Goal: Task Accomplishment & Management: Complete application form

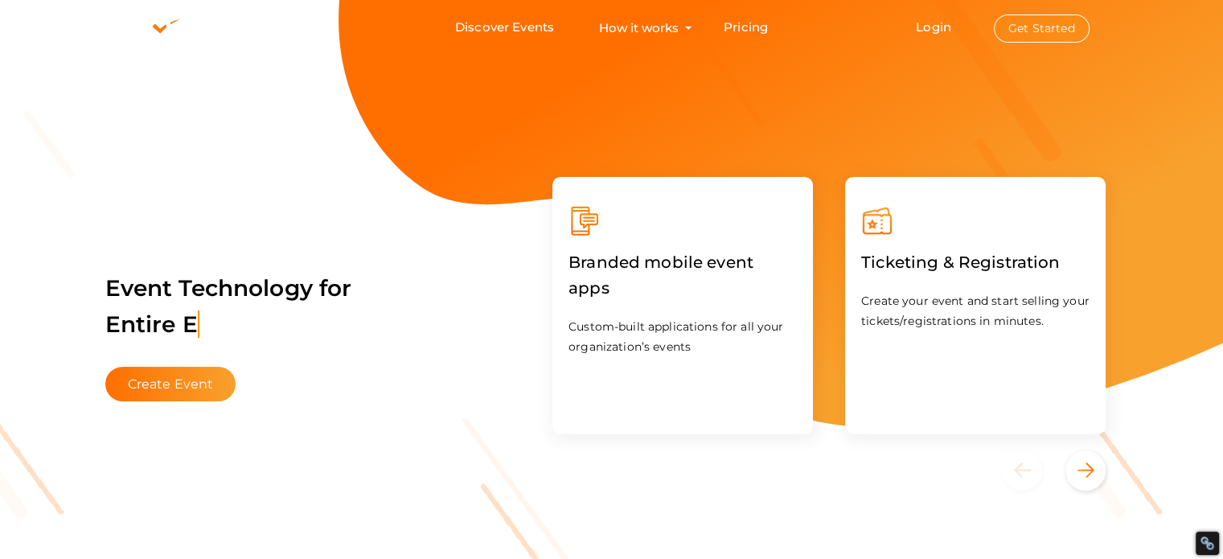
click at [1032, 26] on button "Get Started" at bounding box center [1042, 28] width 96 height 28
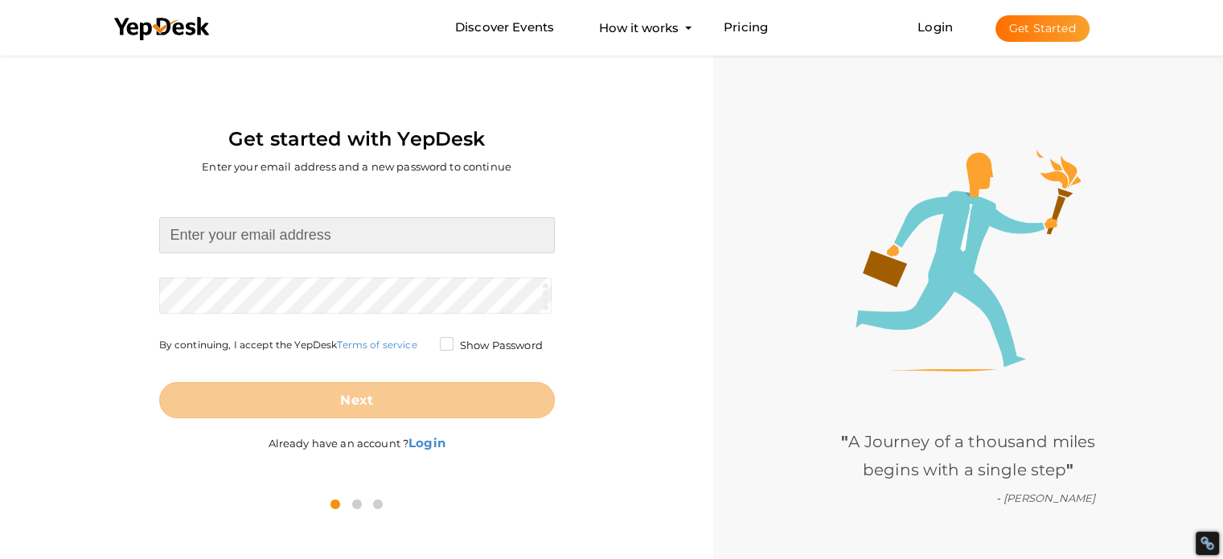
click at [350, 237] on input at bounding box center [357, 235] width 396 height 36
type input "[EMAIL_ADDRESS][DOMAIN_NAME]"
click at [304, 292] on form "excelrsolutionsmarathahalli@gmail.com Required. Invalid email. Checking You alr…" at bounding box center [357, 317] width 396 height 201
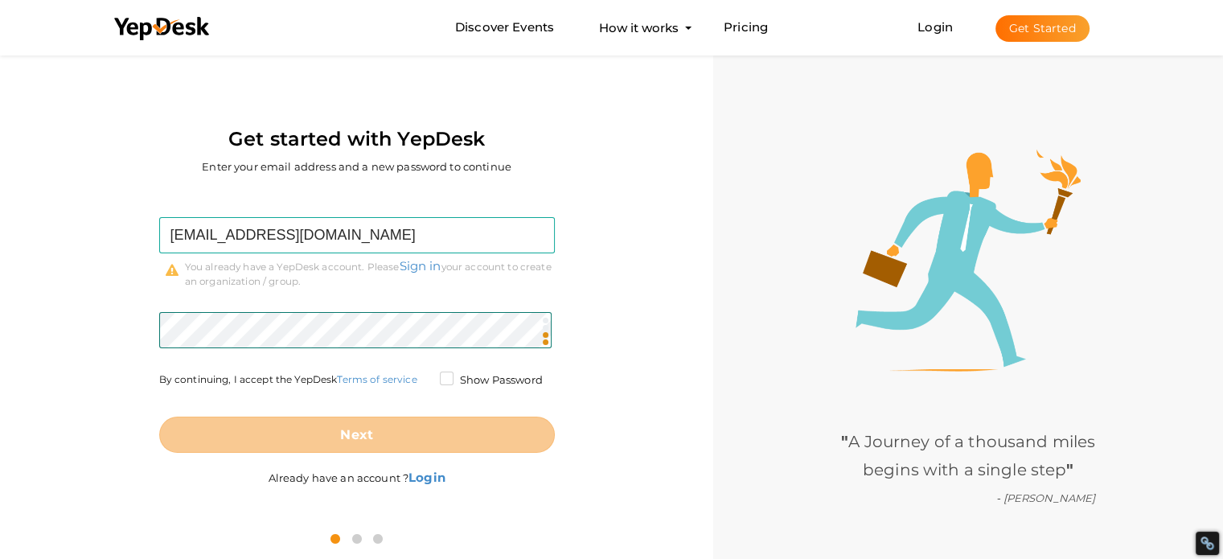
scroll to position [51, 0]
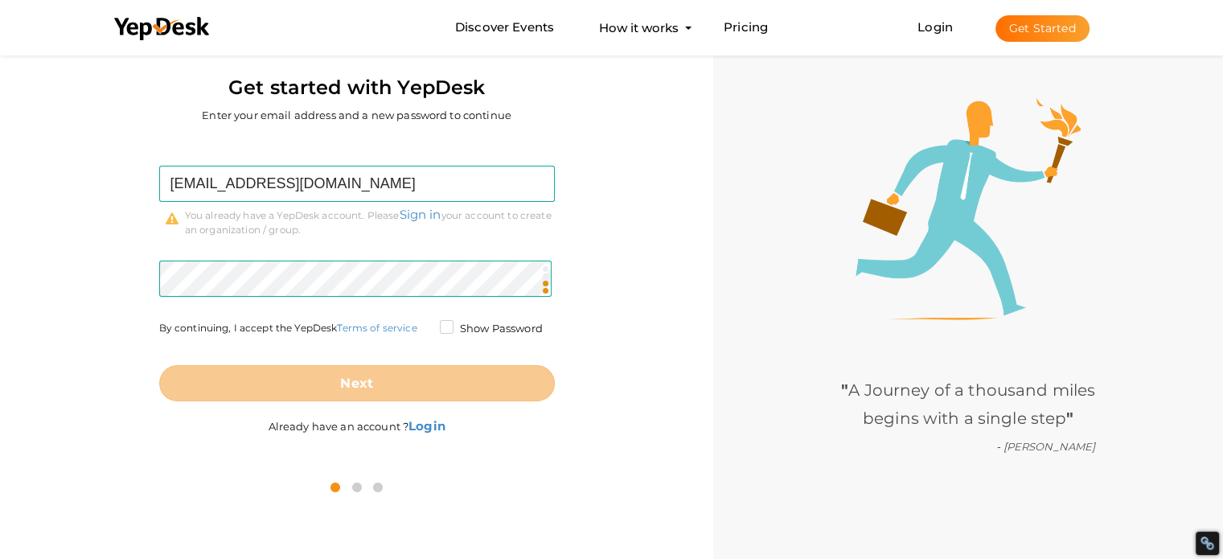
click at [441, 326] on label "Show Password" at bounding box center [491, 329] width 103 height 16
click at [424, 324] on input "Show Password" at bounding box center [424, 324] width 0 height 0
click at [444, 325] on label "Show Password" at bounding box center [491, 329] width 103 height 16
click at [424, 324] on input "Show Password" at bounding box center [424, 324] width 0 height 0
click at [355, 486] on icon at bounding box center [357, 487] width 18 height 19
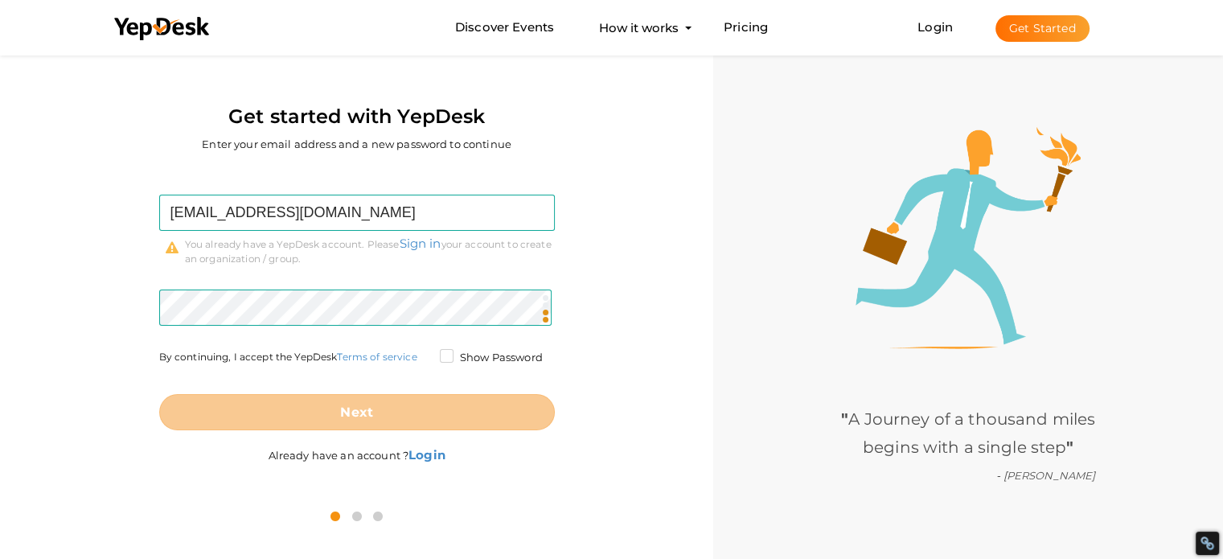
scroll to position [0, 0]
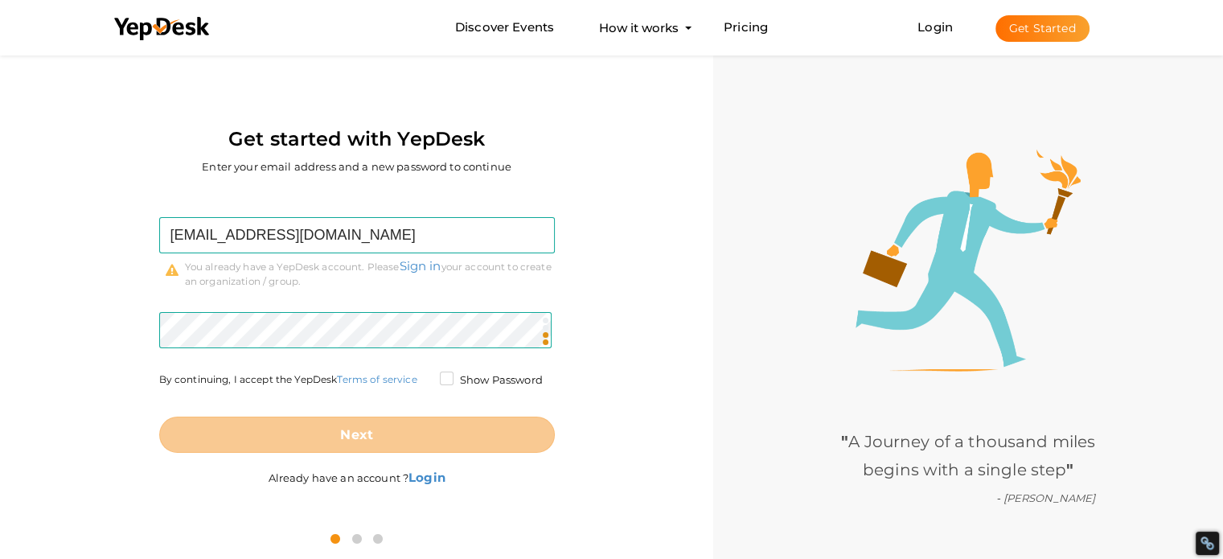
click at [1069, 29] on button "Get Started" at bounding box center [1042, 28] width 94 height 27
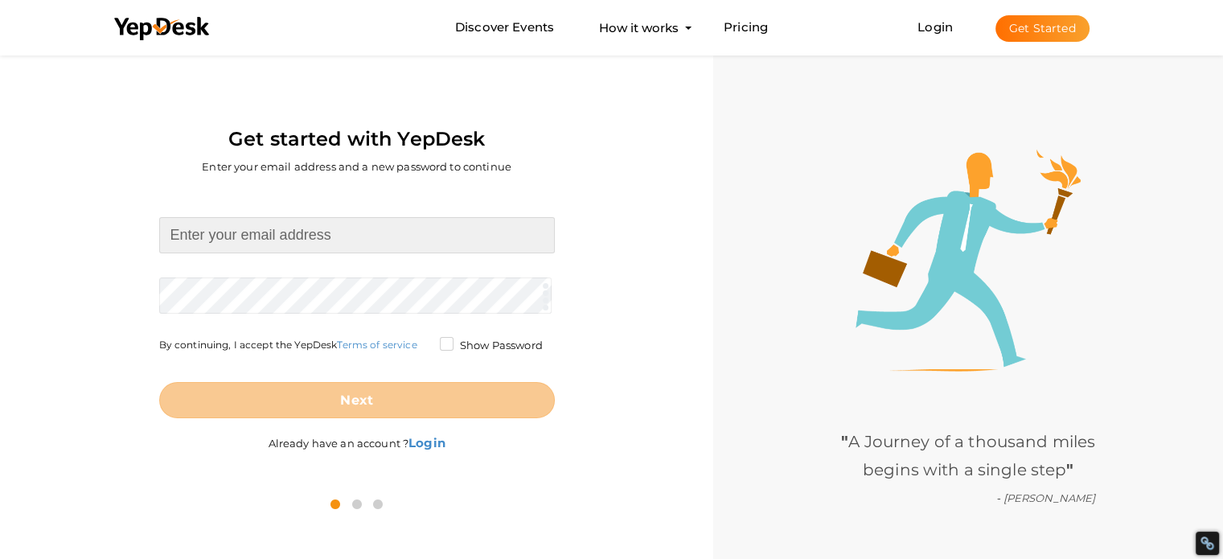
click at [360, 233] on input at bounding box center [357, 235] width 396 height 36
type input "[EMAIL_ADDRESS][DOMAIN_NAME]"
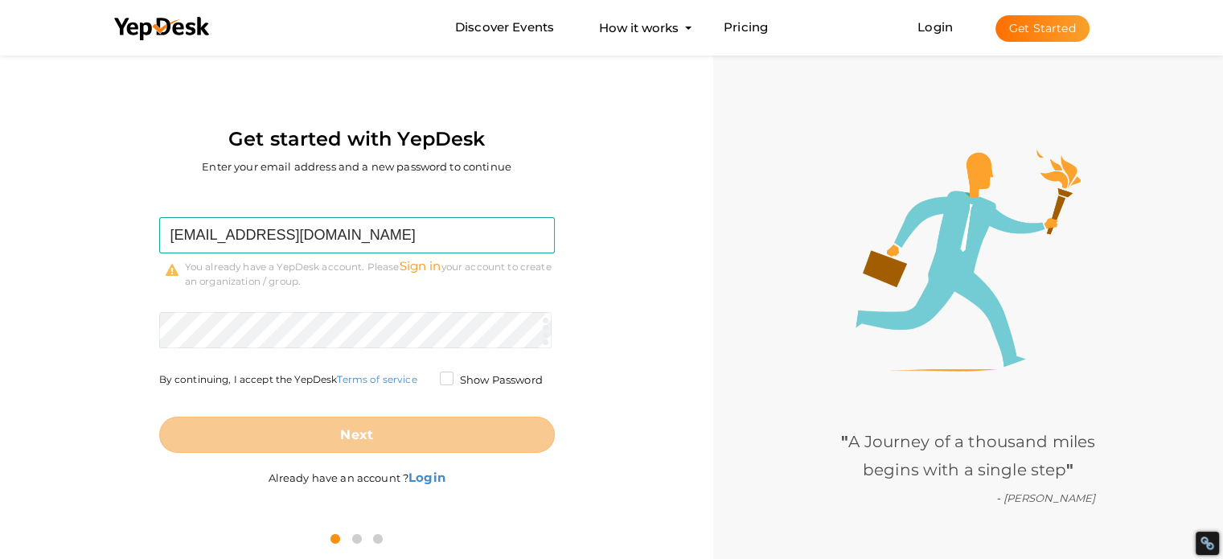
click at [416, 266] on link "Sign in" at bounding box center [421, 265] width 42 height 15
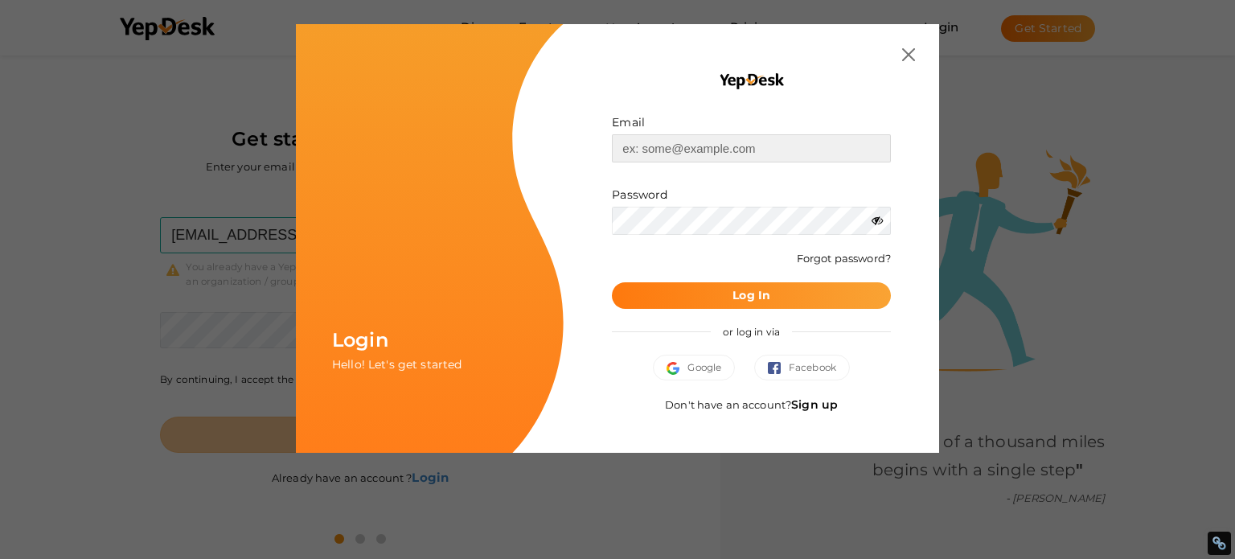
type input "[EMAIL_ADDRESS][DOMAIN_NAME]"
click at [765, 294] on b "Log In" at bounding box center [751, 295] width 38 height 14
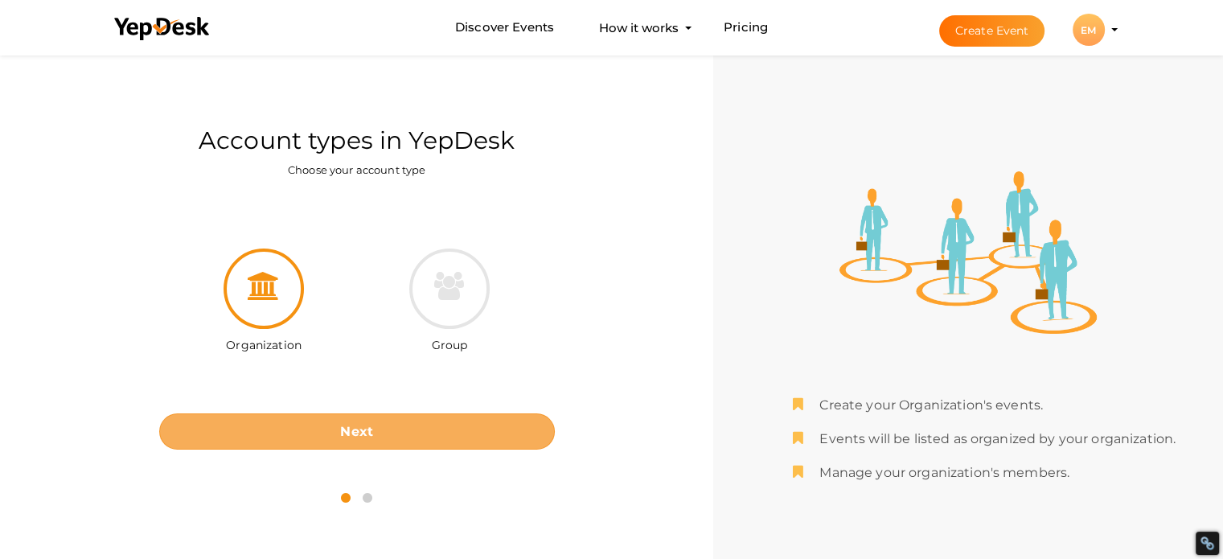
click at [367, 432] on b "Next" at bounding box center [356, 431] width 33 height 15
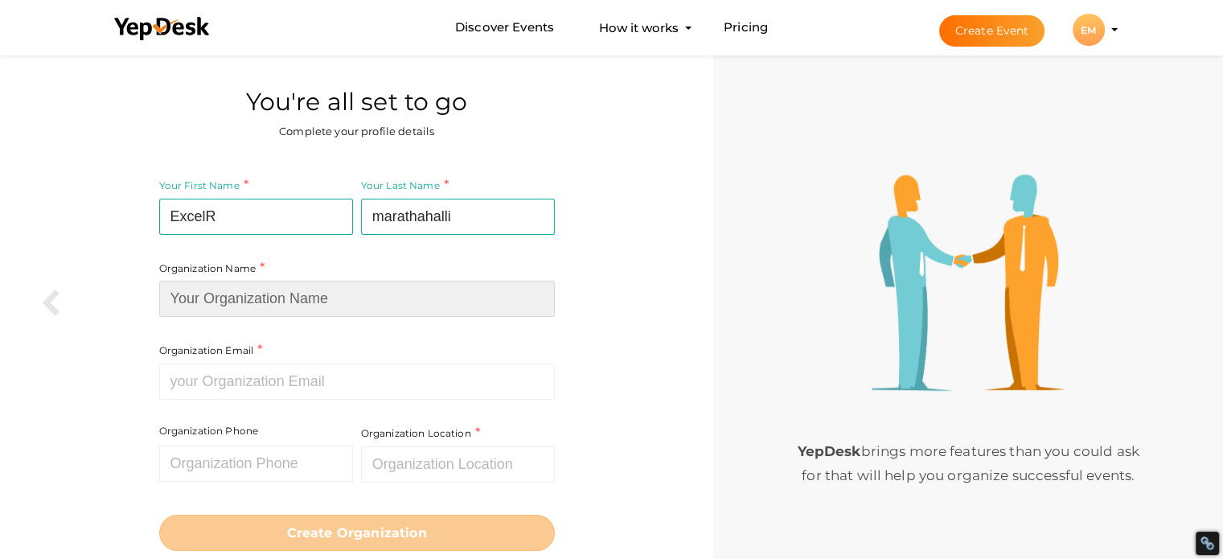
click at [316, 302] on input at bounding box center [357, 299] width 396 height 36
type input "excelr solutions"
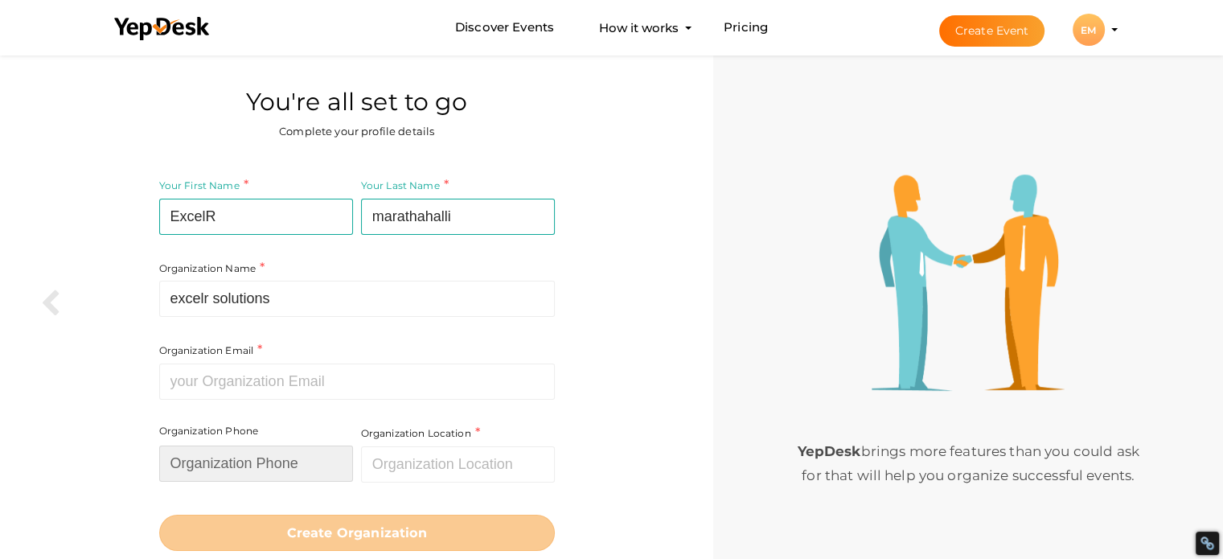
type input "08792928623"
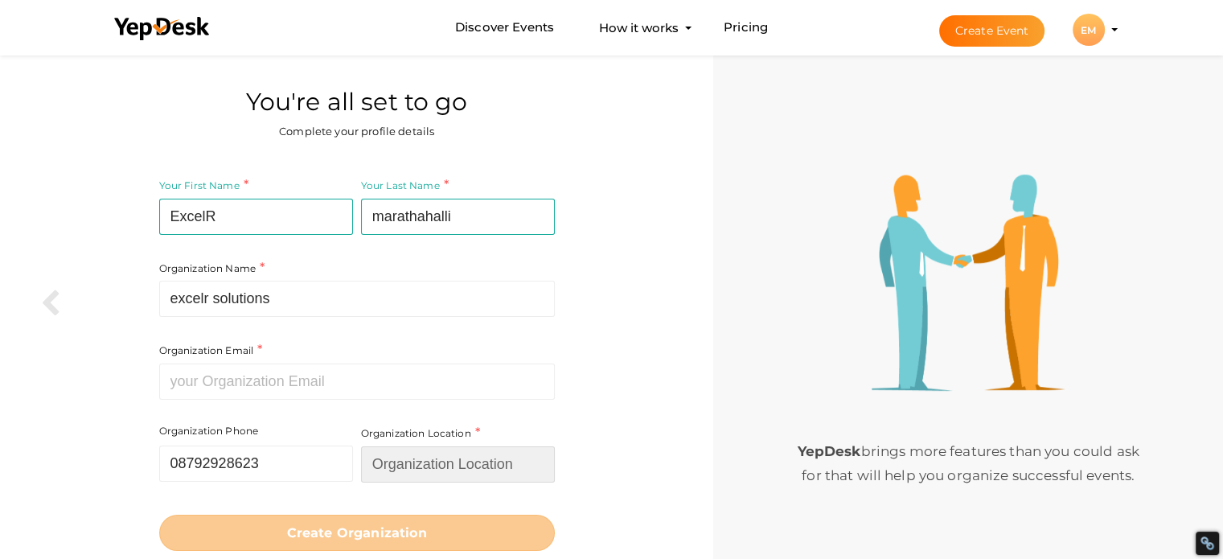
type input "[GEOGRAPHIC_DATA]"
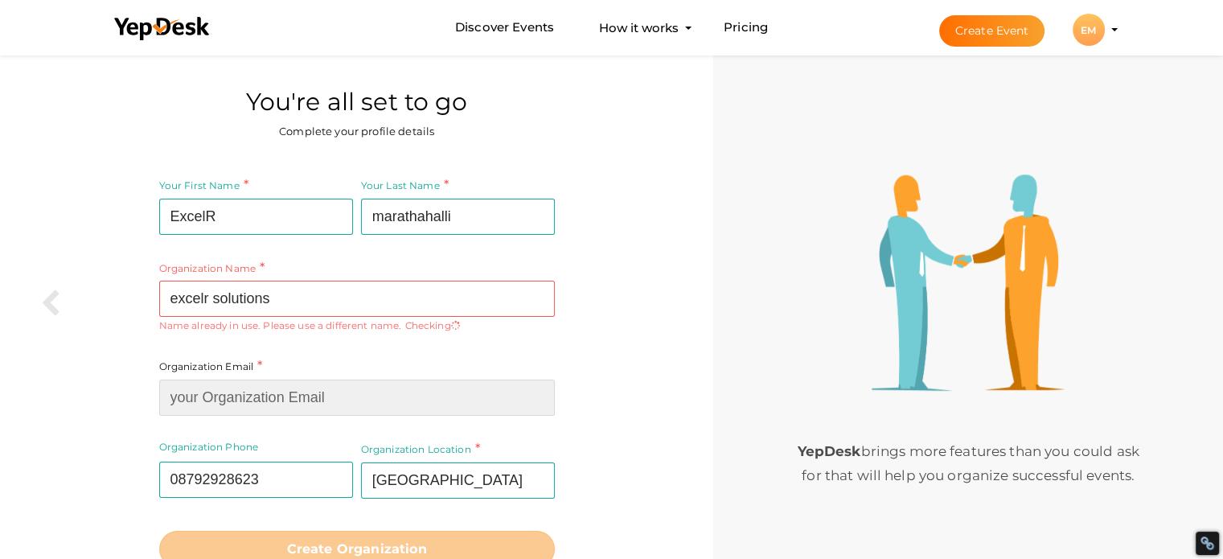
click at [267, 402] on input at bounding box center [357, 398] width 396 height 36
type input "[EMAIL_ADDRESS][DOMAIN_NAME]"
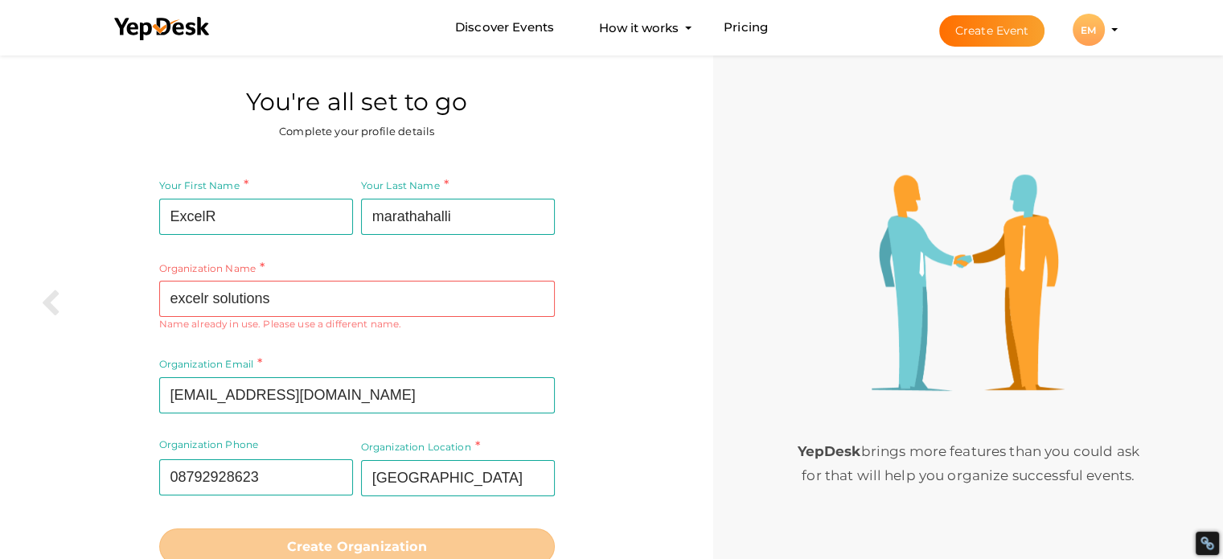
click at [999, 18] on button "Create Event" at bounding box center [992, 30] width 106 height 31
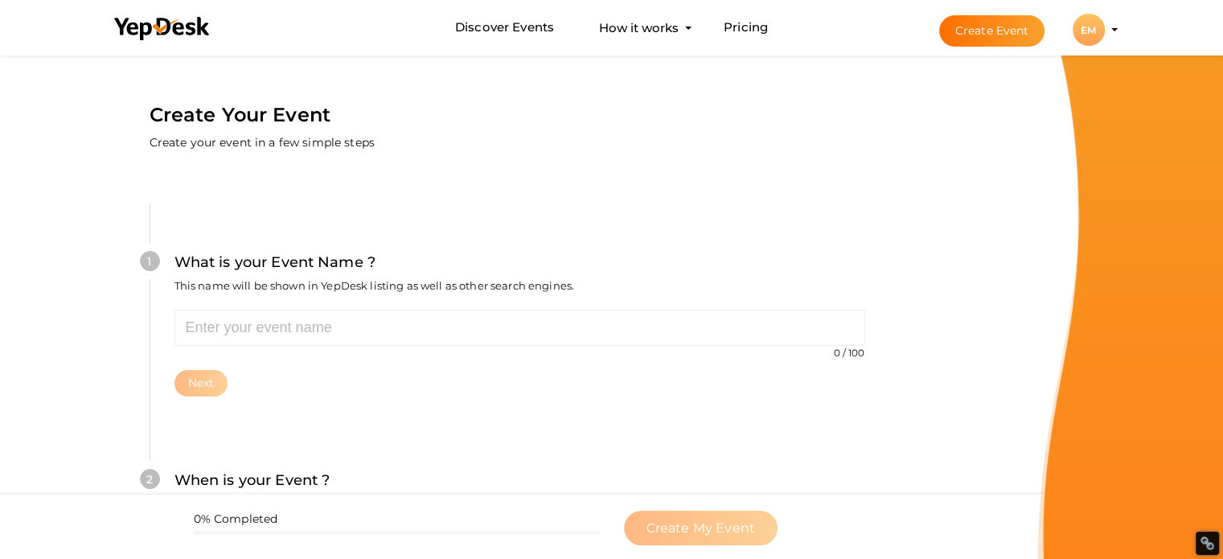
scroll to position [80, 0]
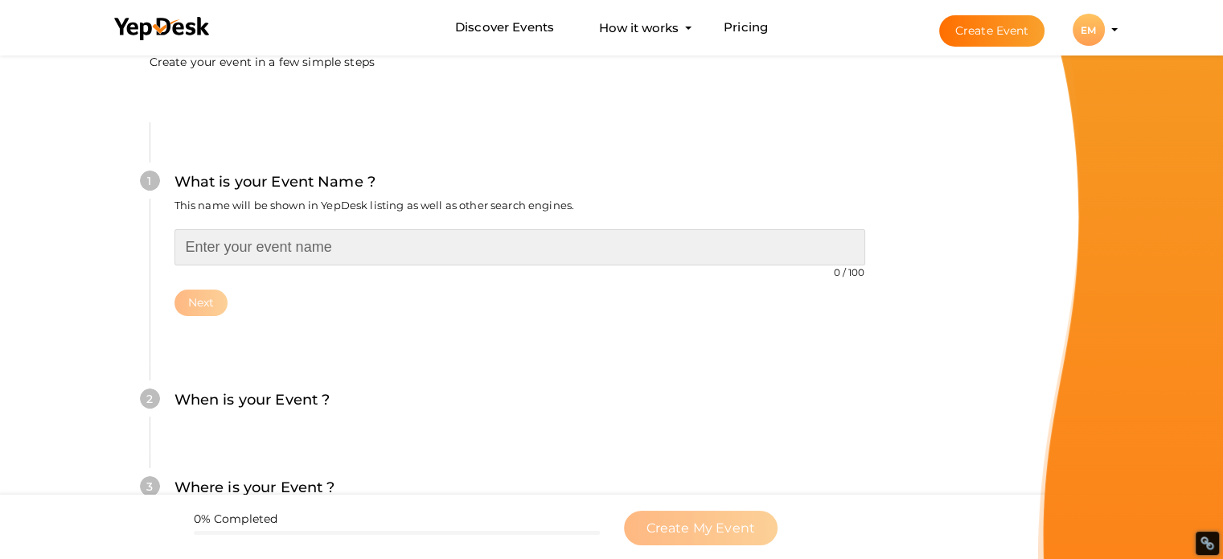
click at [302, 238] on input "text" at bounding box center [519, 247] width 691 height 36
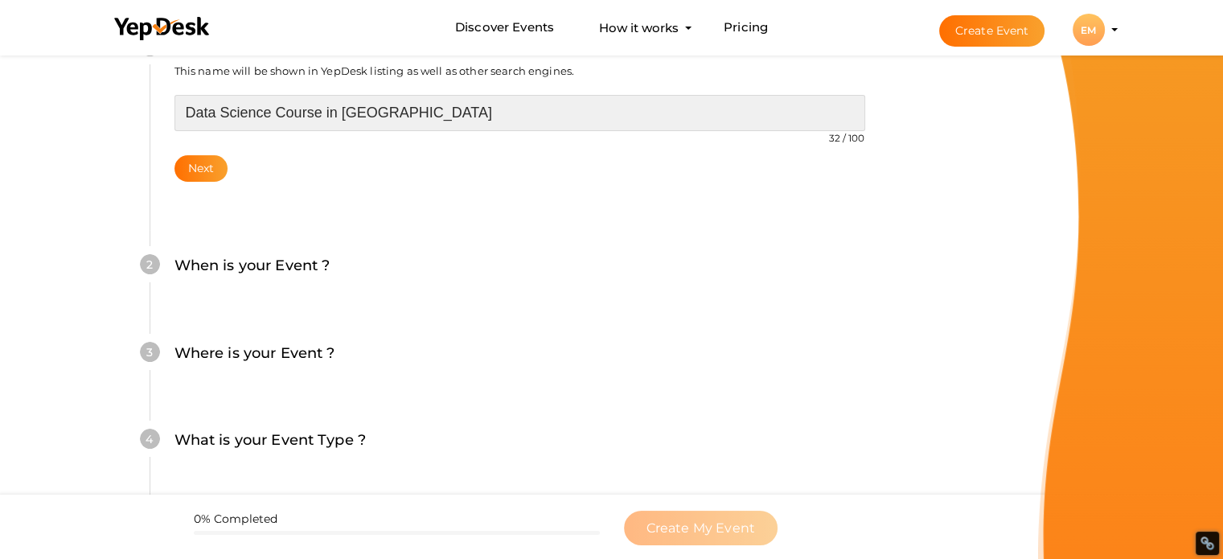
scroll to position [241, 0]
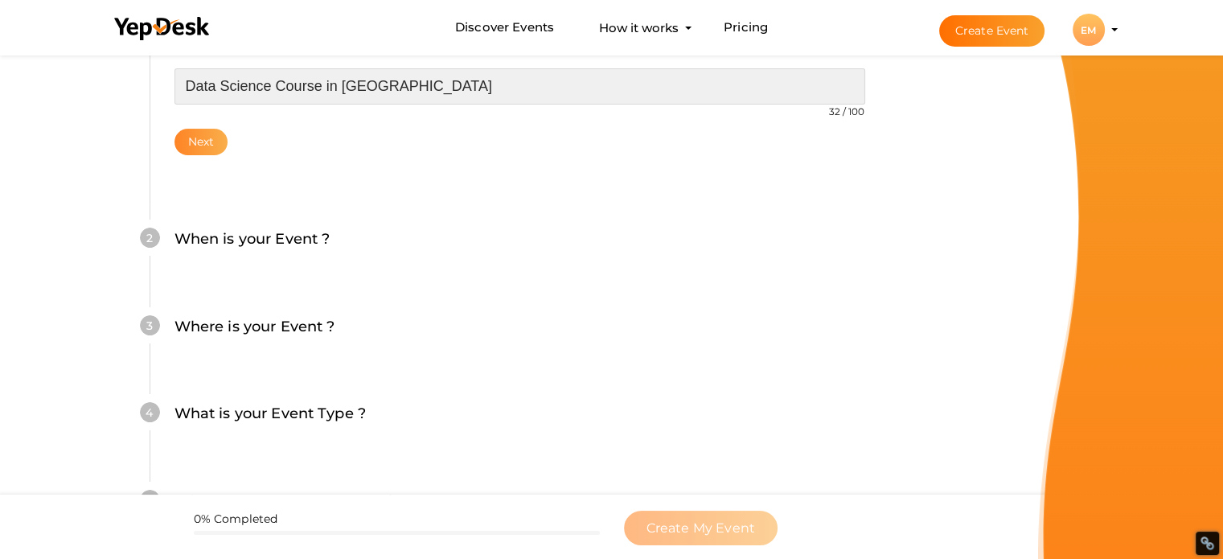
type input "Data Science Course in Bangalore"
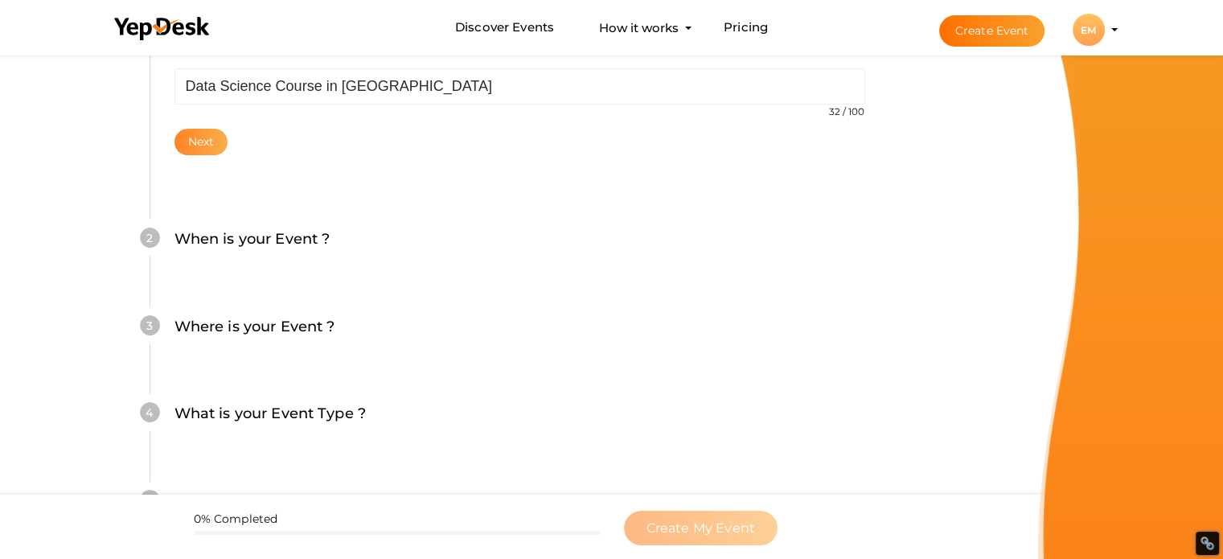
click at [199, 135] on button "Next" at bounding box center [201, 142] width 54 height 27
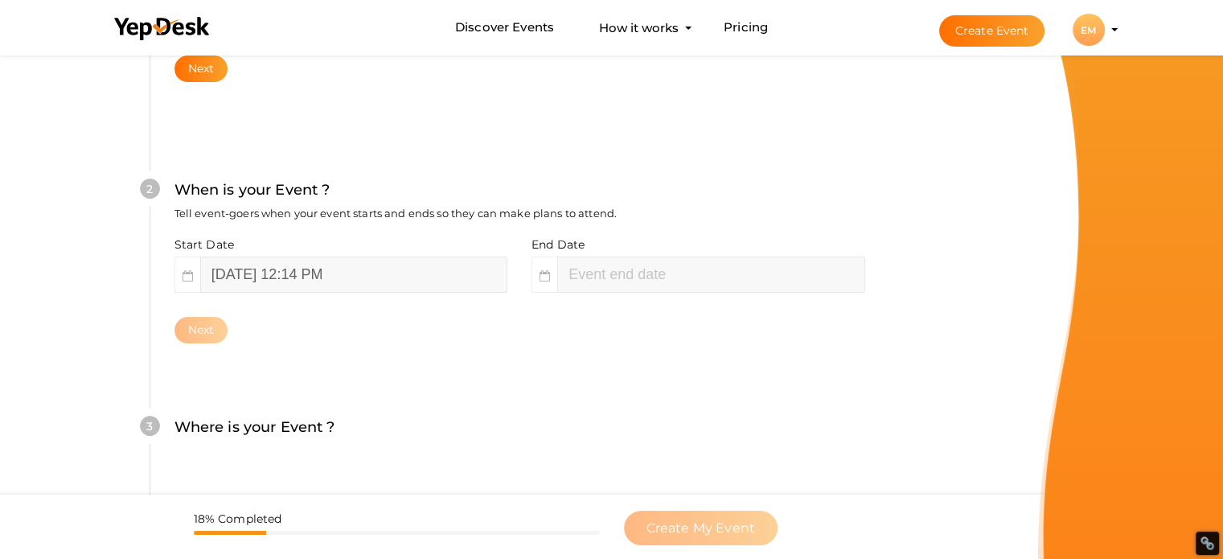
scroll to position [330, 0]
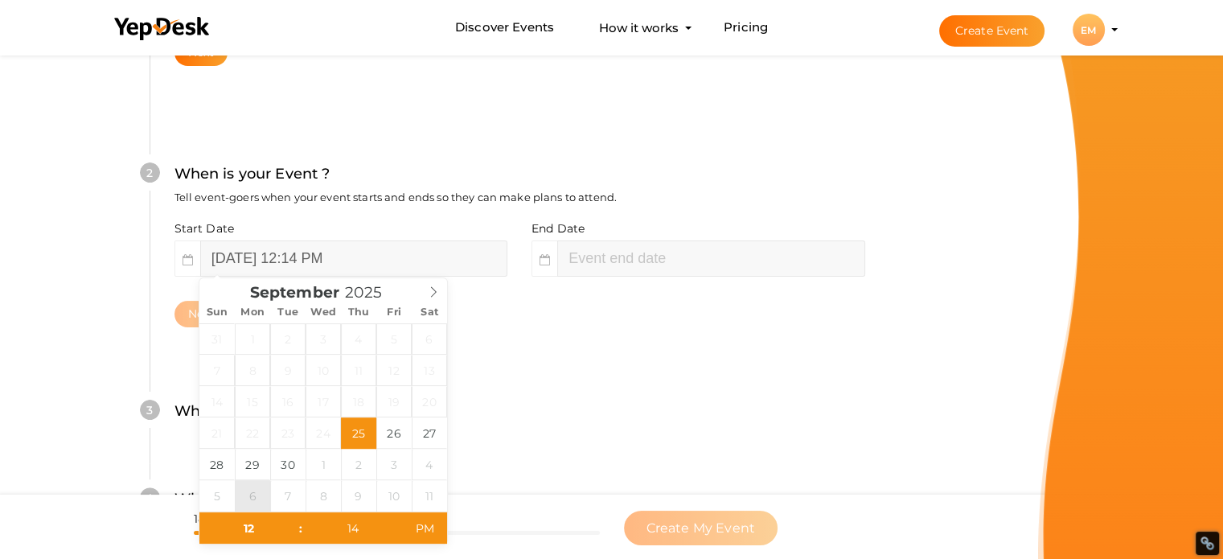
type input "October 6, 2025 12:14 PM"
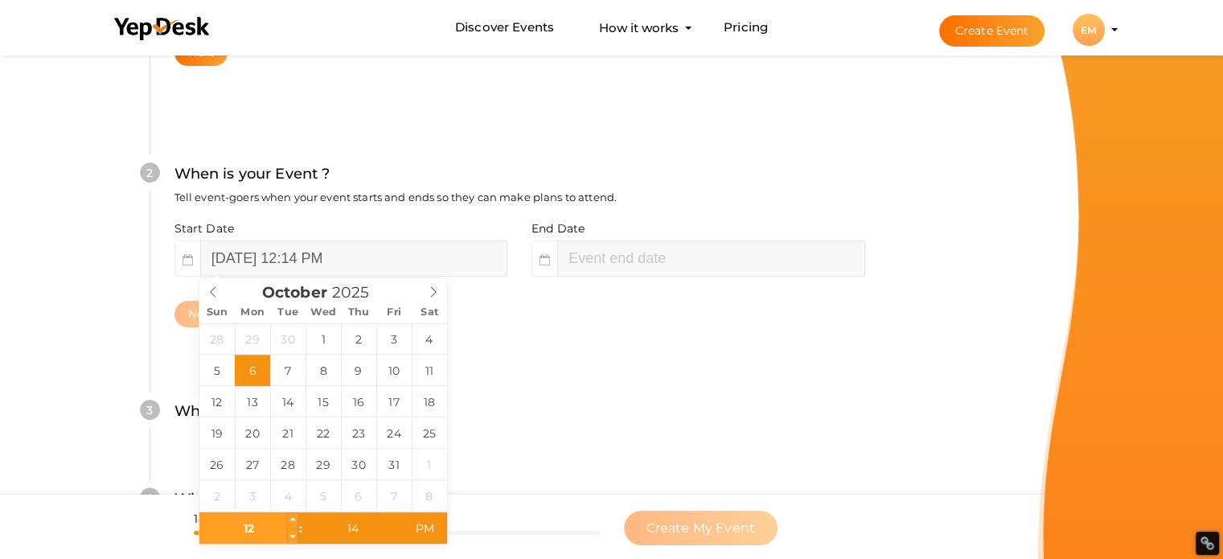
click at [252, 527] on input "12" at bounding box center [248, 528] width 99 height 32
type input "11"
type input "October 6, 2025 11:14 AM"
click at [296, 535] on span at bounding box center [292, 536] width 11 height 16
type input "10"
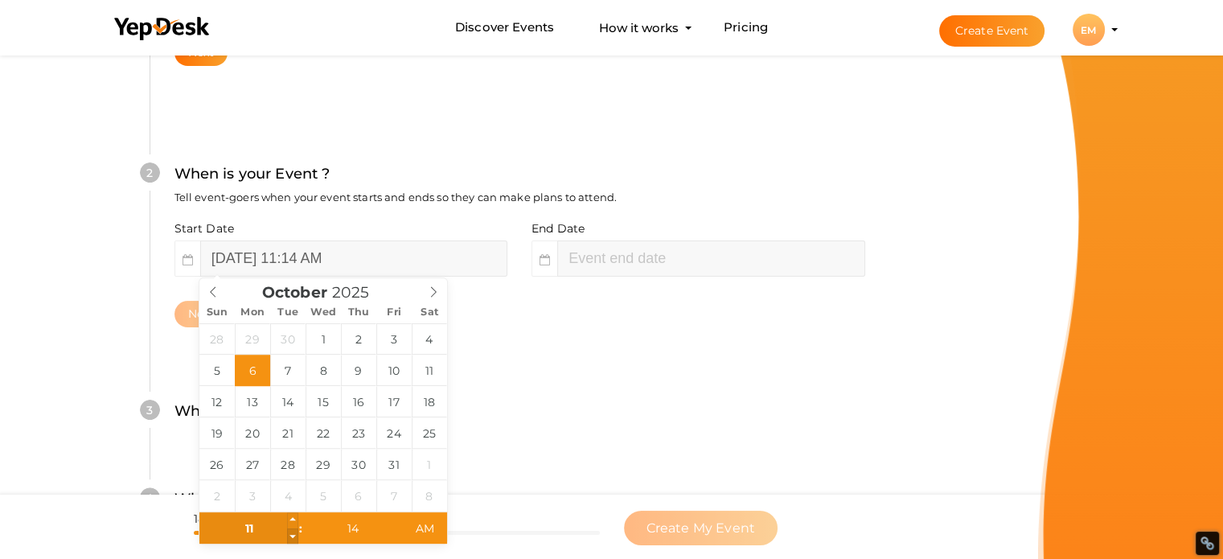
type input "October 6, 2025 10:14 AM"
click at [297, 535] on span at bounding box center [292, 536] width 11 height 16
type input "09"
type input "October 6, 2025 9:14 AM"
click at [296, 536] on span at bounding box center [292, 536] width 11 height 16
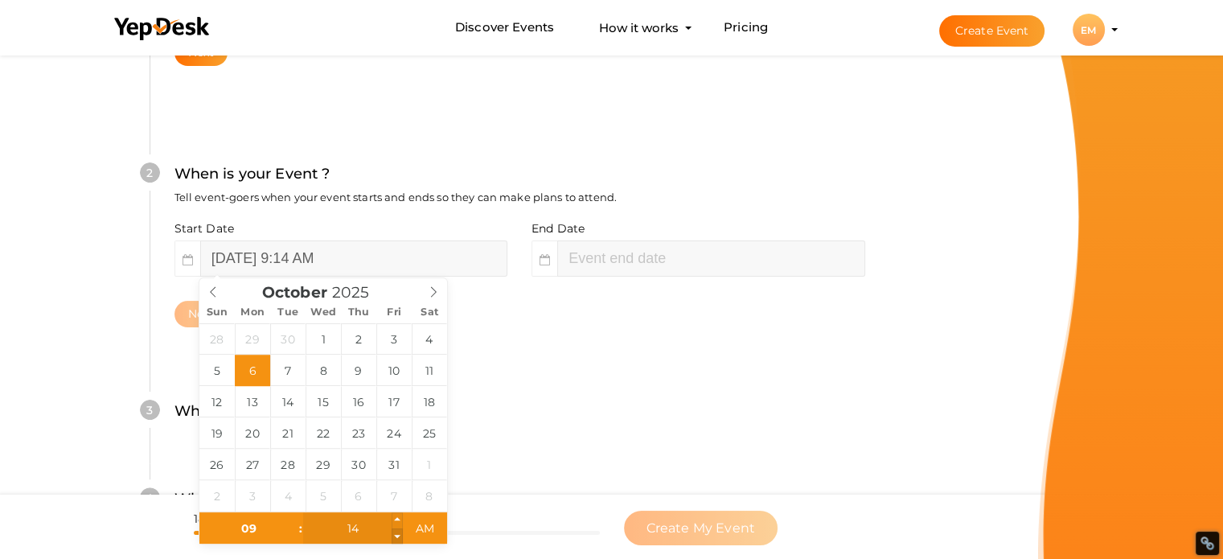
type input "13"
type input "October 6, 2025 9:13 AM"
click at [399, 533] on span at bounding box center [397, 536] width 11 height 16
type input "14"
type input "October 6, 2025 9:14 AM"
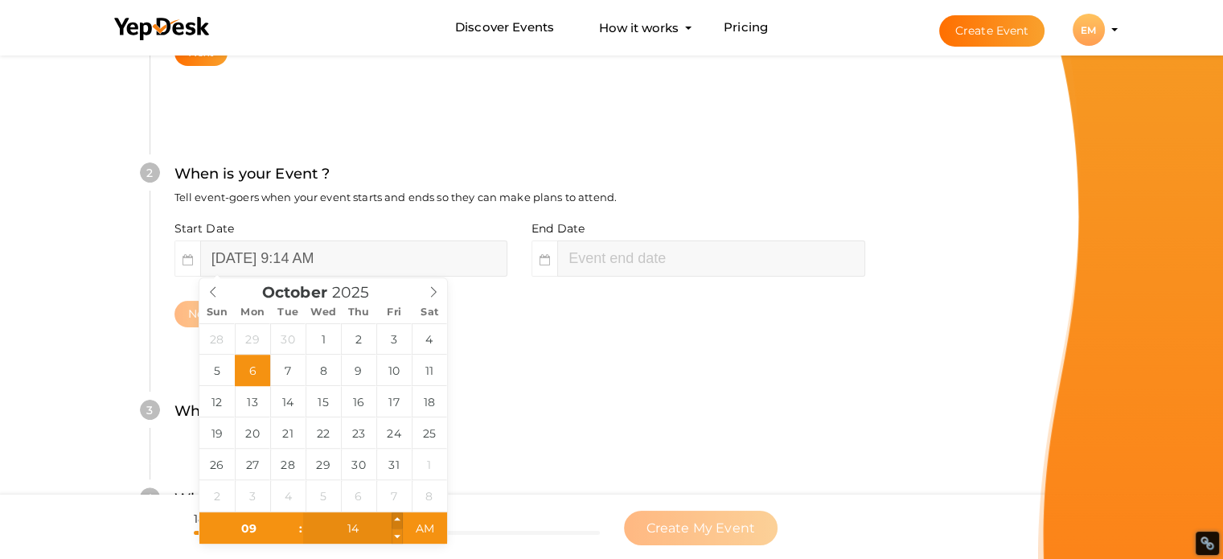
click at [398, 515] on span at bounding box center [397, 520] width 11 height 16
type input "15"
type input "October 6, 2025 9:15 AM"
click at [398, 515] on span at bounding box center [397, 520] width 11 height 16
type input "16"
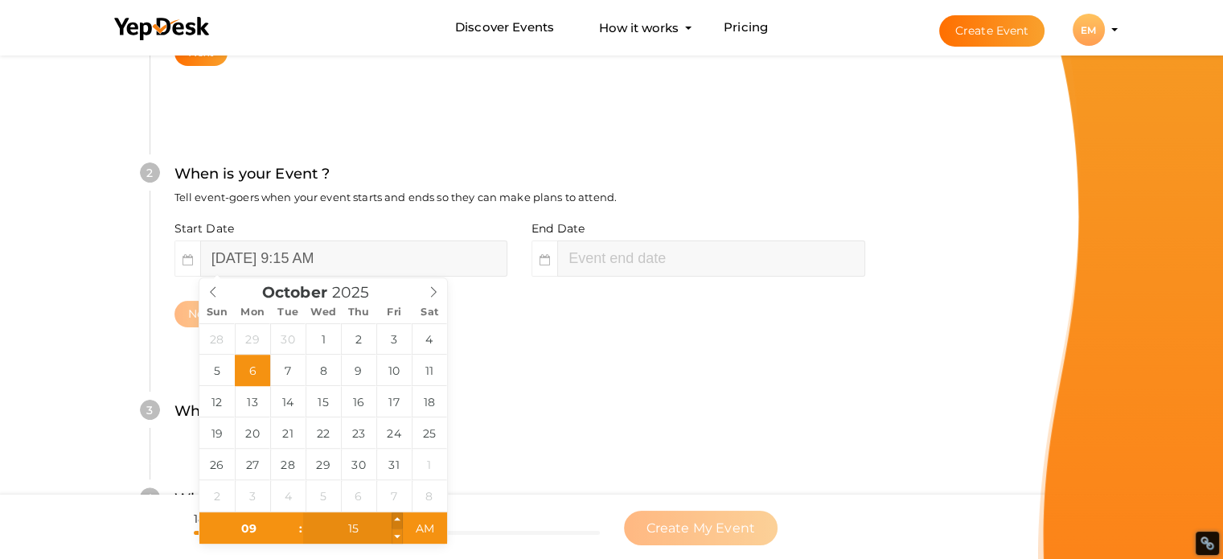
type input "October 6, 2025 9:16 AM"
click at [397, 515] on span at bounding box center [397, 520] width 11 height 16
type input "17"
type input "October 6, 2025 9:17 AM"
click at [397, 515] on span at bounding box center [397, 520] width 11 height 16
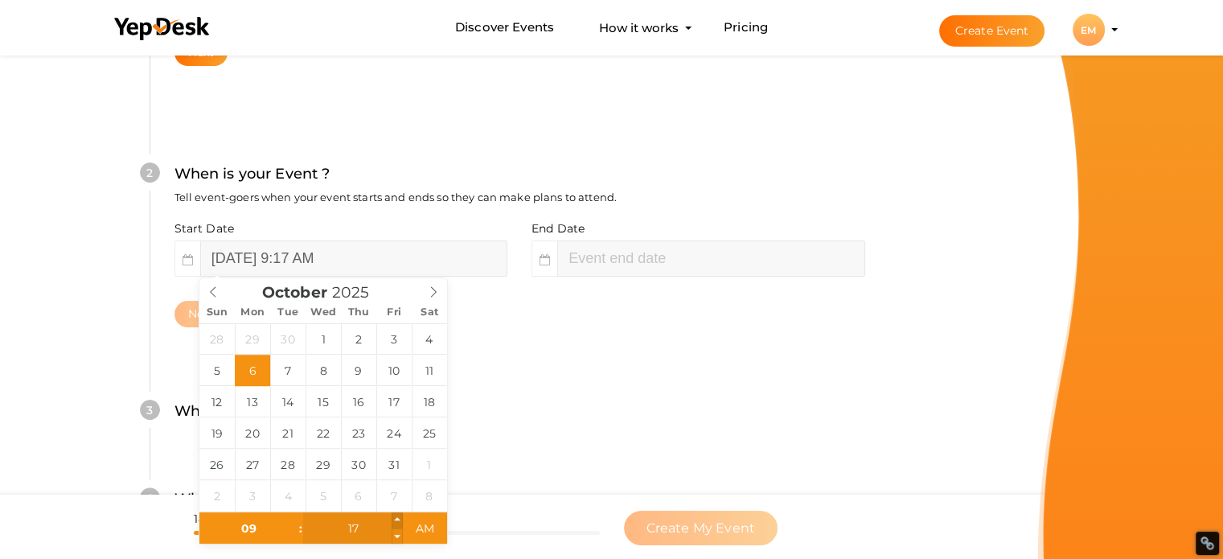
type input "18"
type input "October 6, 2025 9:18 AM"
click at [397, 515] on span at bounding box center [397, 520] width 11 height 16
type input "19"
type input "October 6, 2025 9:19 AM"
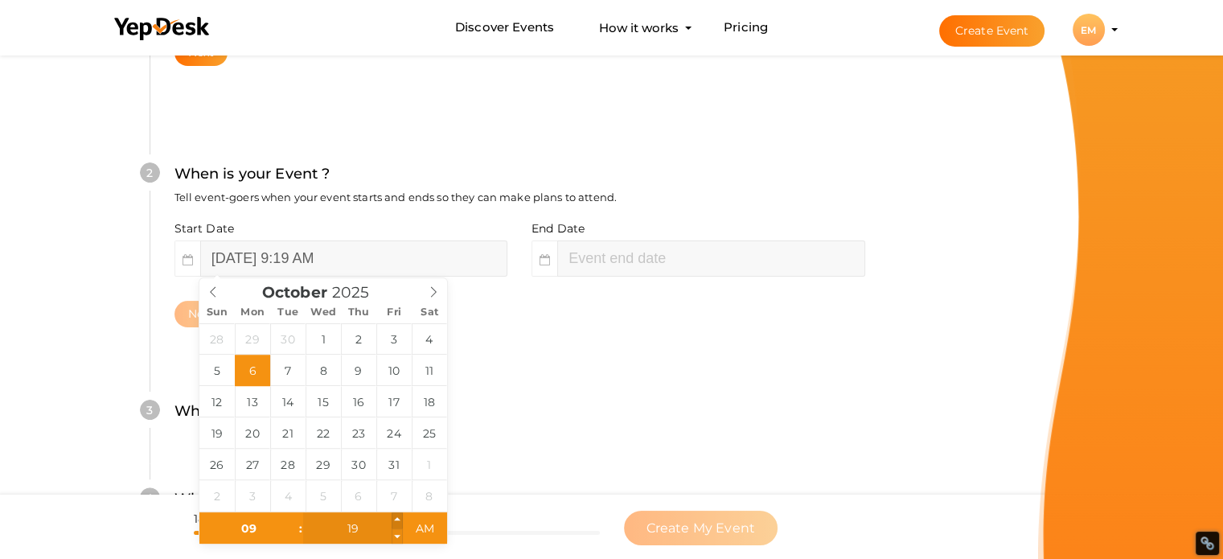
click at [397, 515] on span at bounding box center [397, 520] width 11 height 16
type input "20"
type input "October 6, 2025 9:20 AM"
click at [397, 515] on span at bounding box center [397, 520] width 11 height 16
type input "21"
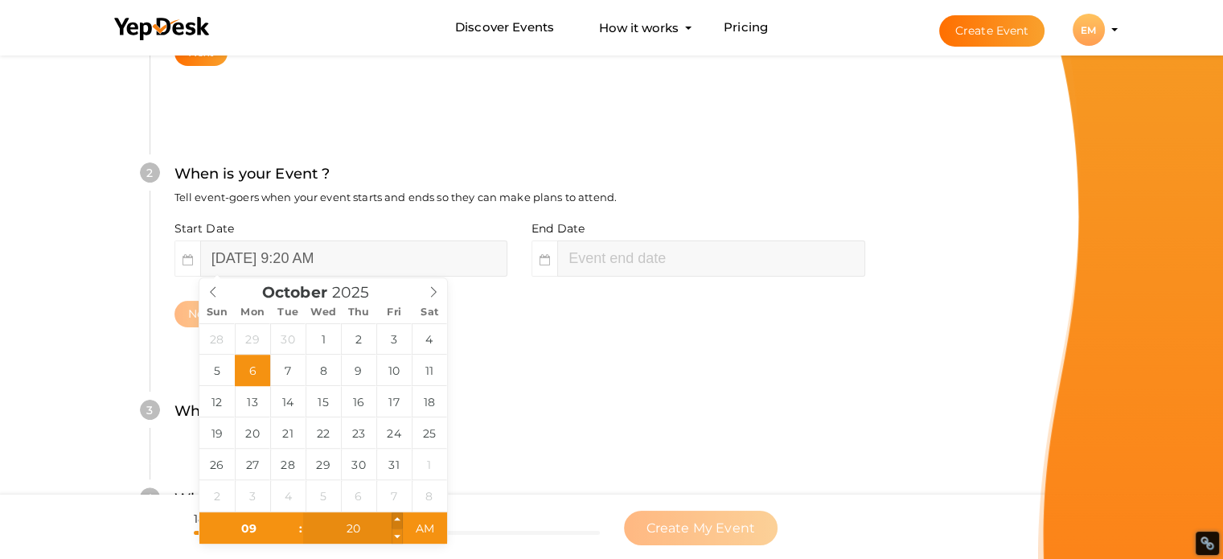
type input "October 6, 2025 9:21 AM"
click at [397, 515] on span at bounding box center [397, 520] width 11 height 16
type input "22"
type input "October 6, 2025 9:22 AM"
click at [397, 515] on span at bounding box center [397, 520] width 11 height 16
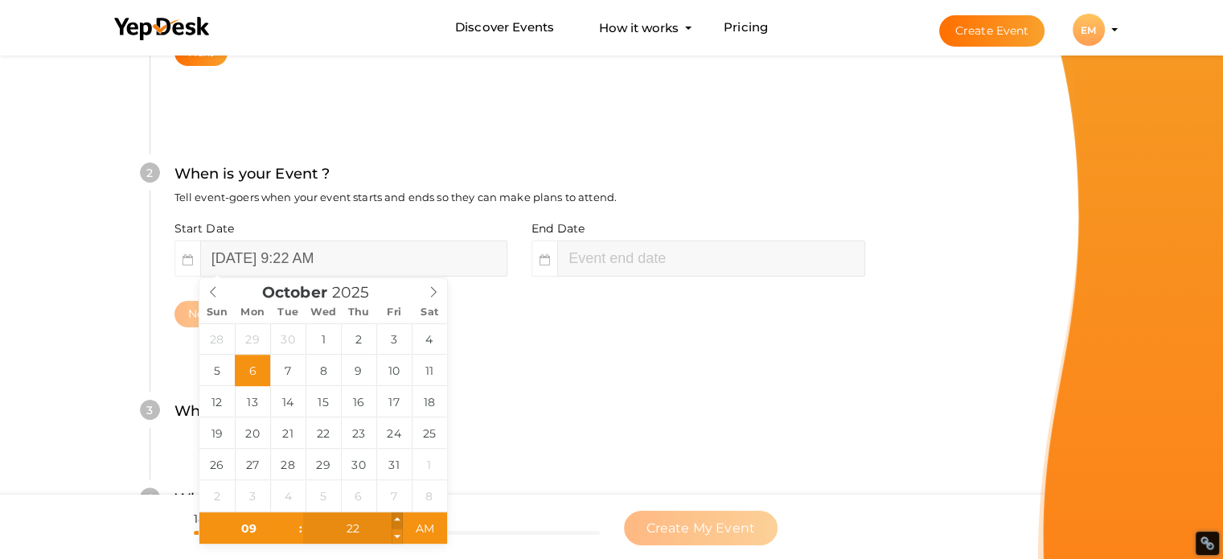
type input "23"
type input "October 6, 2025 9:23 AM"
click at [397, 517] on span at bounding box center [397, 520] width 11 height 16
type input "24"
type input "October 6, 2025 9:24 AM"
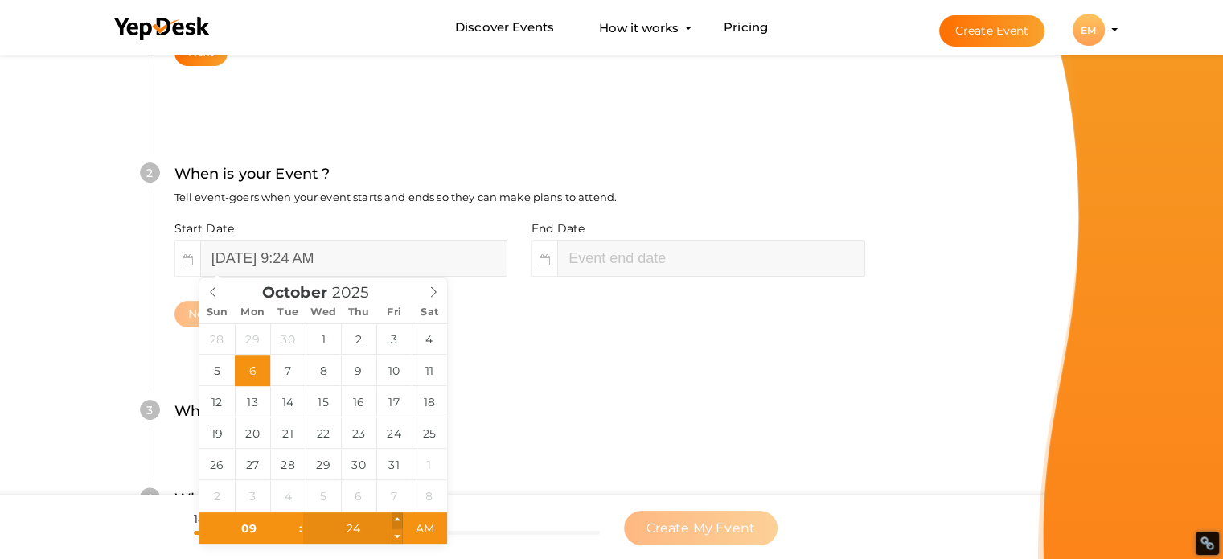
click at [397, 517] on span at bounding box center [397, 520] width 11 height 16
type input "25"
type input "October 6, 2025 9:25 AM"
click at [397, 518] on span at bounding box center [397, 520] width 11 height 16
type input "26"
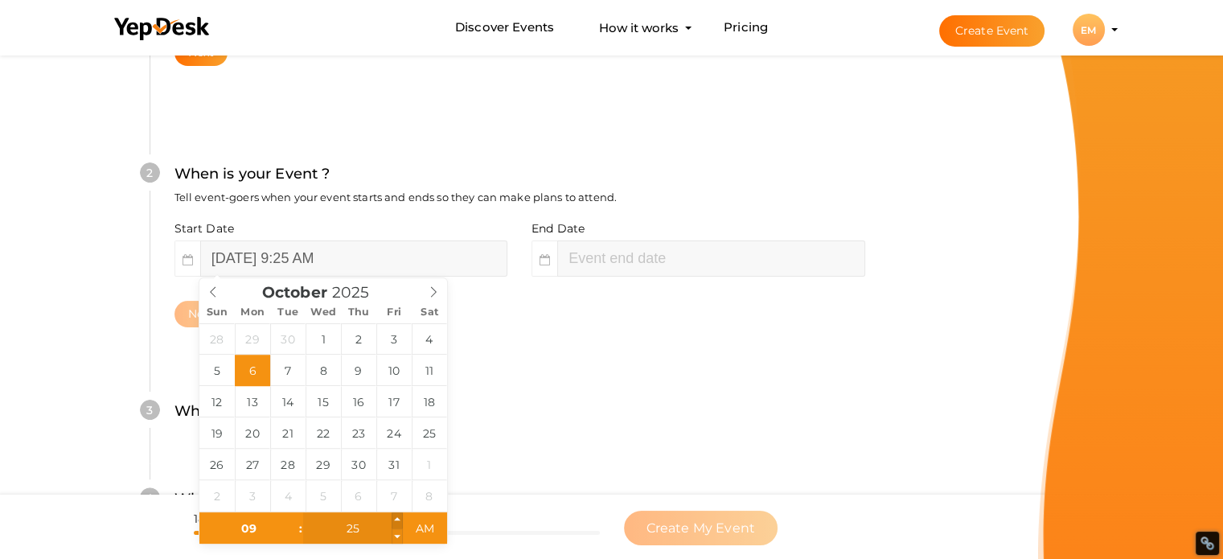
type input "October 6, 2025 9:26 AM"
click at [397, 518] on span at bounding box center [397, 520] width 11 height 16
type input "27"
type input "October 6, 2025 9:27 AM"
click at [396, 519] on span at bounding box center [397, 520] width 11 height 16
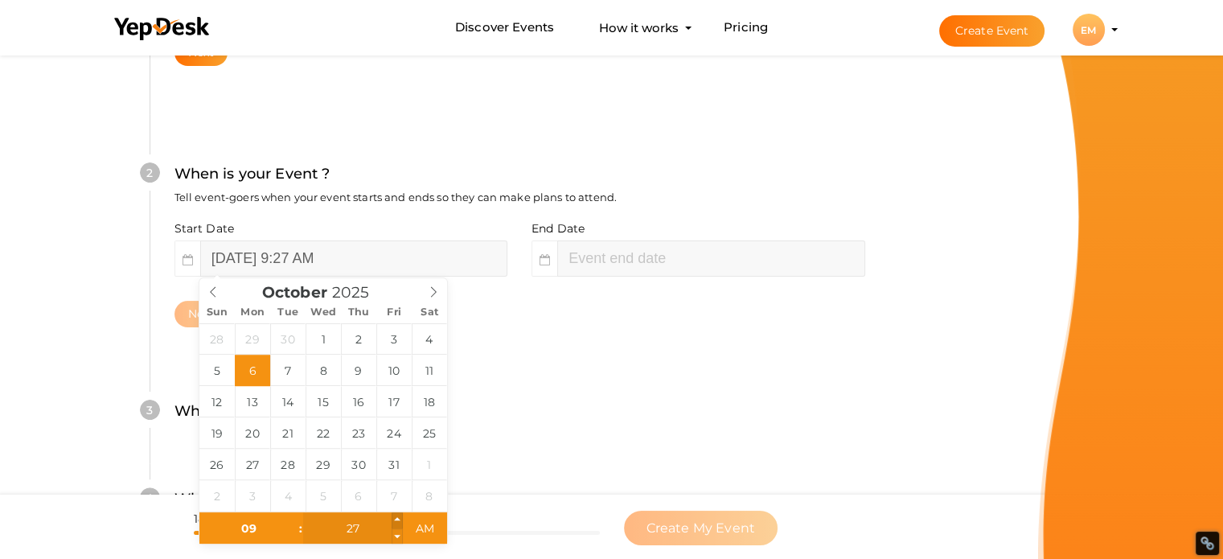
type input "28"
type input "October 6, 2025 9:28 AM"
click at [396, 519] on span at bounding box center [397, 520] width 11 height 16
type input "29"
type input "October 6, 2025 9:29 AM"
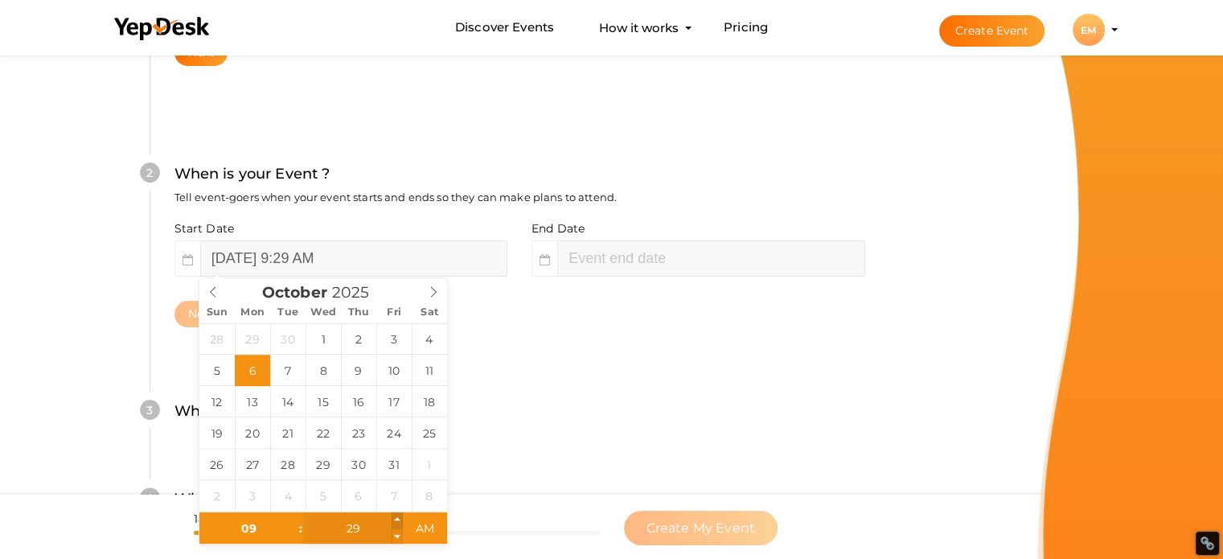
click at [396, 519] on span at bounding box center [397, 520] width 11 height 16
type input "30"
type input "October 6, 2025 9:30 AM"
click at [396, 519] on span at bounding box center [397, 520] width 11 height 16
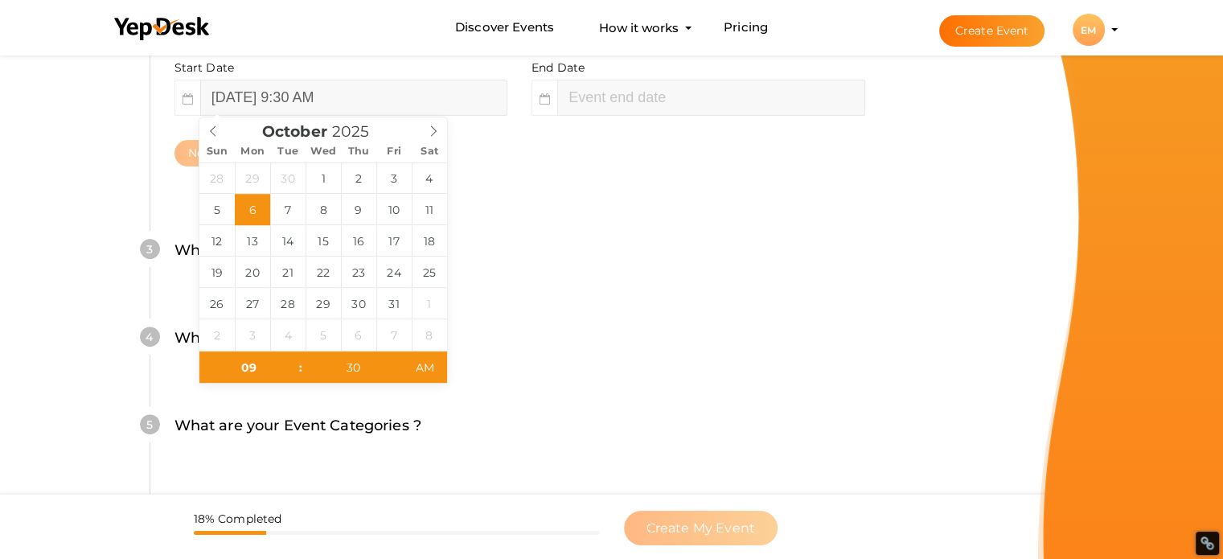
type input "11"
type input "30"
type input "October 6, 2025 11:30 AM"
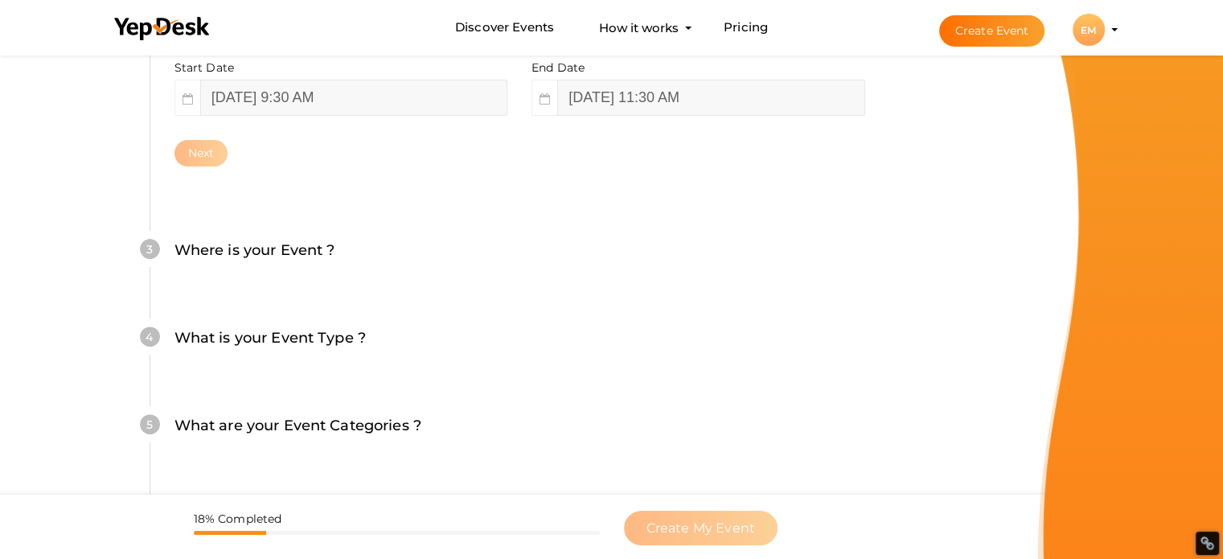
click at [544, 392] on div "5 What are your Event Categories ? Choosing the right categories will help us l…" at bounding box center [520, 434] width 740 height 88
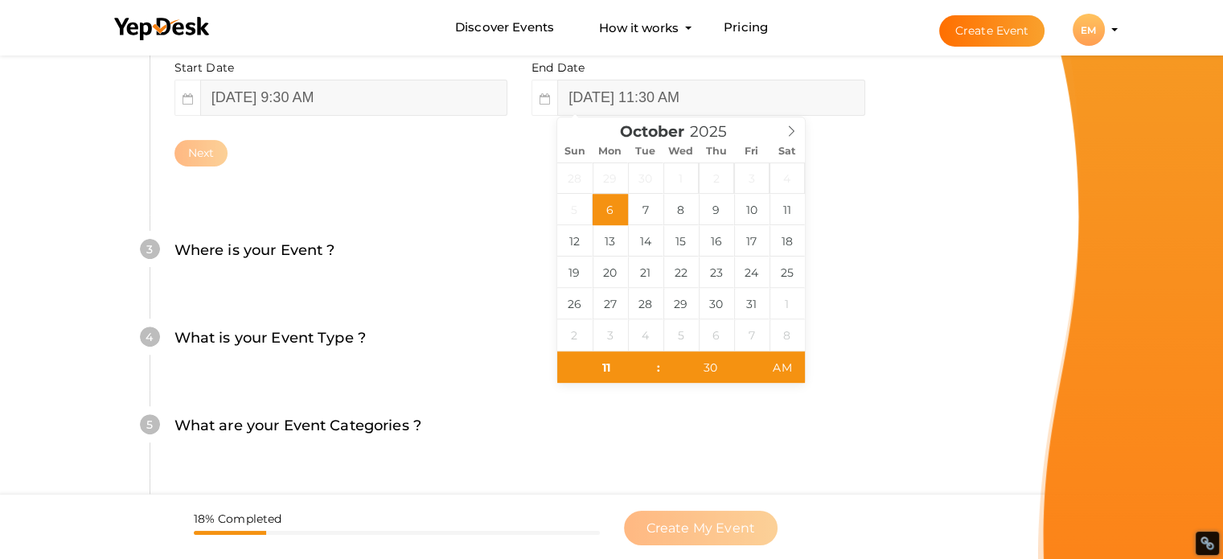
click at [934, 262] on div "What is your Event Name ? This name will be shown in YepDesk listing as well as…" at bounding box center [519, 138] width 836 height 950
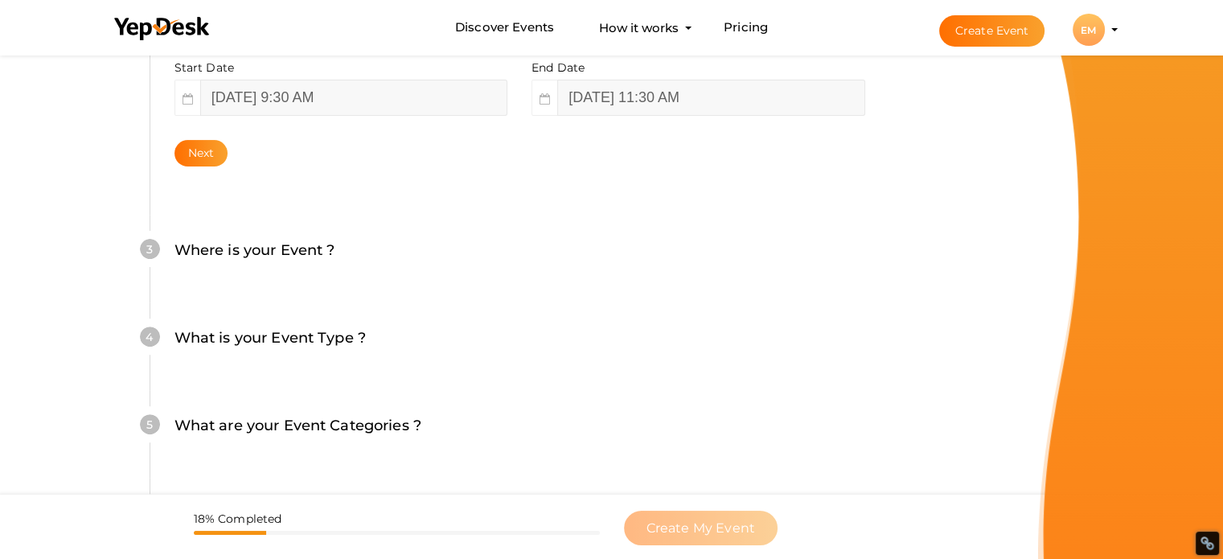
scroll to position [330, 0]
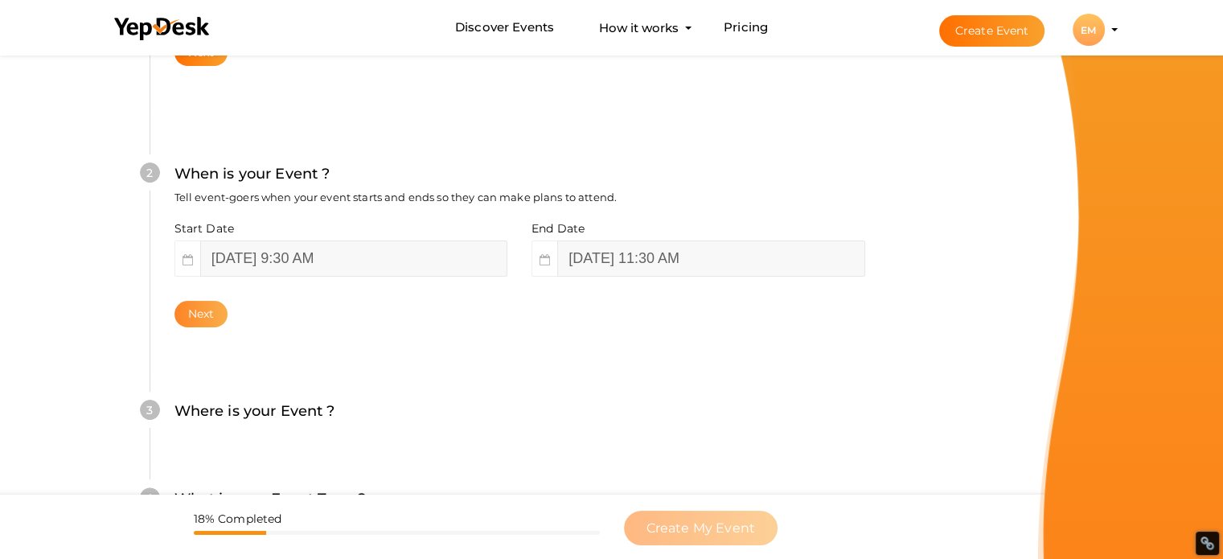
click at [214, 308] on button "Next" at bounding box center [201, 314] width 54 height 27
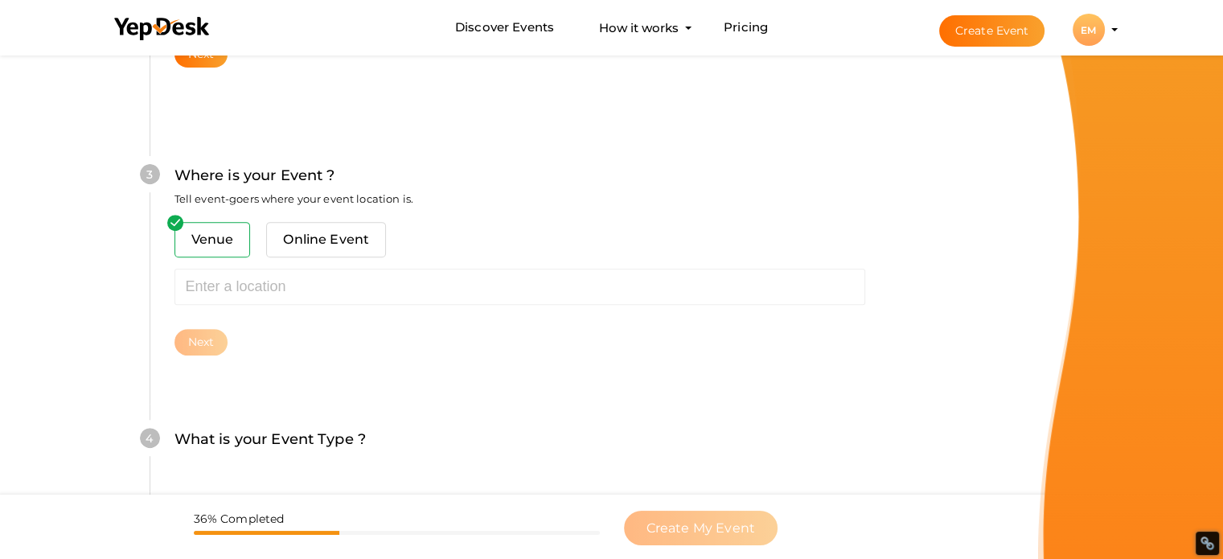
scroll to position [592, 0]
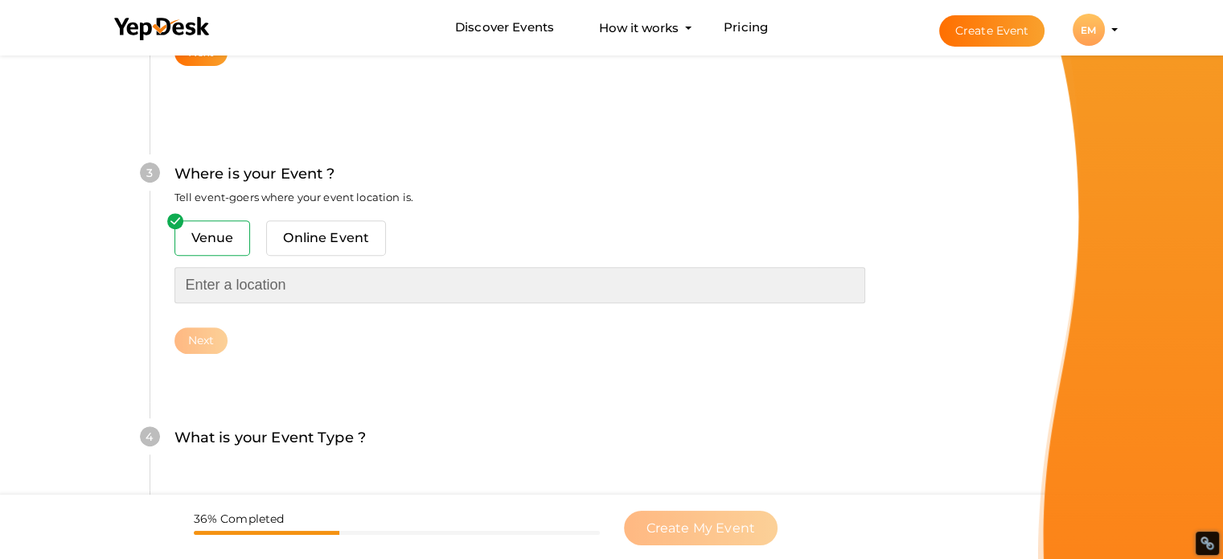
click at [248, 281] on input "text" at bounding box center [519, 285] width 691 height 36
paste input "ExcelR - Data Science, Generative AI, Artificial Intelligence Course in Bangalo…"
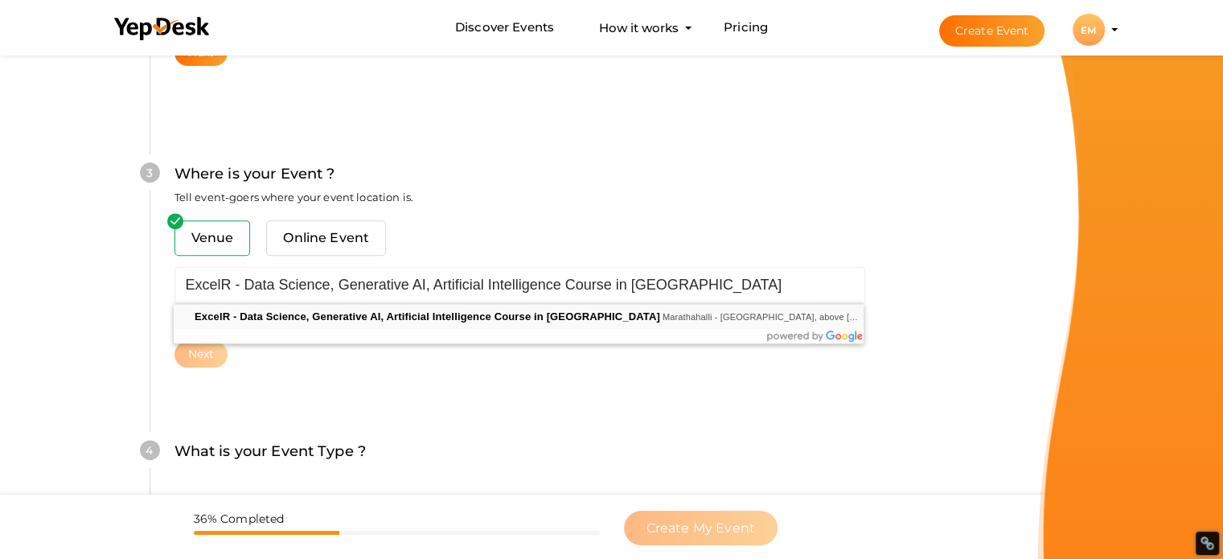
type input "ExcelR - Data Science, Generative AI, Artificial Intelligence Course in Bangalo…"
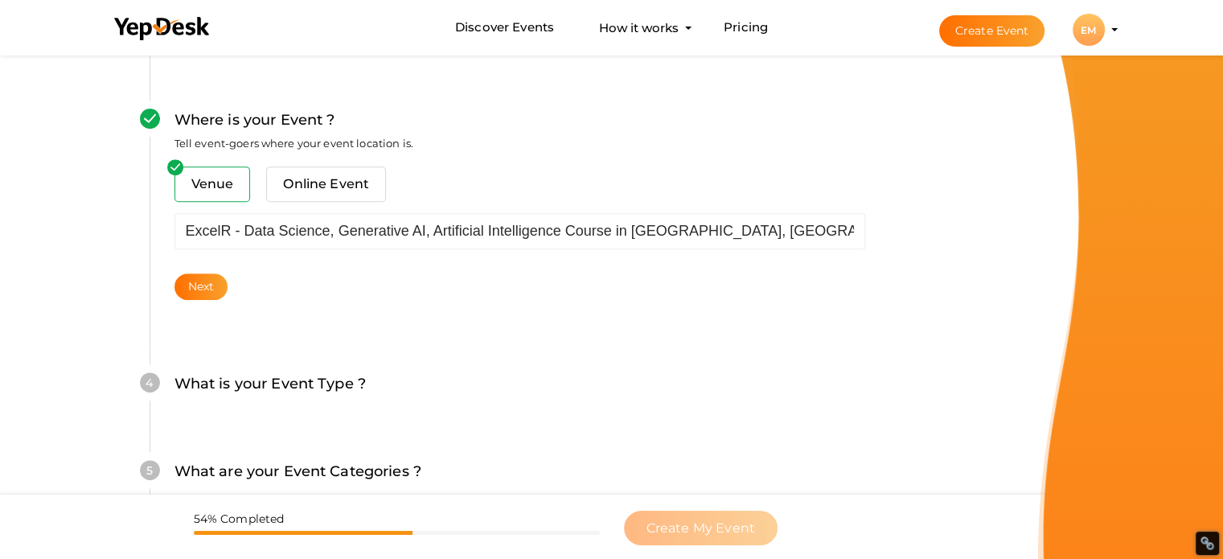
scroll to position [672, 0]
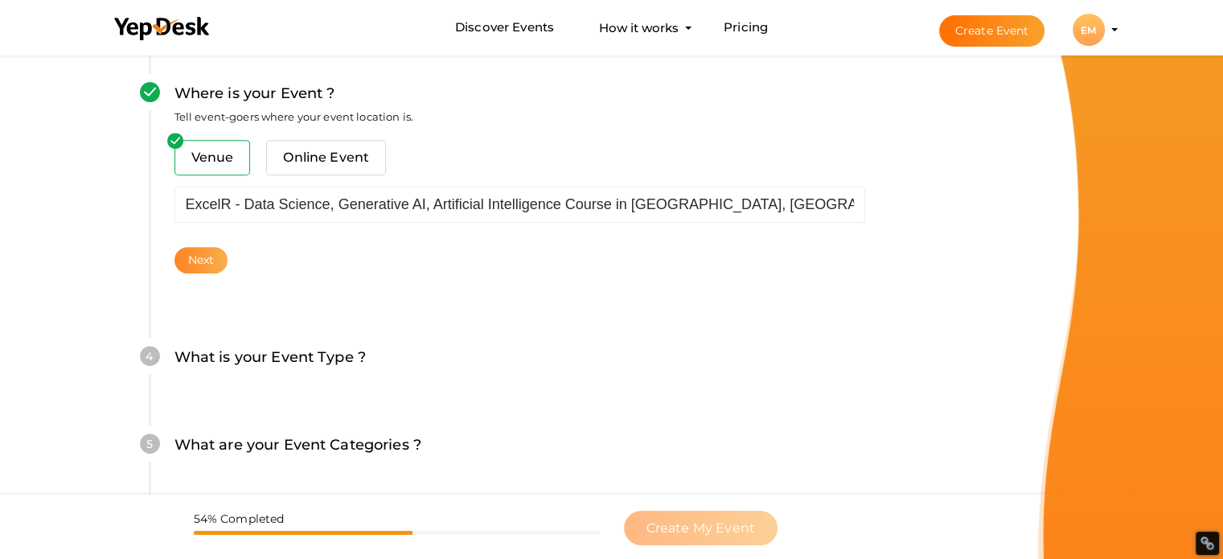
click at [191, 260] on button "Next" at bounding box center [201, 260] width 54 height 27
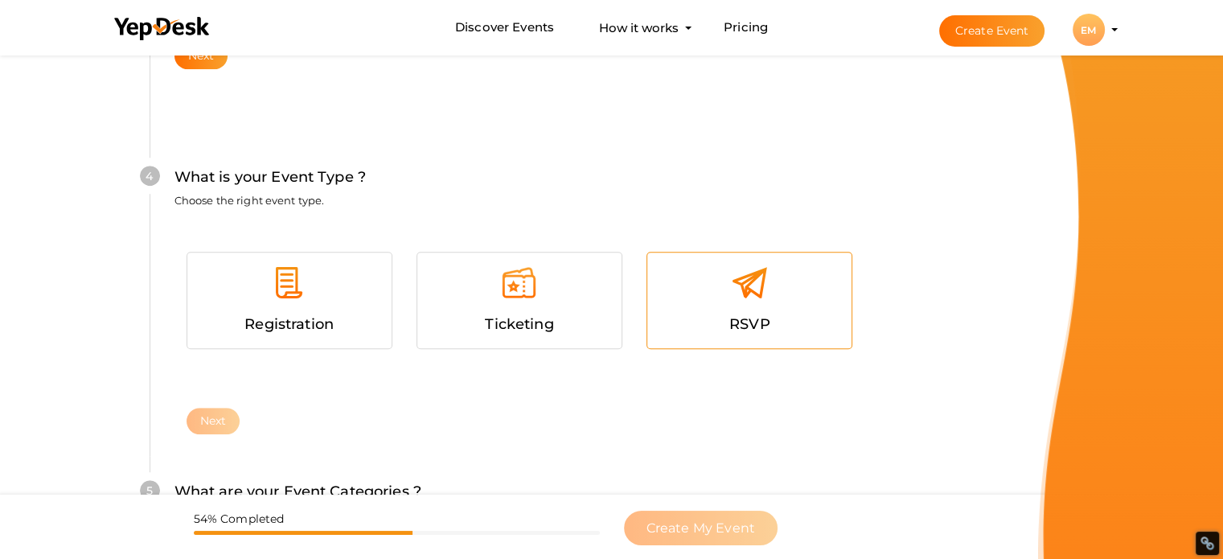
scroll to position [880, 0]
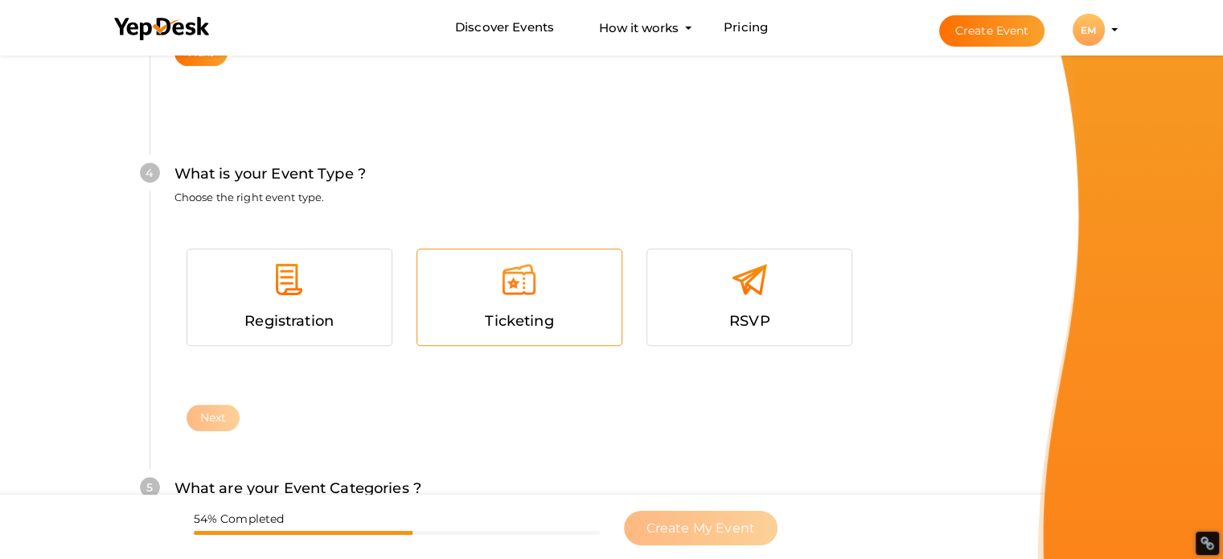
click at [547, 321] on span "Ticketing" at bounding box center [519, 321] width 68 height 18
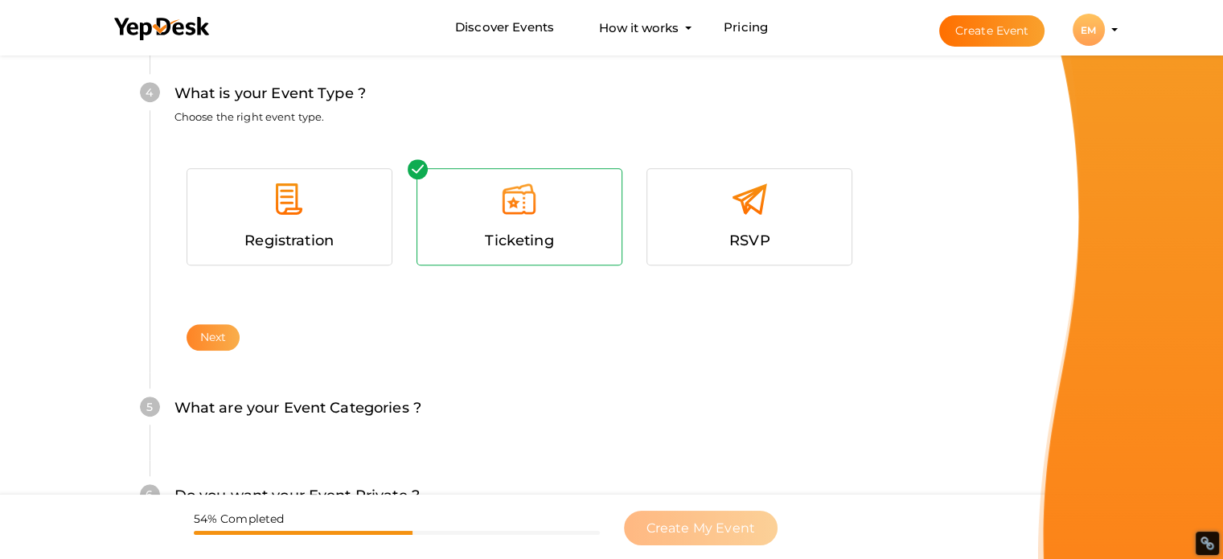
click at [211, 339] on button "Next" at bounding box center [214, 337] width 54 height 27
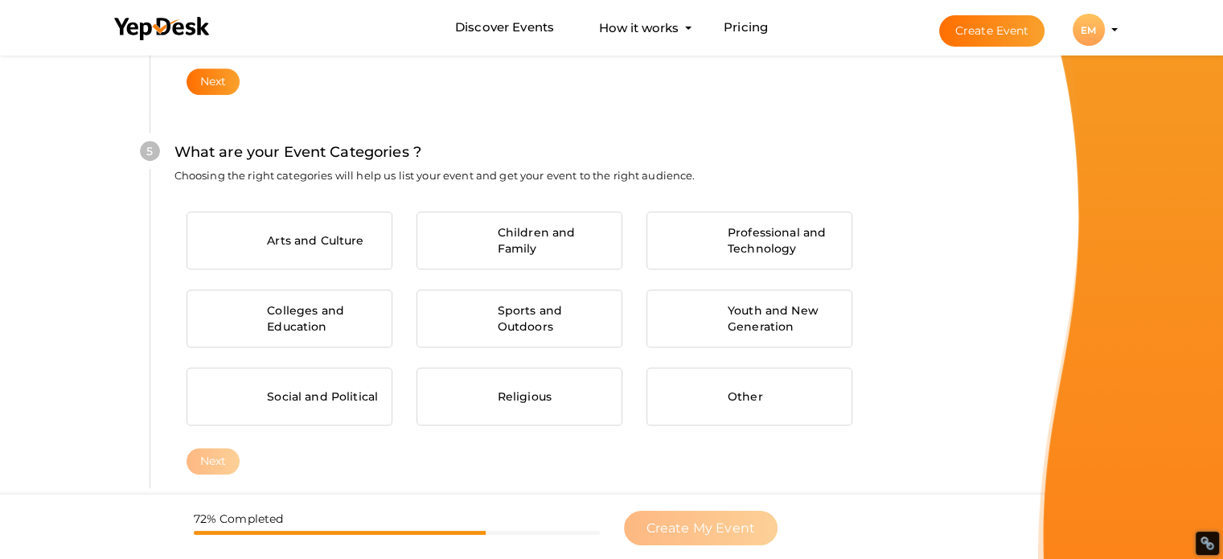
scroll to position [1217, 0]
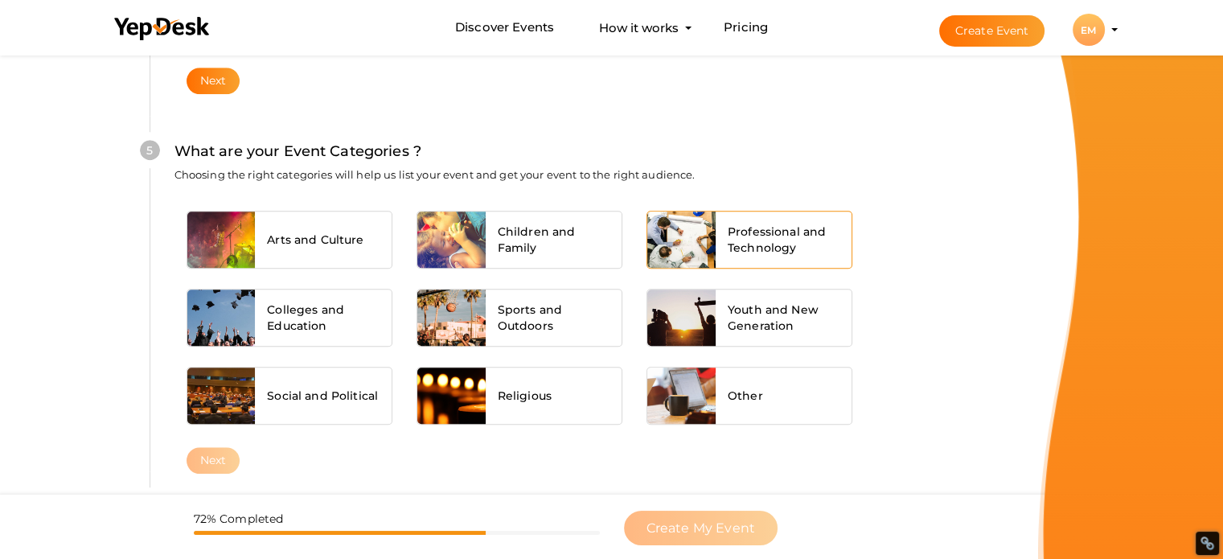
click at [811, 224] on span "Professional and Technology" at bounding box center [784, 240] width 113 height 32
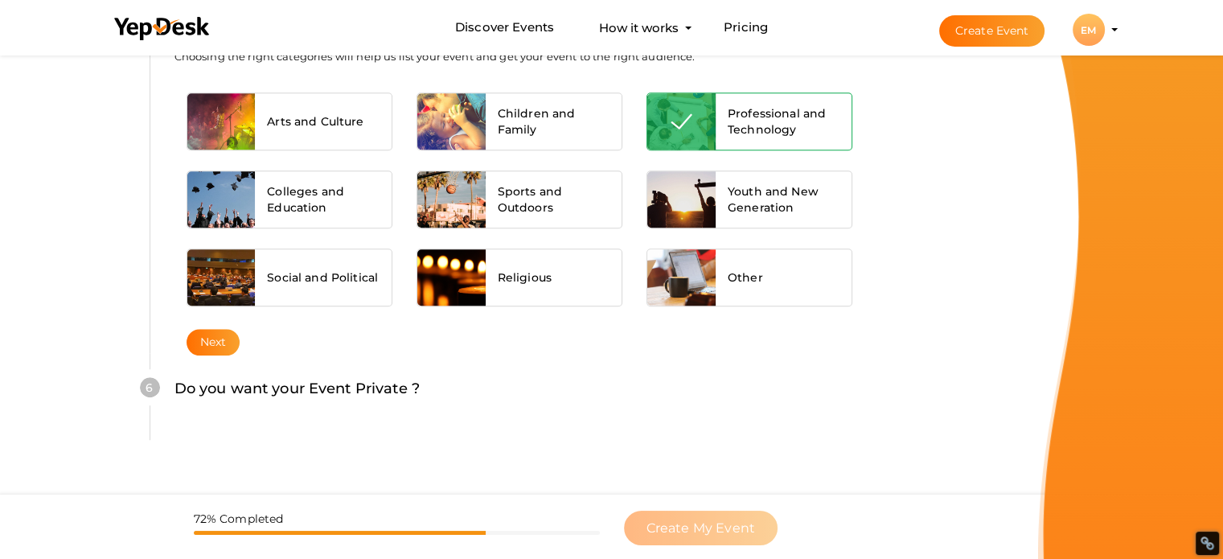
scroll to position [1373, 0]
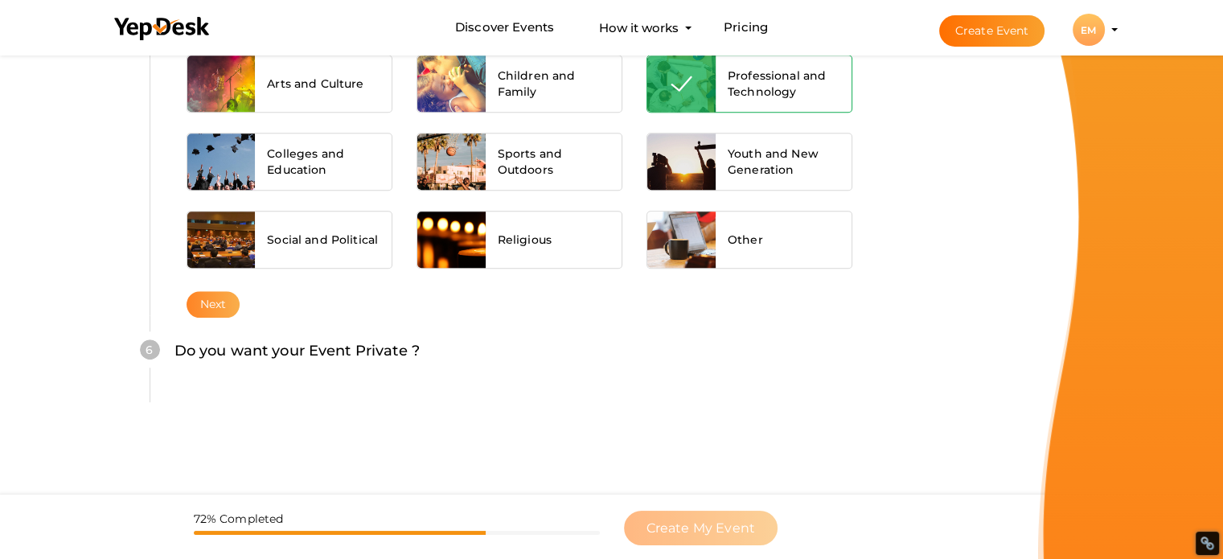
click at [215, 305] on button "Next" at bounding box center [214, 304] width 54 height 27
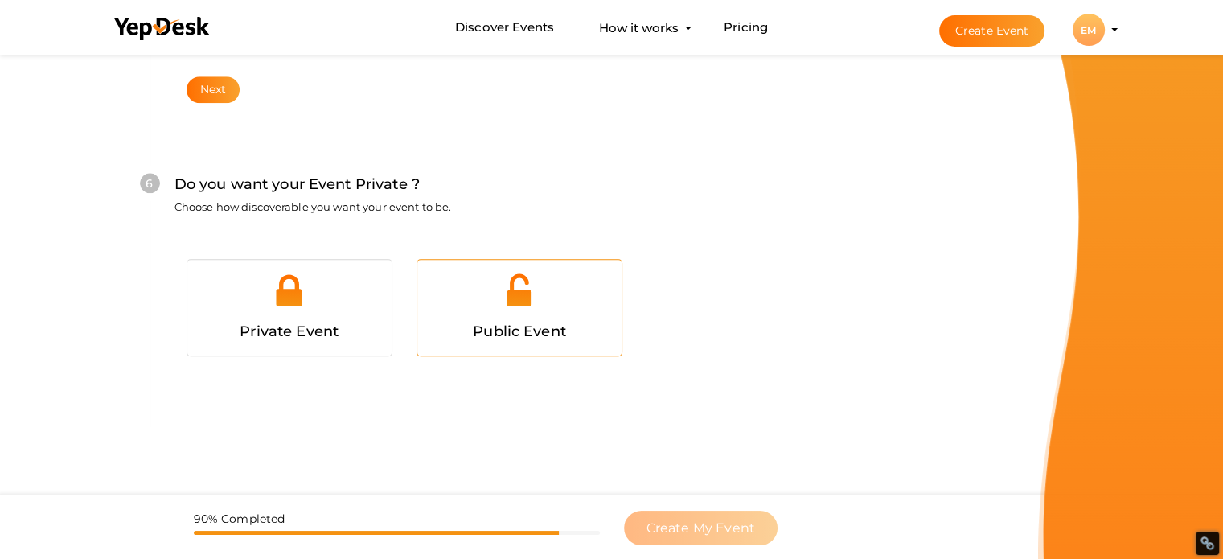
scroll to position [1634, 0]
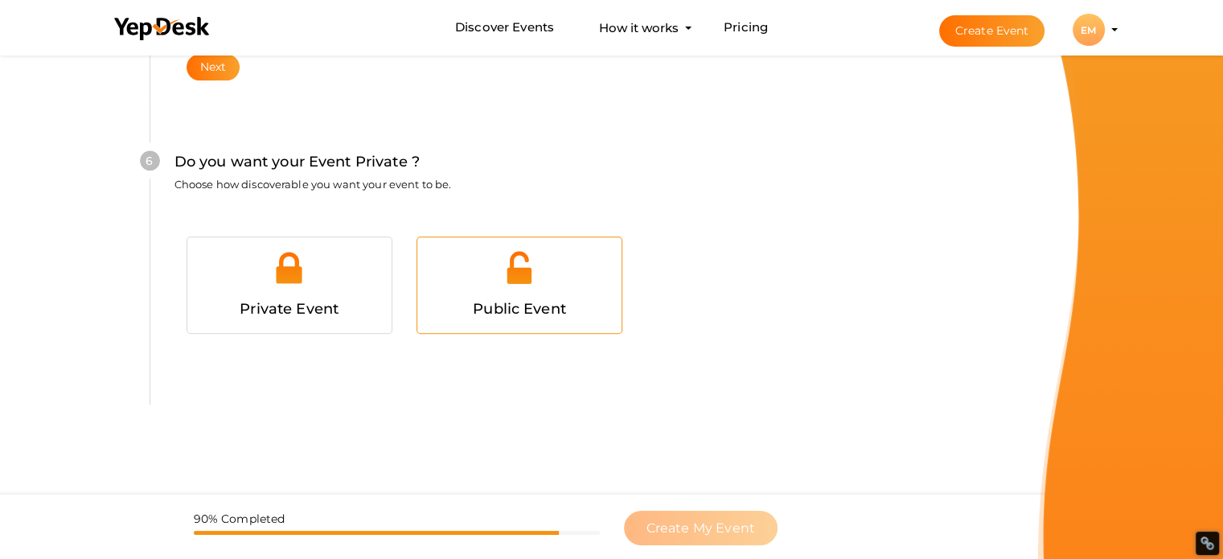
click at [525, 277] on img at bounding box center [519, 267] width 36 height 36
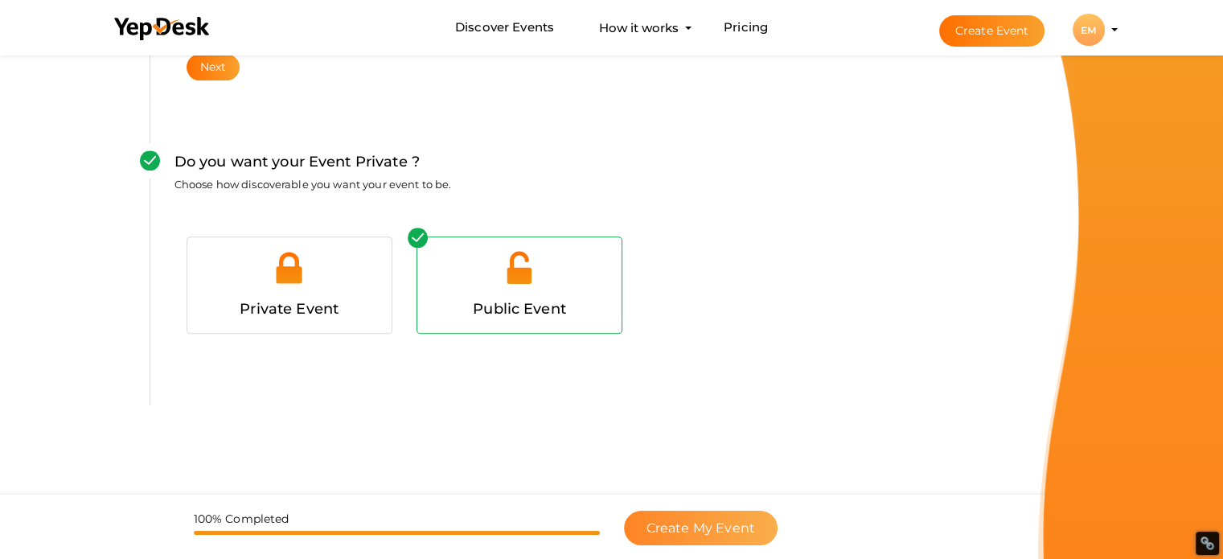
click at [671, 524] on span "Create My Event" at bounding box center [700, 527] width 109 height 15
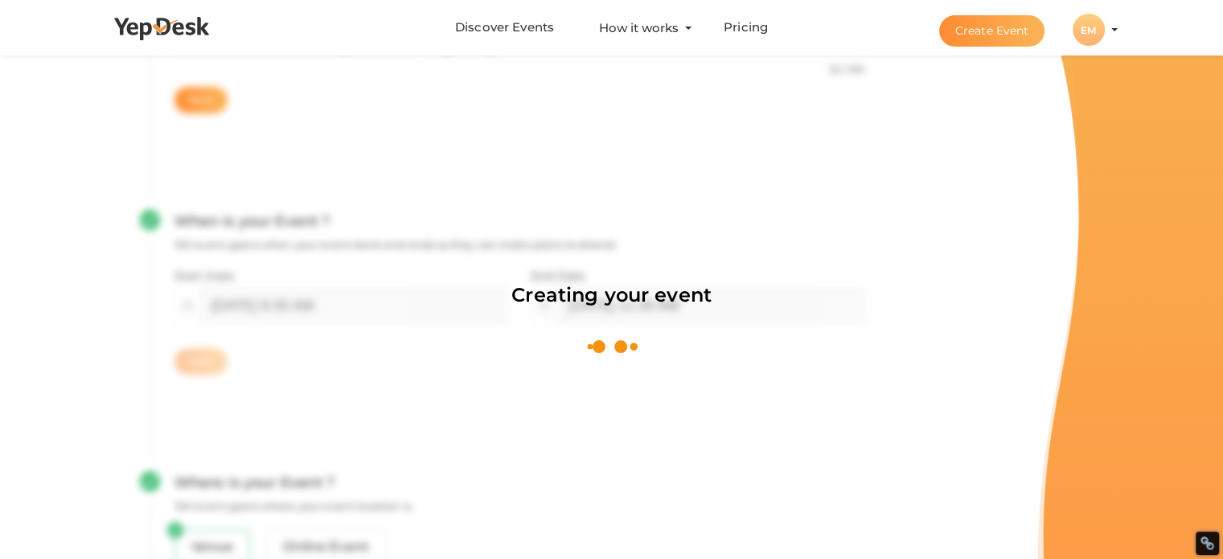
scroll to position [241, 0]
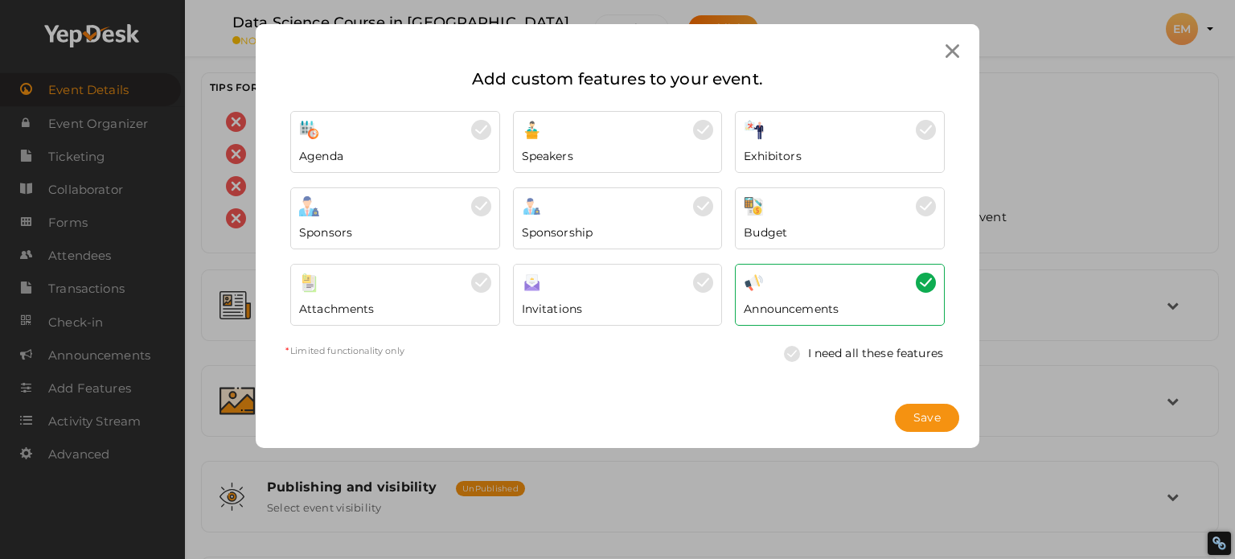
drag, startPoint x: 917, startPoint y: 417, endPoint x: 928, endPoint y: 446, distance: 31.1
click at [917, 417] on span "Save" at bounding box center [926, 417] width 27 height 17
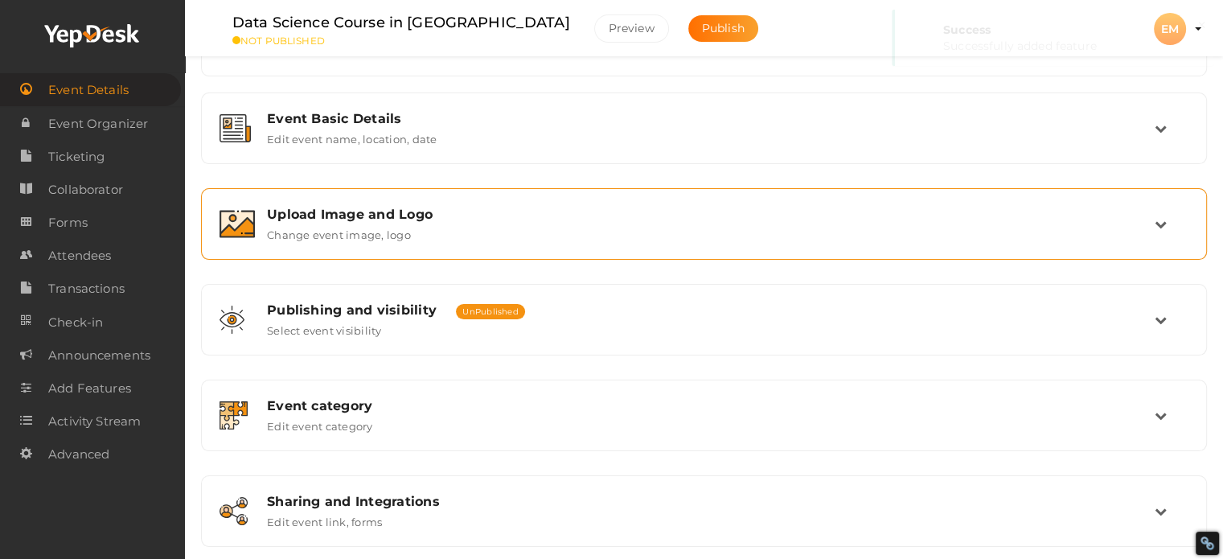
scroll to position [299, 0]
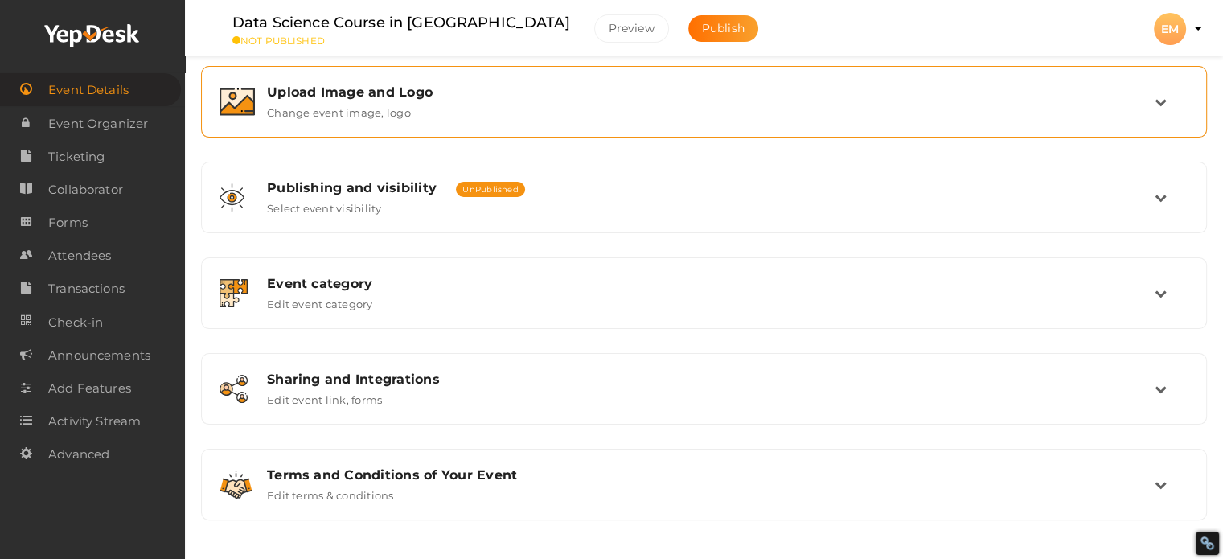
click at [367, 95] on div "Upload Image and Logo" at bounding box center [711, 91] width 888 height 15
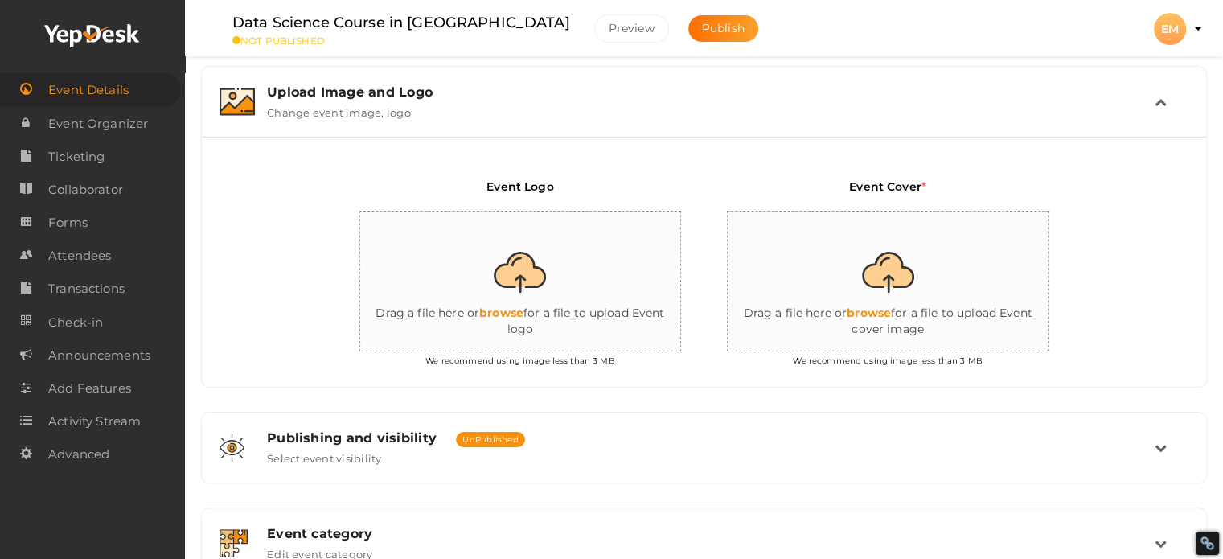
click at [517, 305] on input "file" at bounding box center [521, 281] width 322 height 141
type input "C:\fakepath\DATA SCIENCE COURSE_MARATHAHALI (5).jpg"
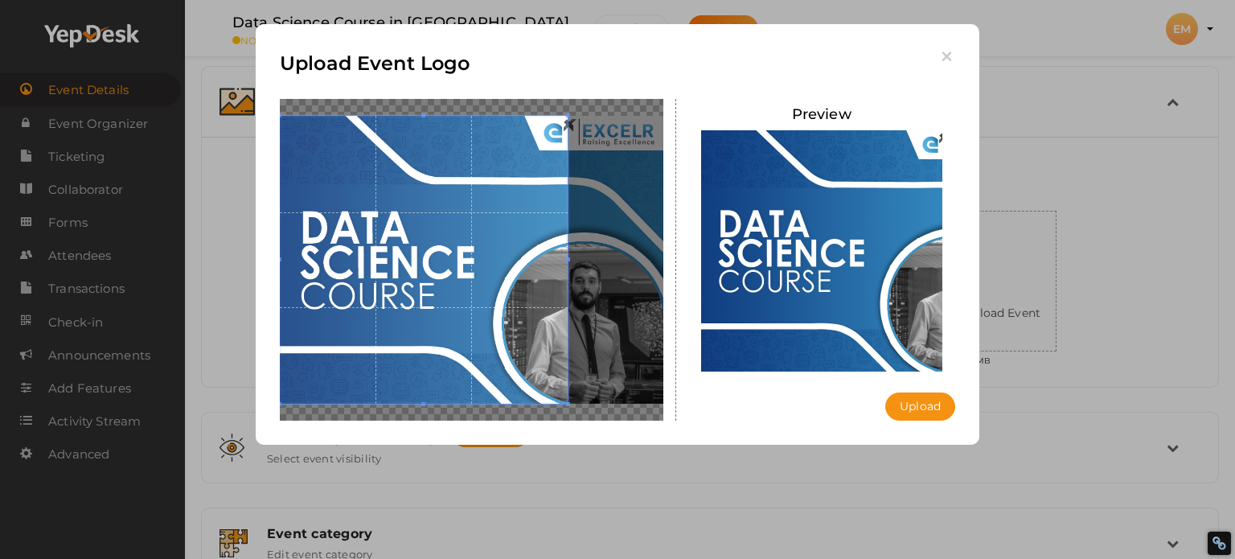
drag, startPoint x: 518, startPoint y: 322, endPoint x: 424, endPoint y: 322, distance: 94.1
click at [424, 322] on span at bounding box center [424, 260] width 288 height 288
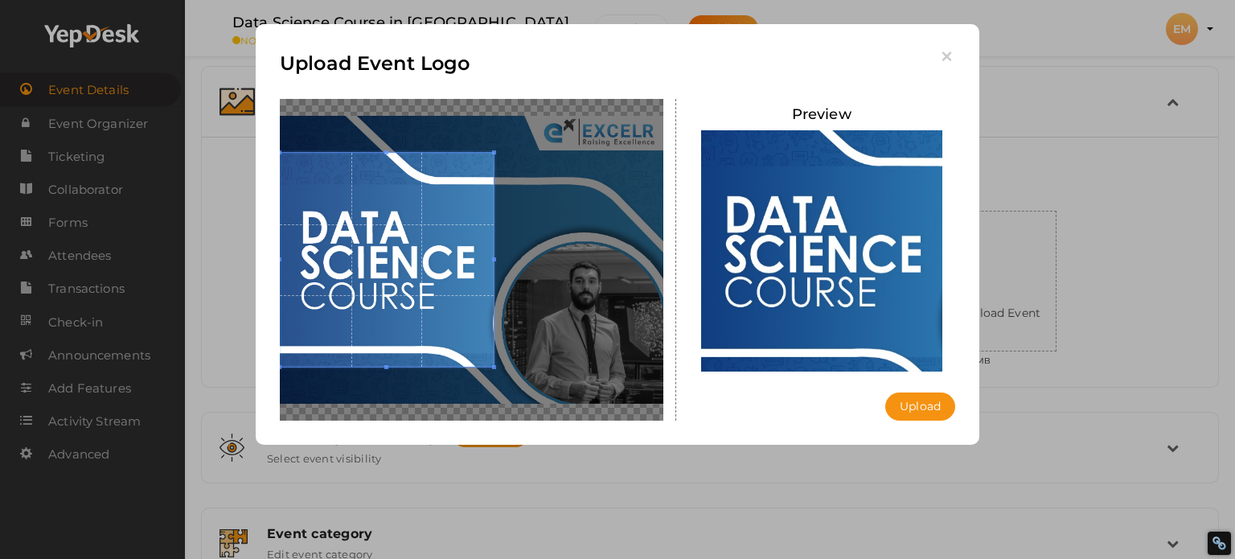
drag, startPoint x: 569, startPoint y: 259, endPoint x: 495, endPoint y: 258, distance: 74.0
click at [495, 258] on span at bounding box center [494, 259] width 4 height 4
click at [923, 404] on button "Upload" at bounding box center [920, 406] width 70 height 28
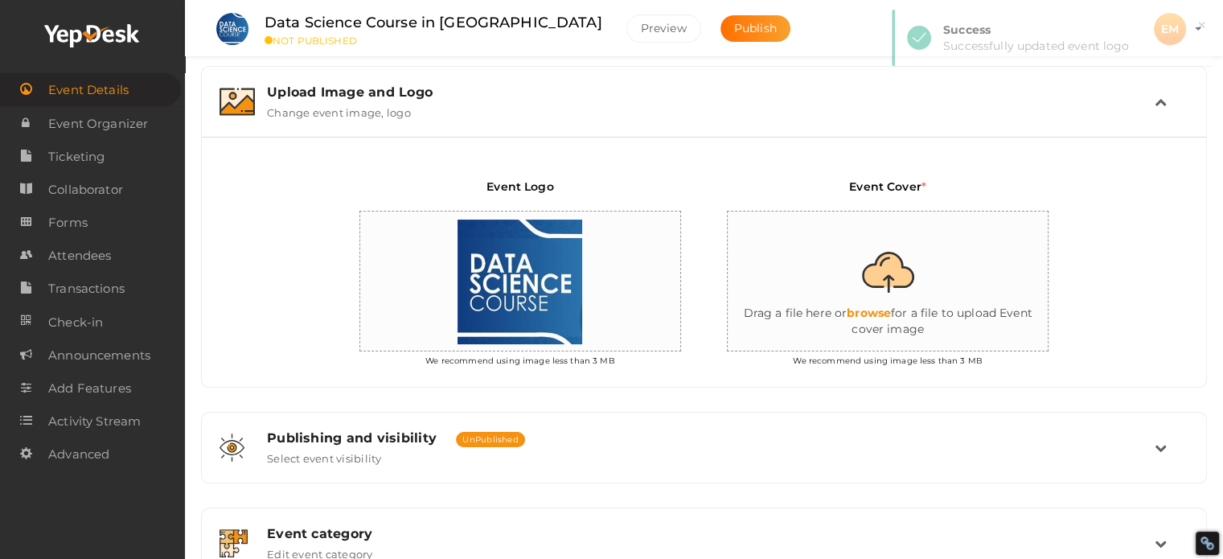
click at [889, 308] on input "file" at bounding box center [889, 281] width 322 height 141
type input "C:\fakepath\DATA SCIENCE COURSE_MARATHAHALI (5).jpg"
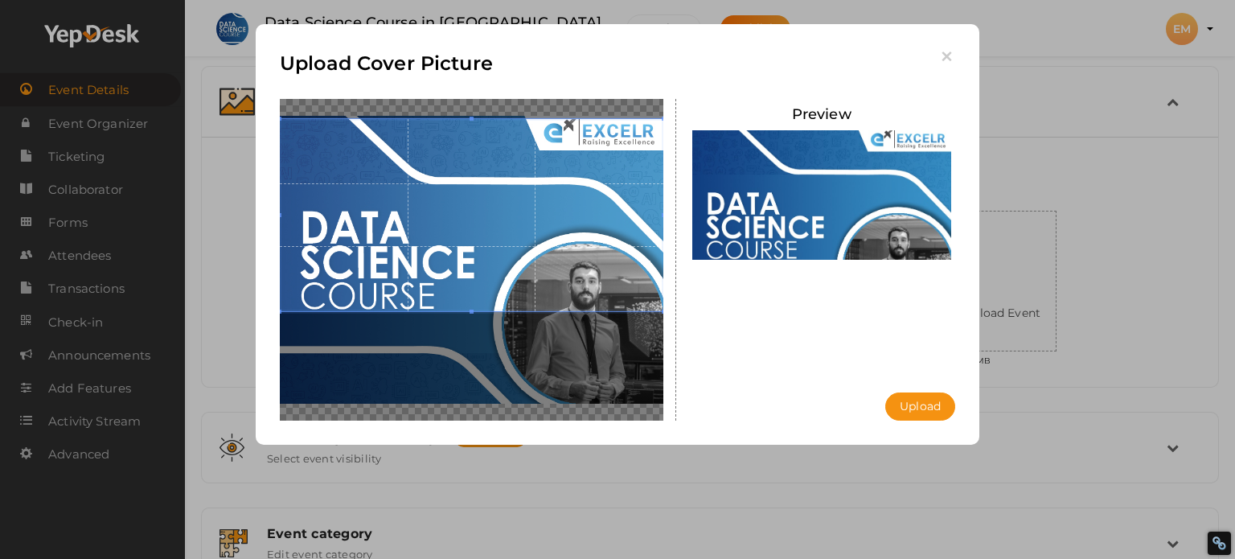
drag, startPoint x: 515, startPoint y: 238, endPoint x: 519, endPoint y: 174, distance: 64.4
click at [519, 174] on span at bounding box center [472, 215] width 384 height 192
click at [906, 401] on button "Upload" at bounding box center [920, 406] width 70 height 28
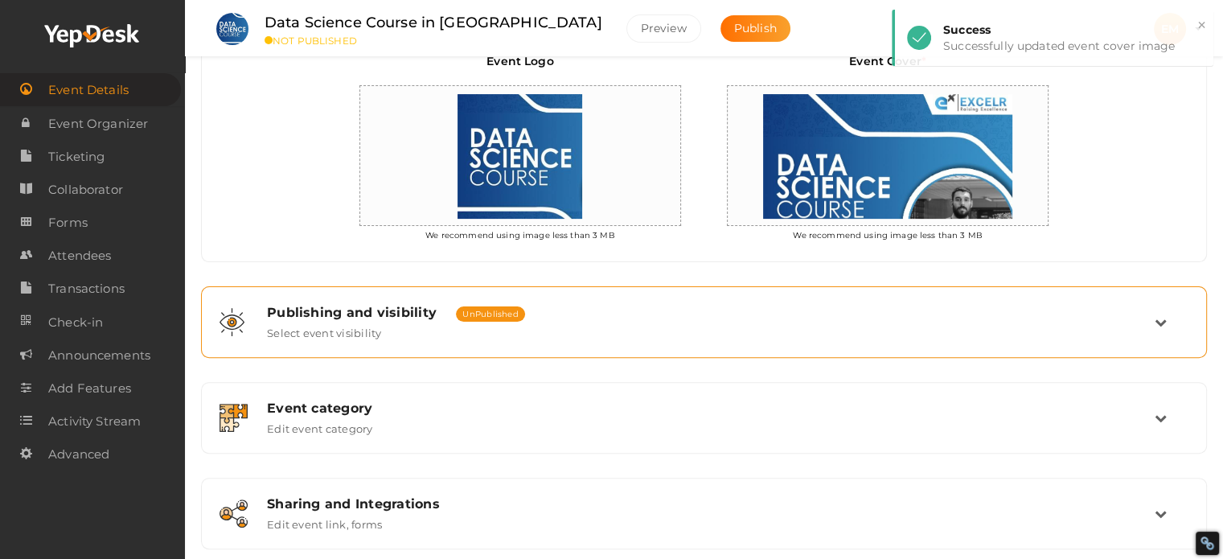
scroll to position [540, 0]
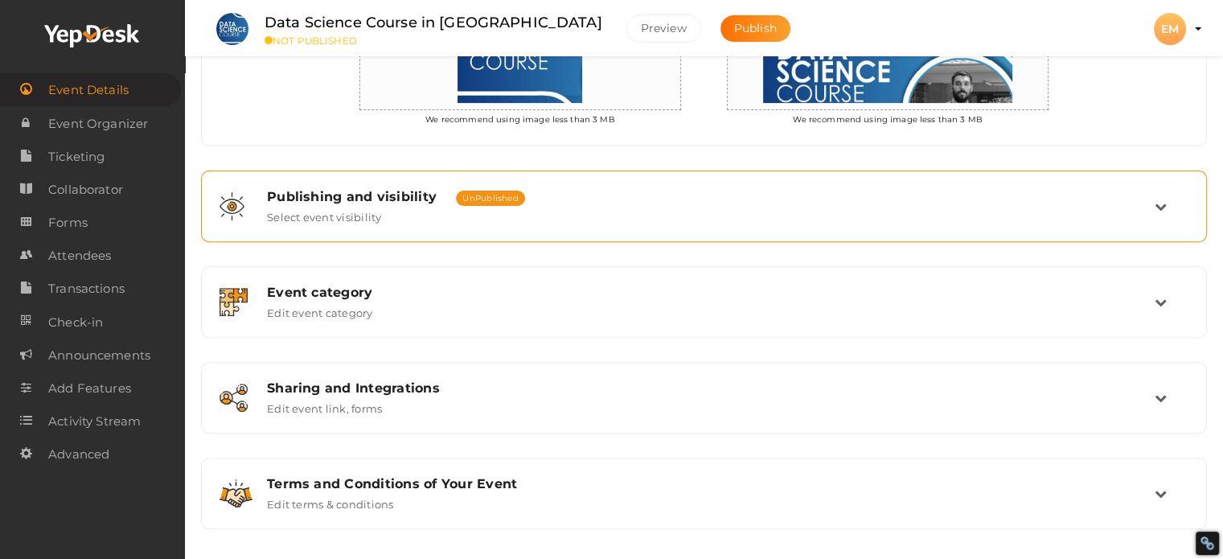
click at [1163, 200] on icon at bounding box center [1161, 206] width 12 height 12
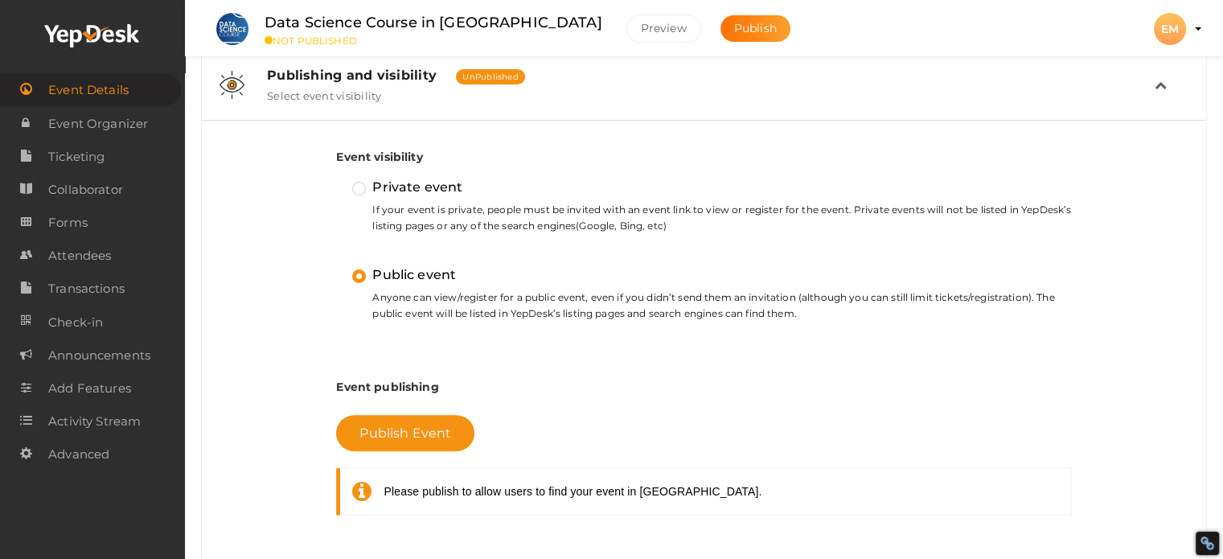
scroll to position [380, 0]
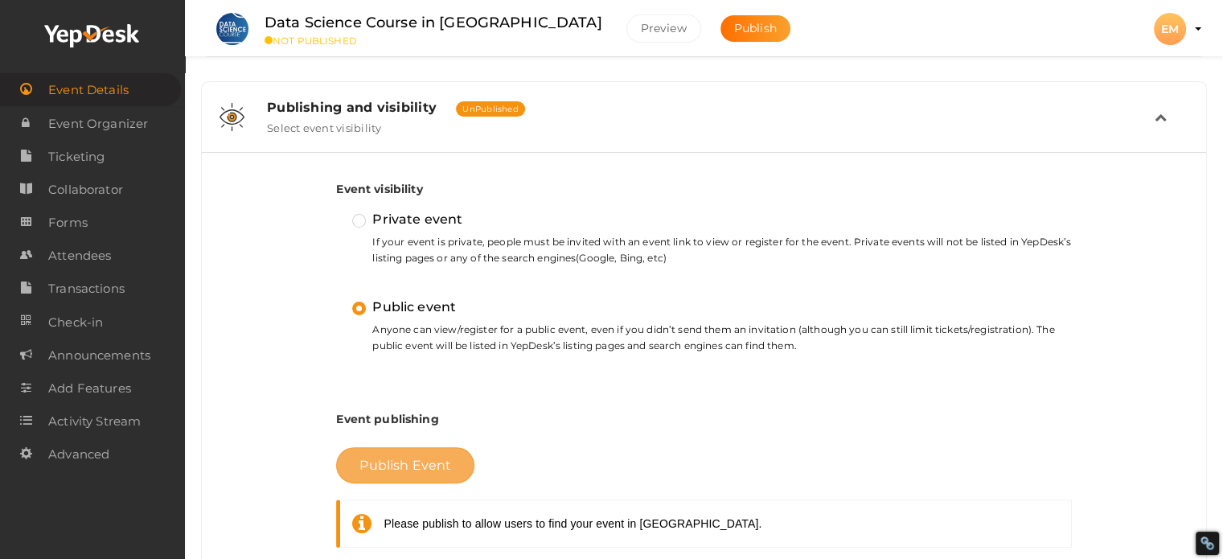
click at [434, 466] on span "Publish Event" at bounding box center [405, 465] width 92 height 15
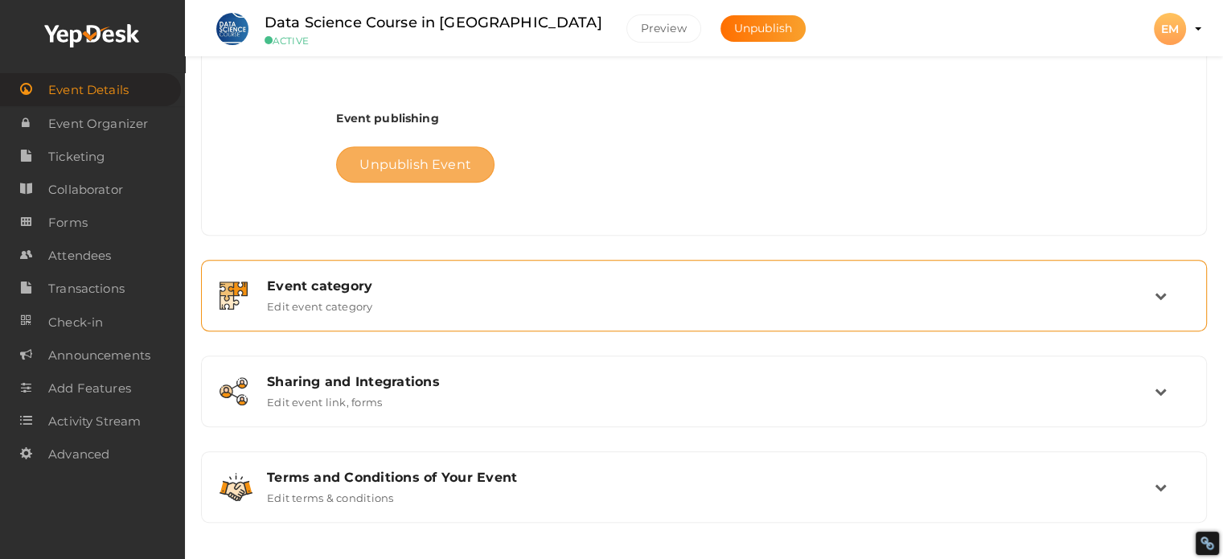
scroll to position [681, 0]
click at [321, 282] on div "Event category" at bounding box center [711, 284] width 888 height 15
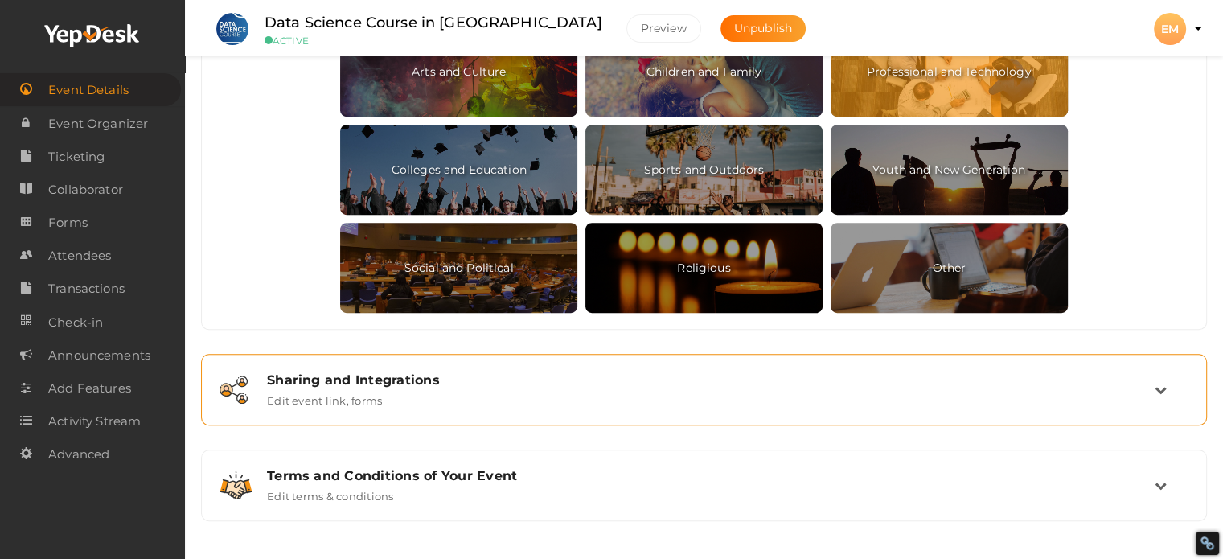
click at [367, 377] on div "Sharing and Integrations" at bounding box center [711, 379] width 888 height 15
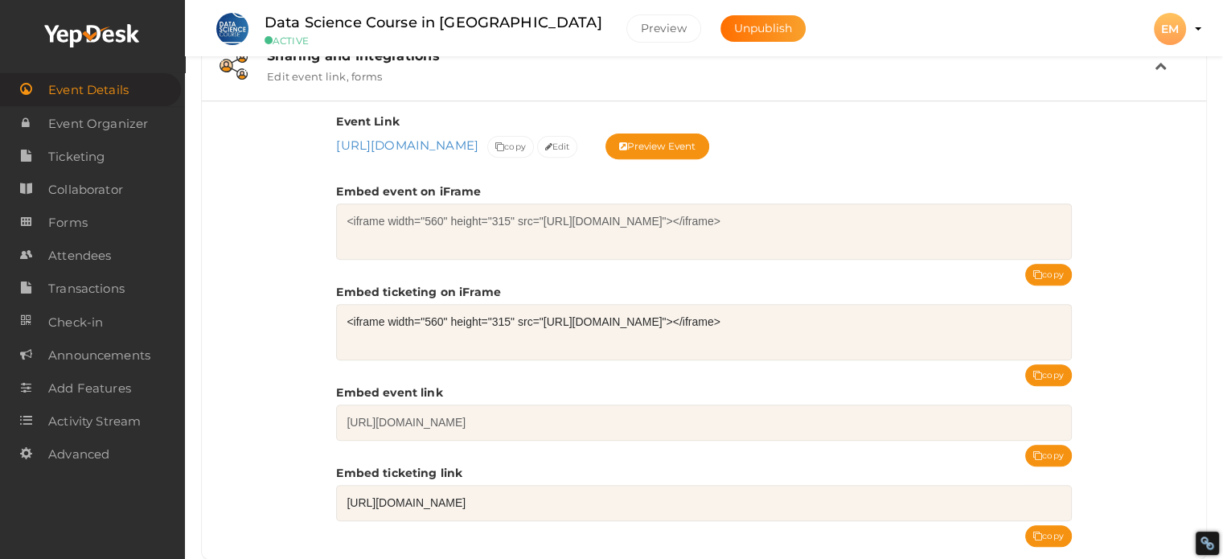
scroll to position [595, 0]
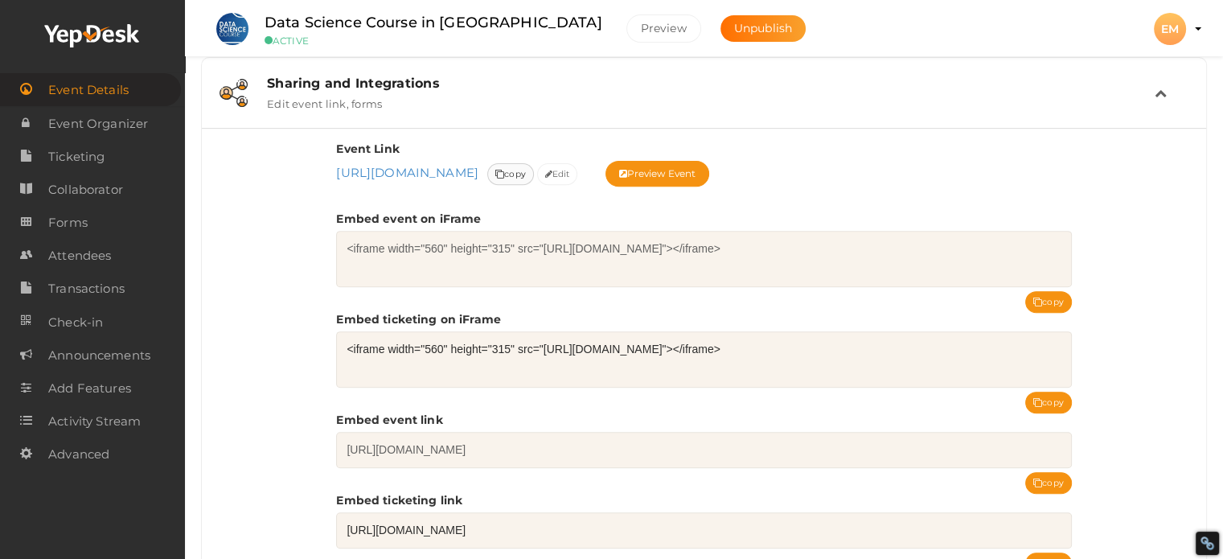
click at [526, 172] on span "copy" at bounding box center [510, 174] width 31 height 17
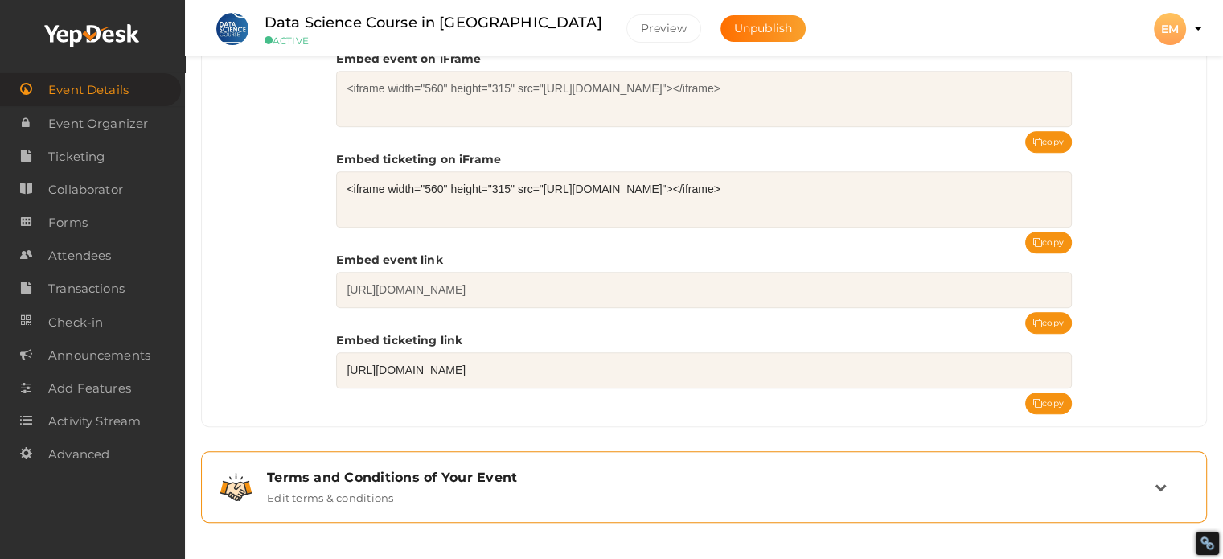
click at [434, 474] on div "Terms and Conditions of Your Event" at bounding box center [711, 477] width 888 height 15
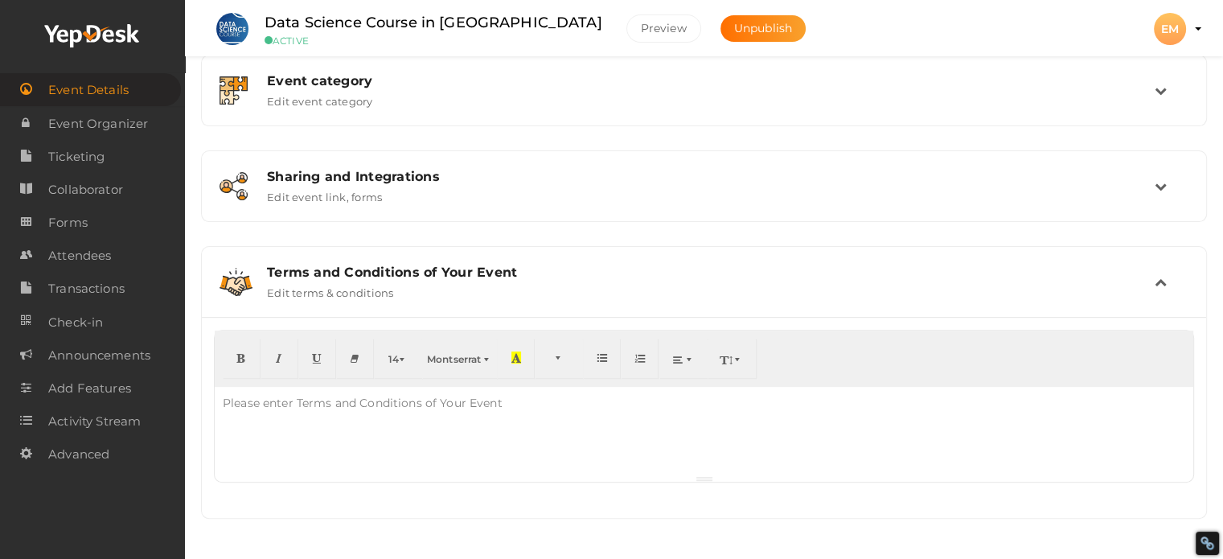
scroll to position [500, 0]
click at [287, 420] on div at bounding box center [704, 432] width 979 height 88
paste div "To enrich screen reader interactions, please activate Accessibility in Grammarl…"
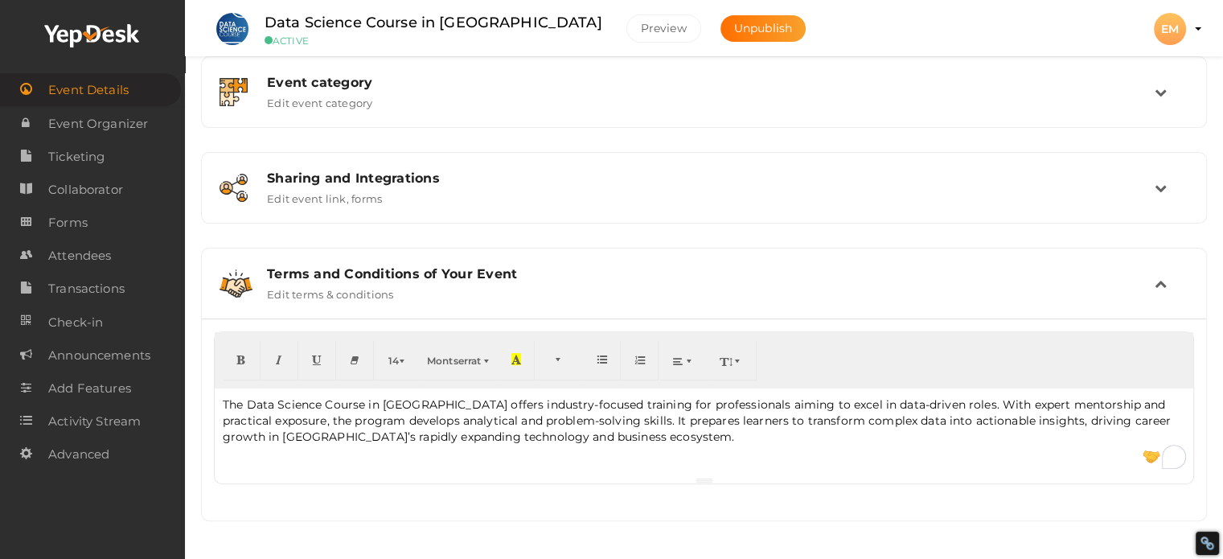
click at [240, 466] on div "The Data Science Course in [GEOGRAPHIC_DATA] offers industry-focused training f…" at bounding box center [704, 432] width 979 height 88
click at [623, 444] on div "The Data Science Course in [GEOGRAPHIC_DATA] offers industry-focused training f…" at bounding box center [704, 432] width 979 height 88
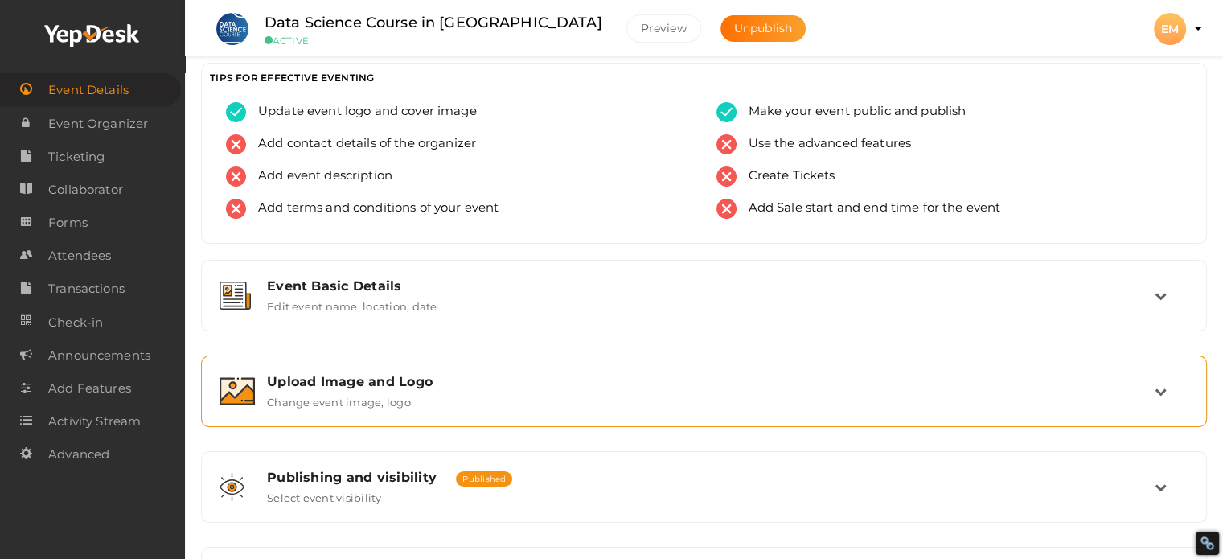
scroll to position [0, 0]
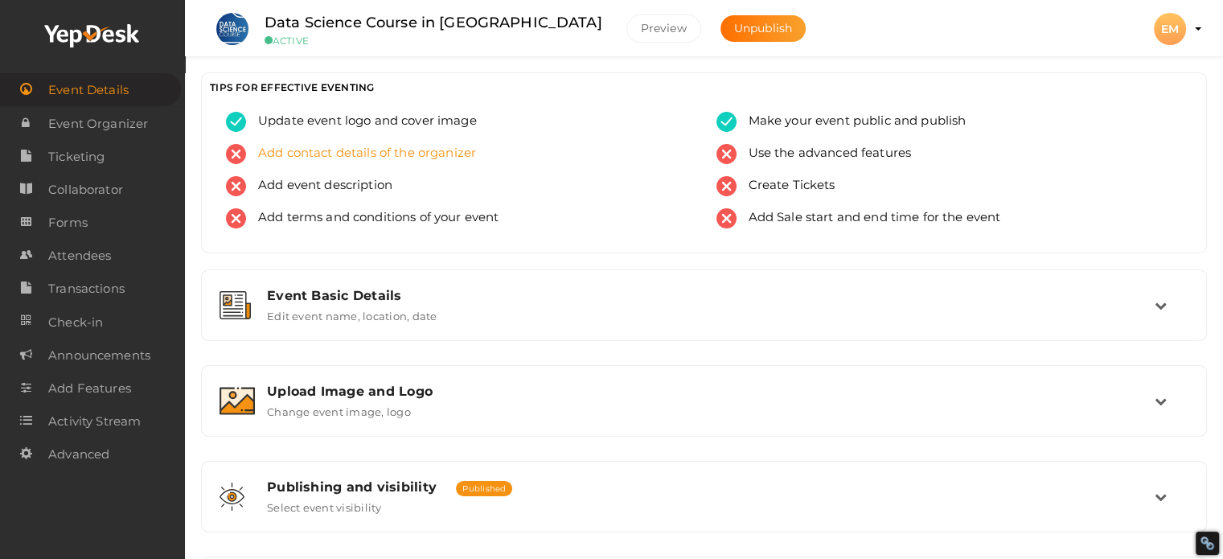
click at [381, 146] on span "Add contact details of the organizer" at bounding box center [361, 154] width 230 height 20
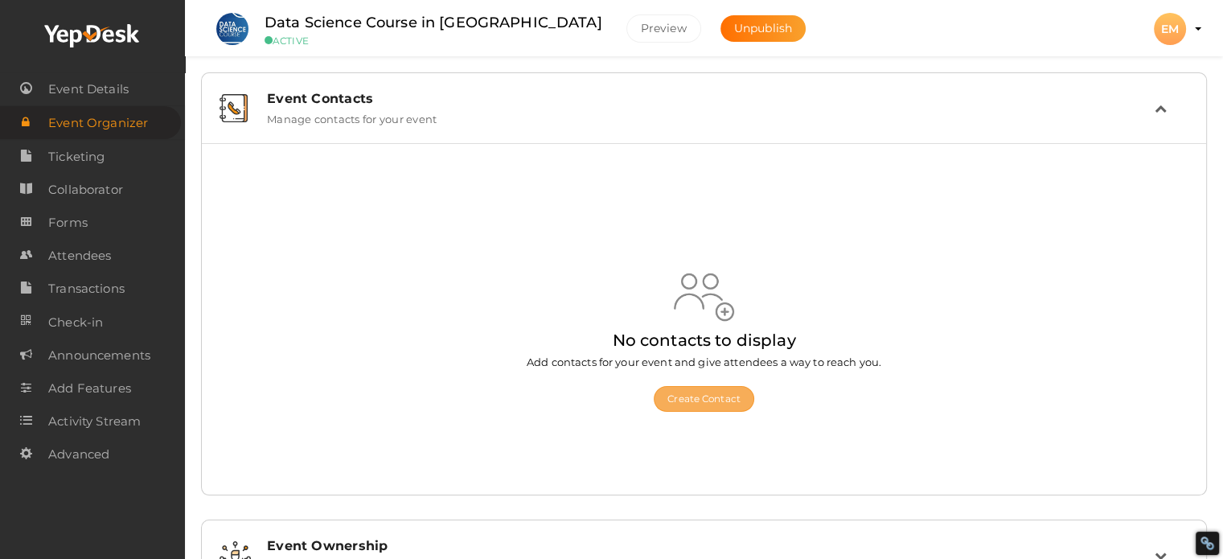
click at [717, 394] on button "Create Contact" at bounding box center [704, 399] width 101 height 26
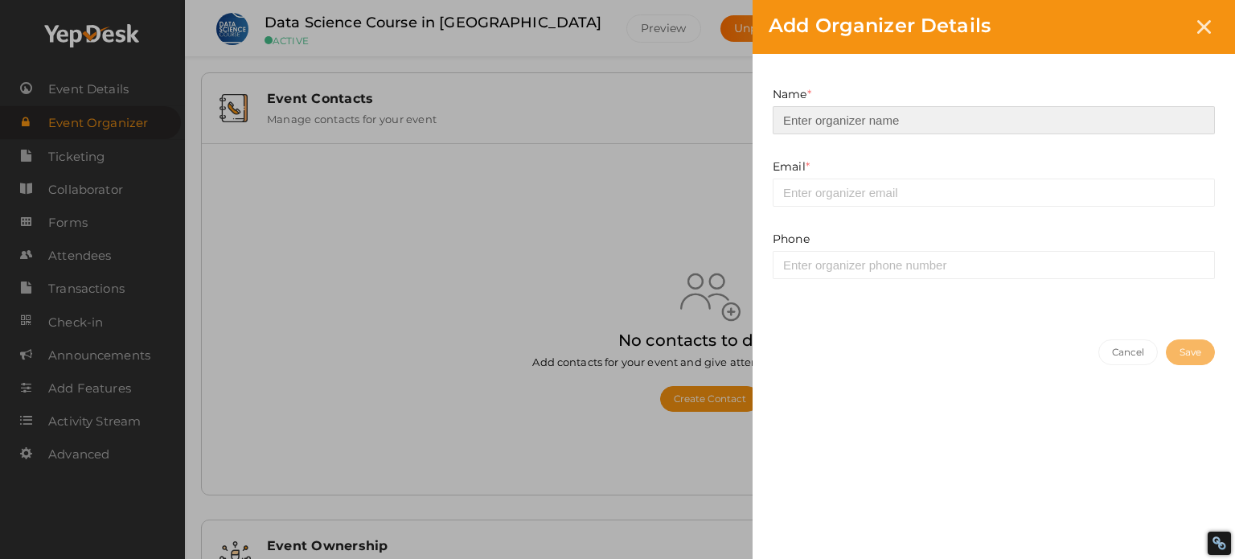
click at [830, 124] on input at bounding box center [994, 120] width 442 height 28
type input "ExcelR"
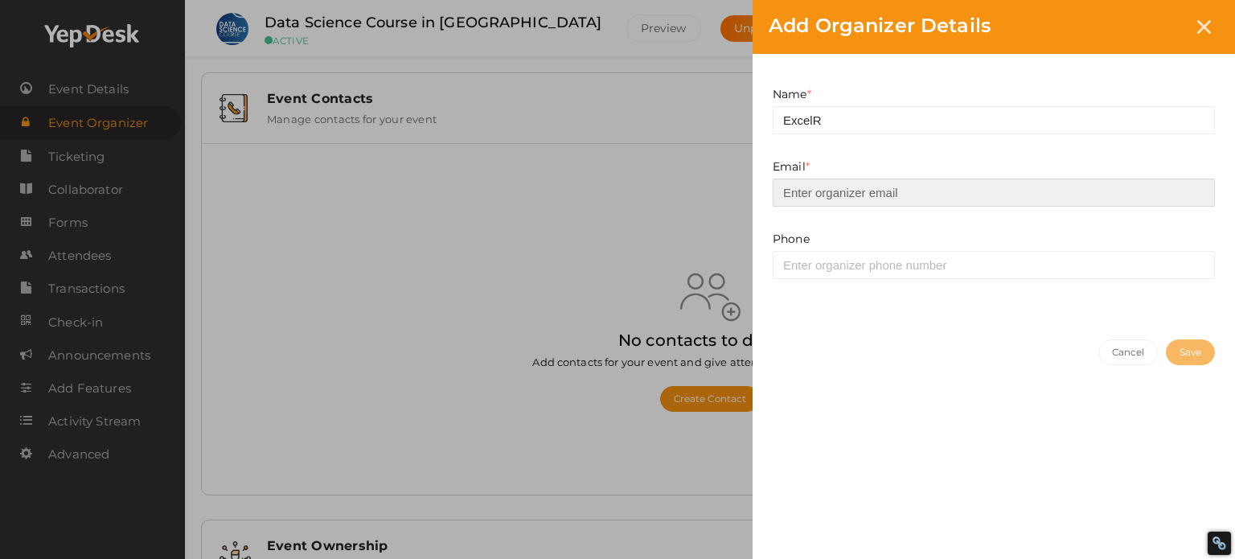
type input "[EMAIL_ADDRESS][DOMAIN_NAME]"
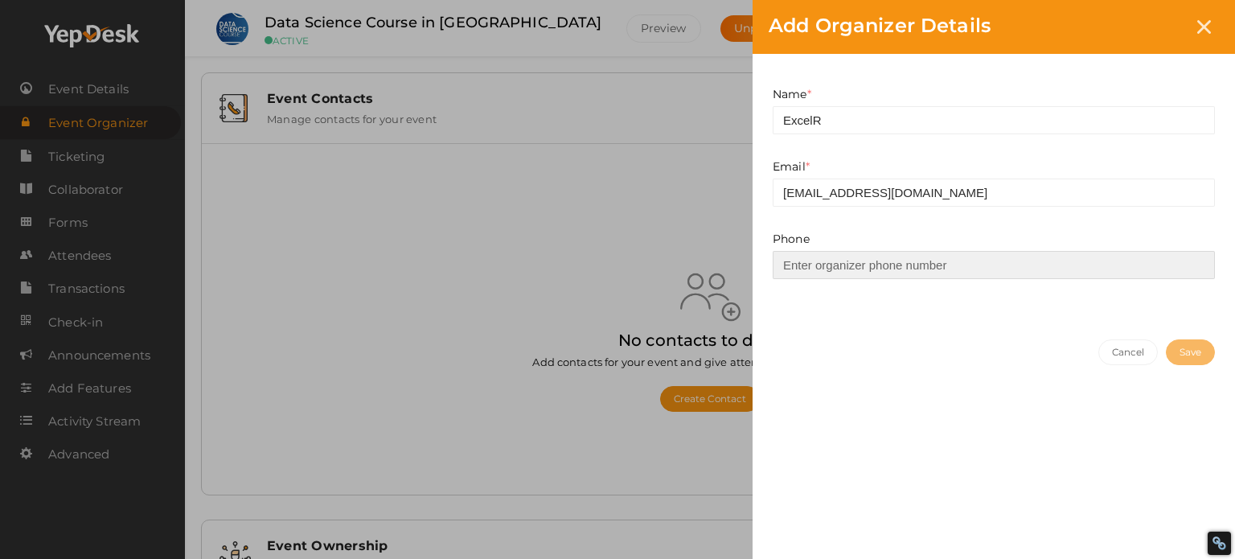
type input "08792928623"
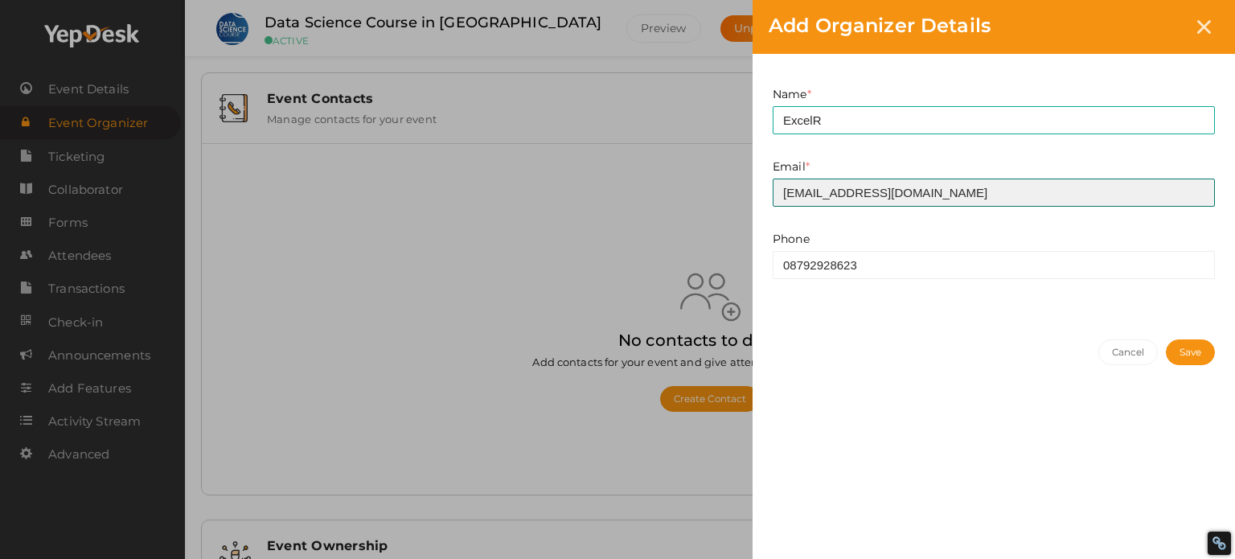
click at [900, 189] on input "[EMAIL_ADDRESS][DOMAIN_NAME]" at bounding box center [994, 192] width 442 height 28
type input "enquiry@excelr.com"
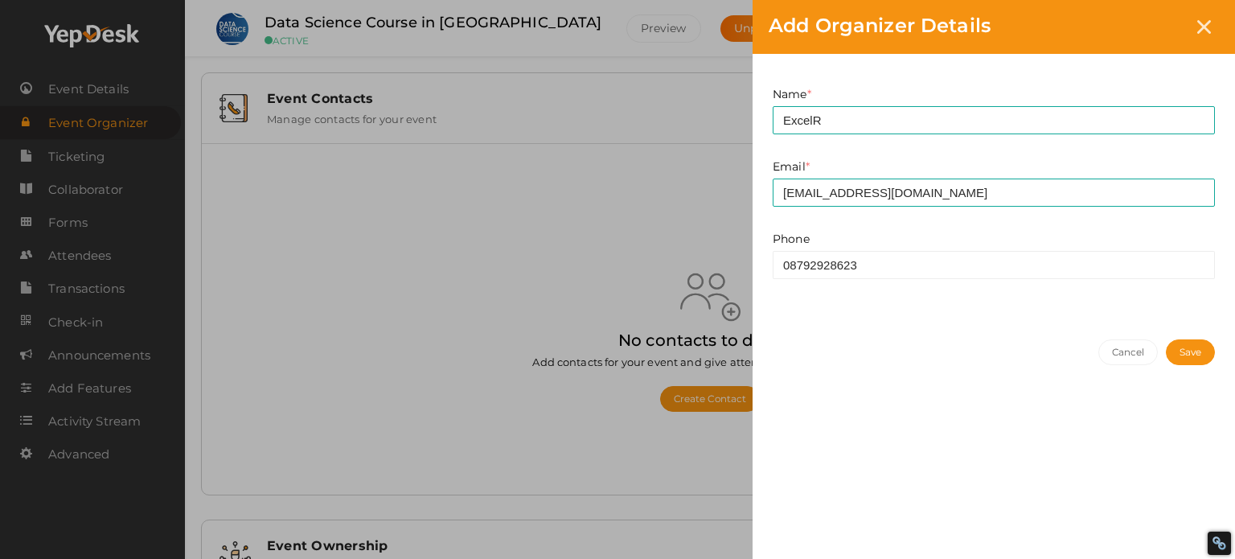
click at [1191, 356] on button "Save" at bounding box center [1190, 352] width 49 height 26
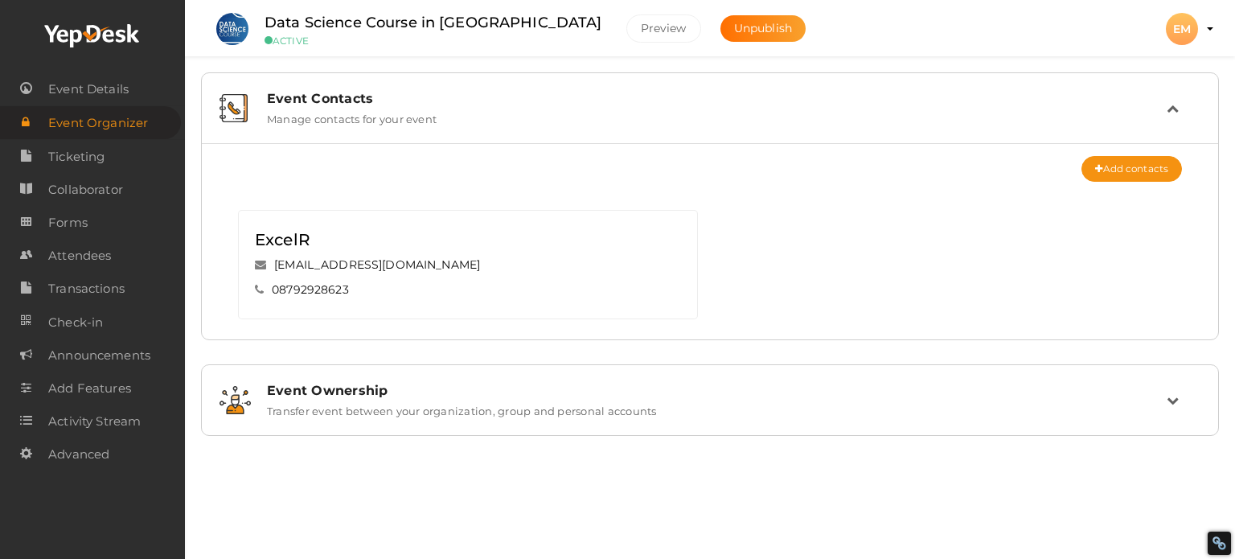
click at [360, 386] on div "Event Ownership" at bounding box center [717, 390] width 900 height 15
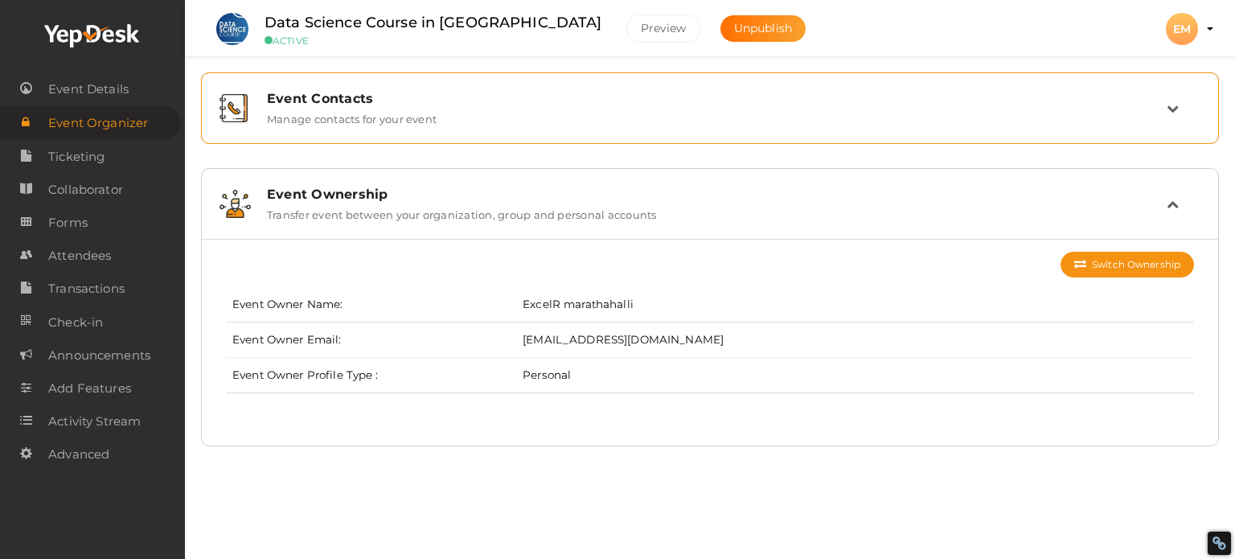
click at [351, 95] on div "Event Contacts" at bounding box center [717, 98] width 900 height 15
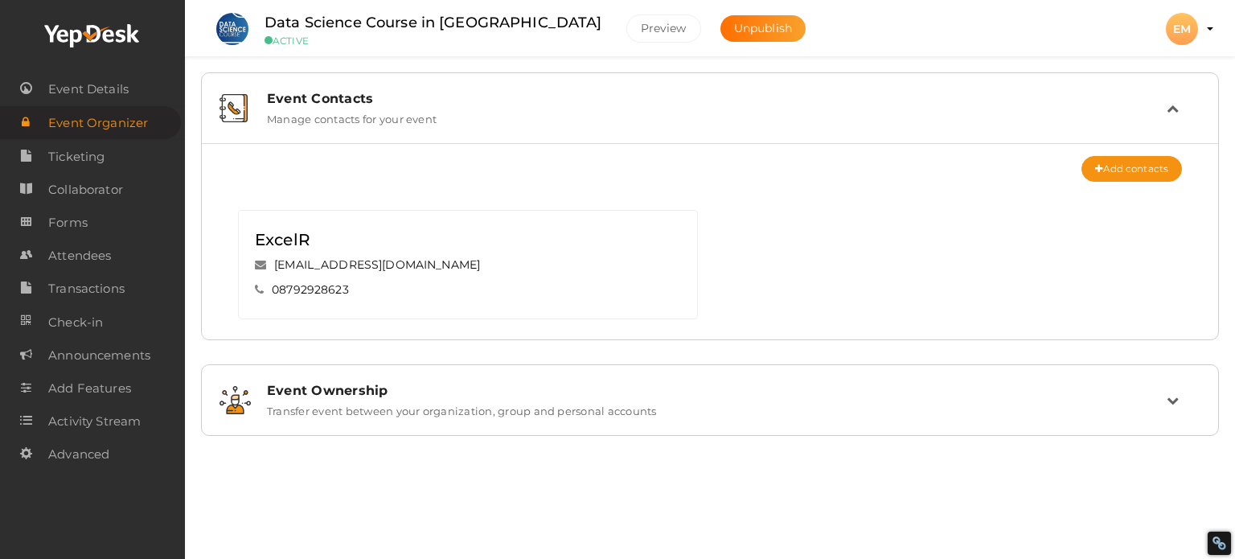
click at [1172, 106] on icon at bounding box center [1173, 108] width 12 height 12
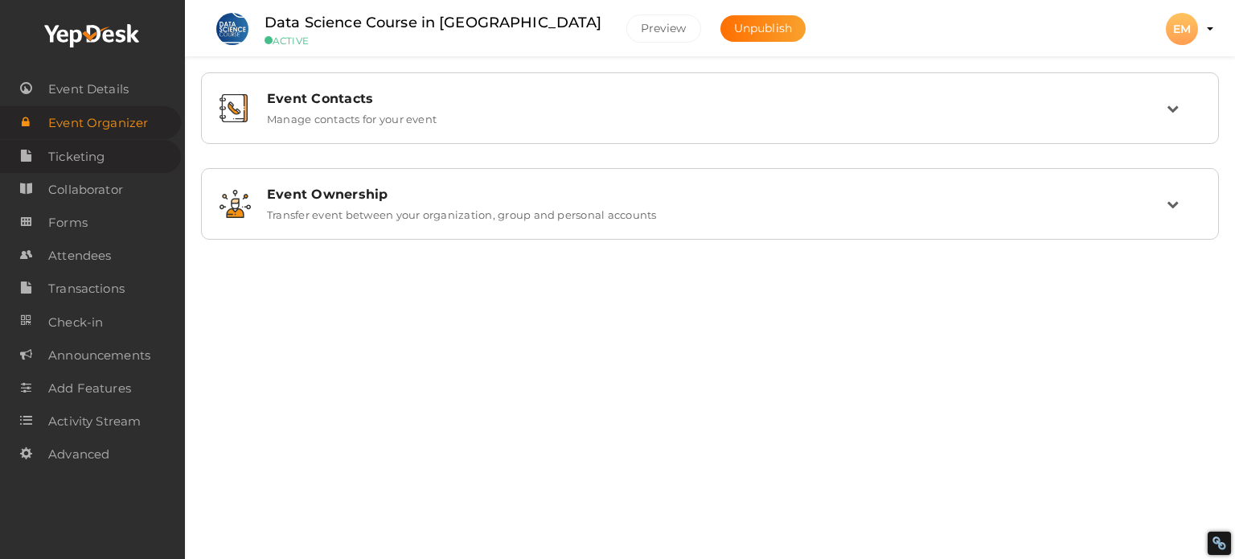
click at [87, 153] on span "Ticketing" at bounding box center [76, 157] width 56 height 32
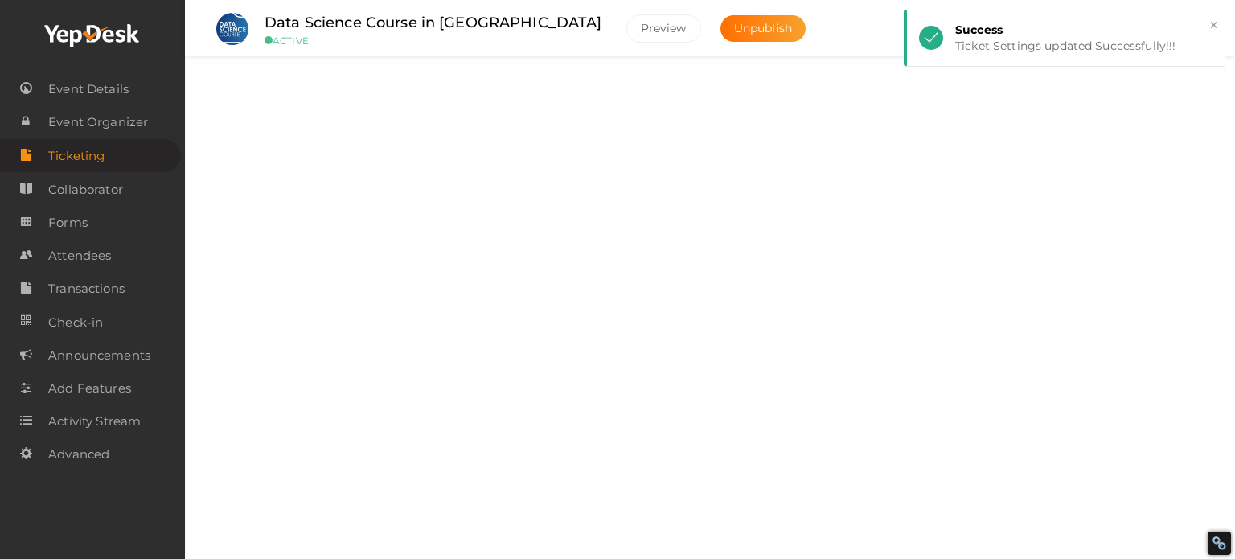
click at [302, 96] on div "Tickets" at bounding box center [717, 98] width 900 height 15
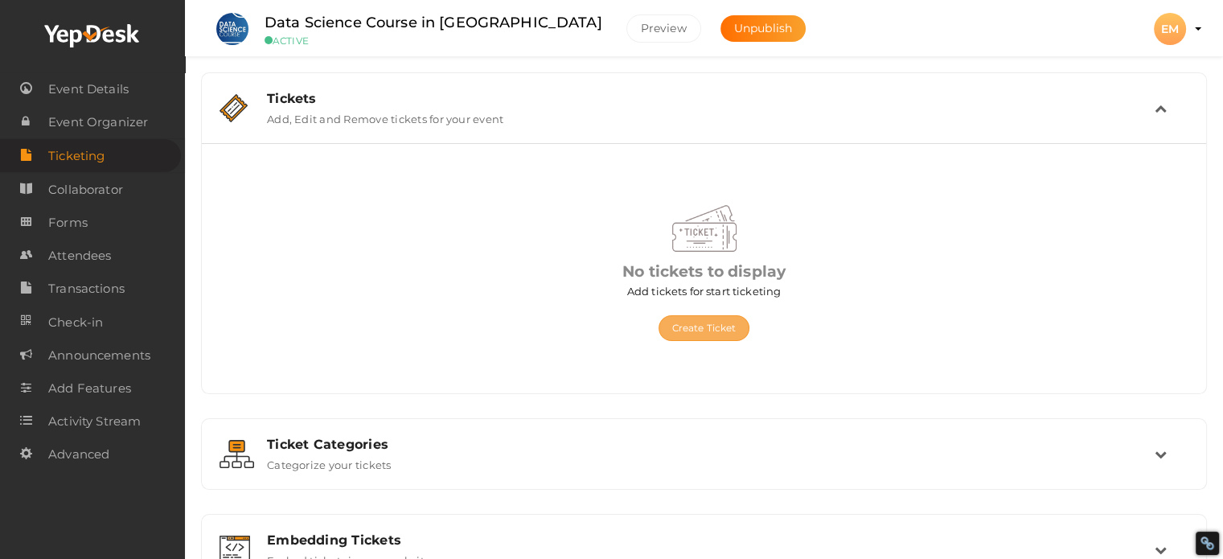
click at [712, 330] on button "Create Ticket" at bounding box center [705, 328] width 92 height 26
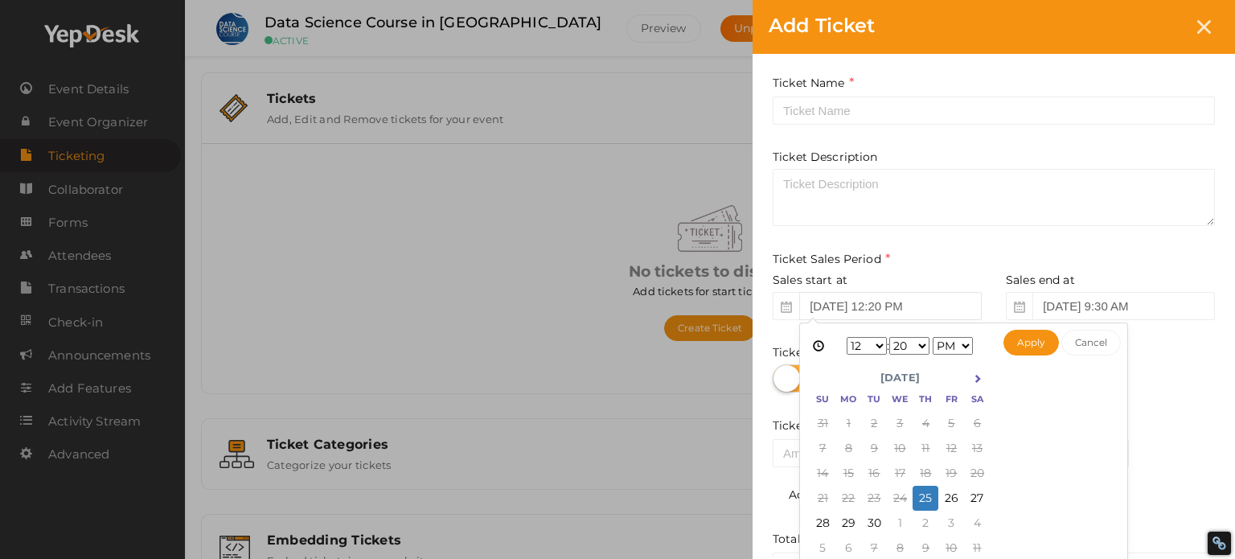
click at [848, 308] on input "Sep 25, 2025 12:20 PM" at bounding box center [890, 306] width 183 height 28
click at [1171, 392] on div at bounding box center [994, 378] width 442 height 28
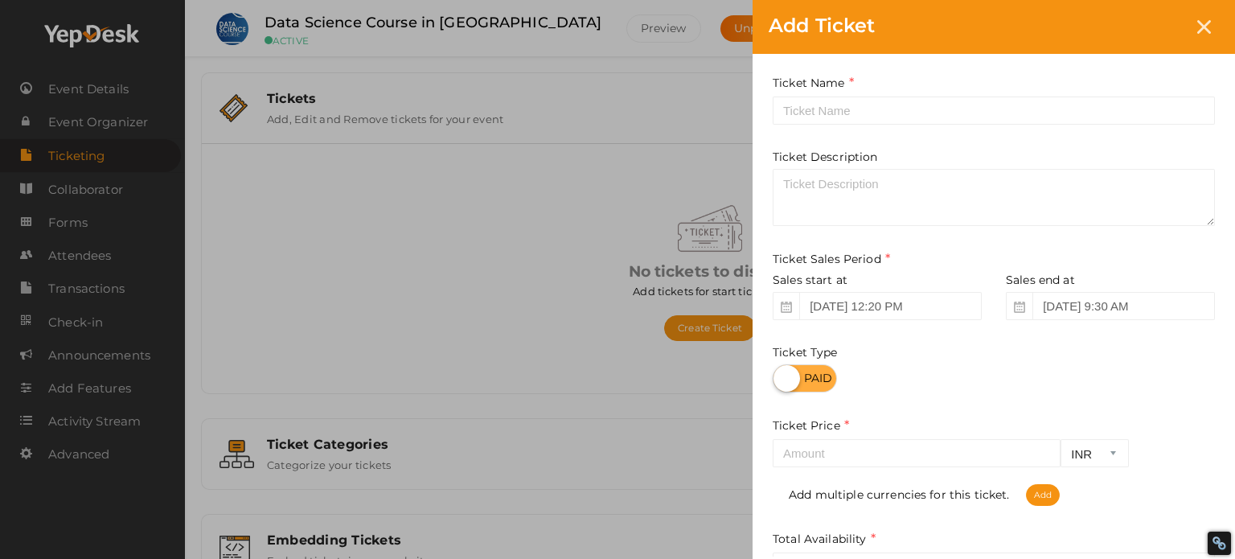
click at [825, 383] on label at bounding box center [805, 378] width 64 height 28
click at [783, 378] on input "checkbox" at bounding box center [778, 372] width 10 height 10
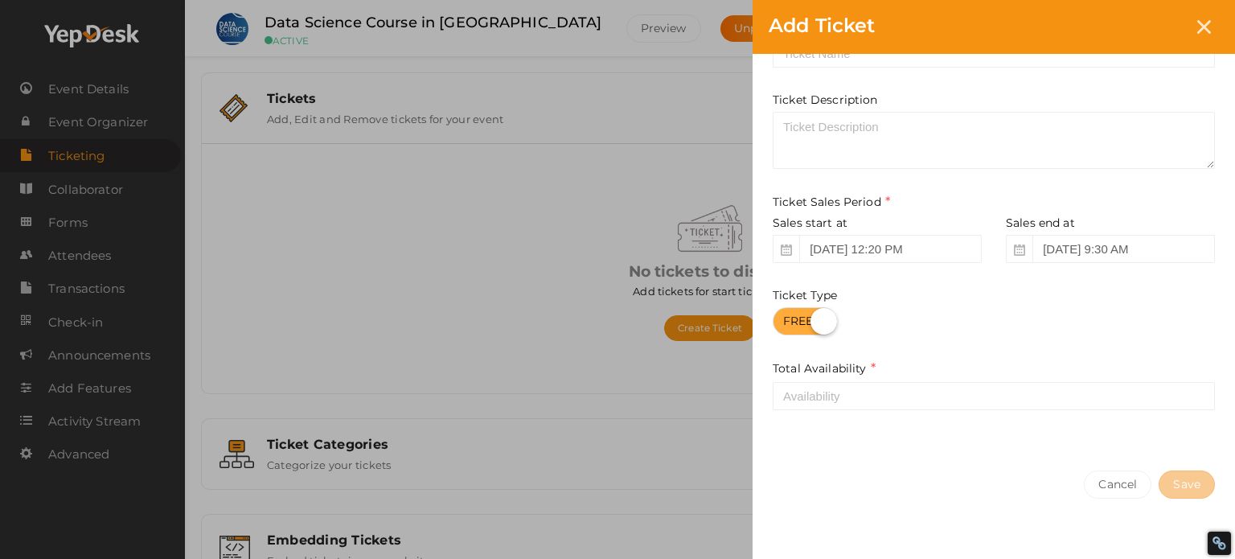
scroll to position [80, 0]
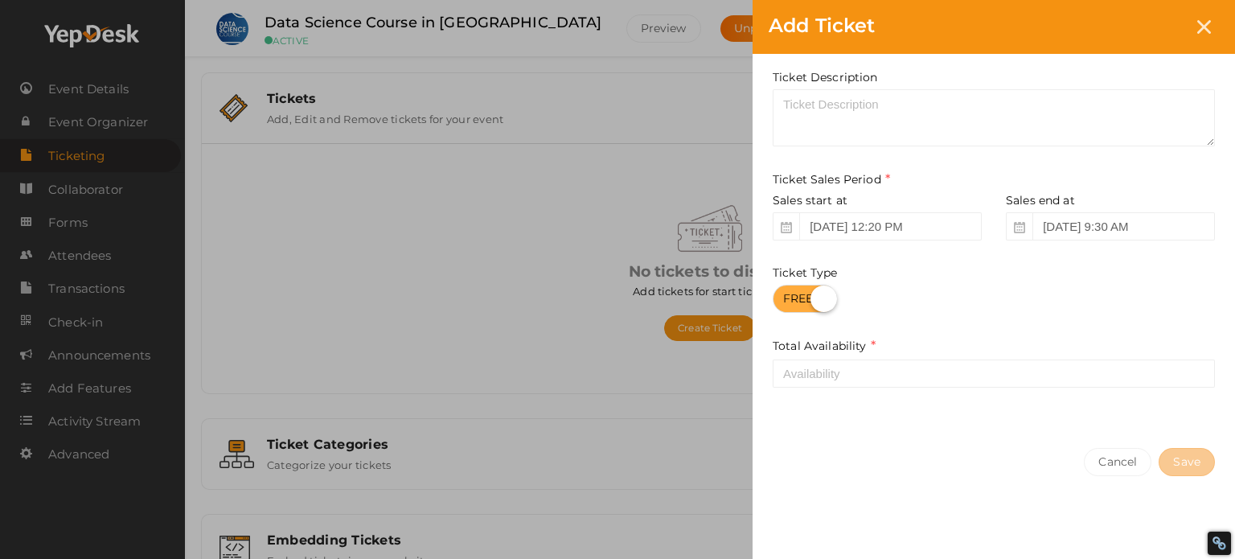
click at [788, 300] on label at bounding box center [805, 299] width 64 height 28
click at [783, 298] on input "checkbox" at bounding box center [778, 293] width 10 height 10
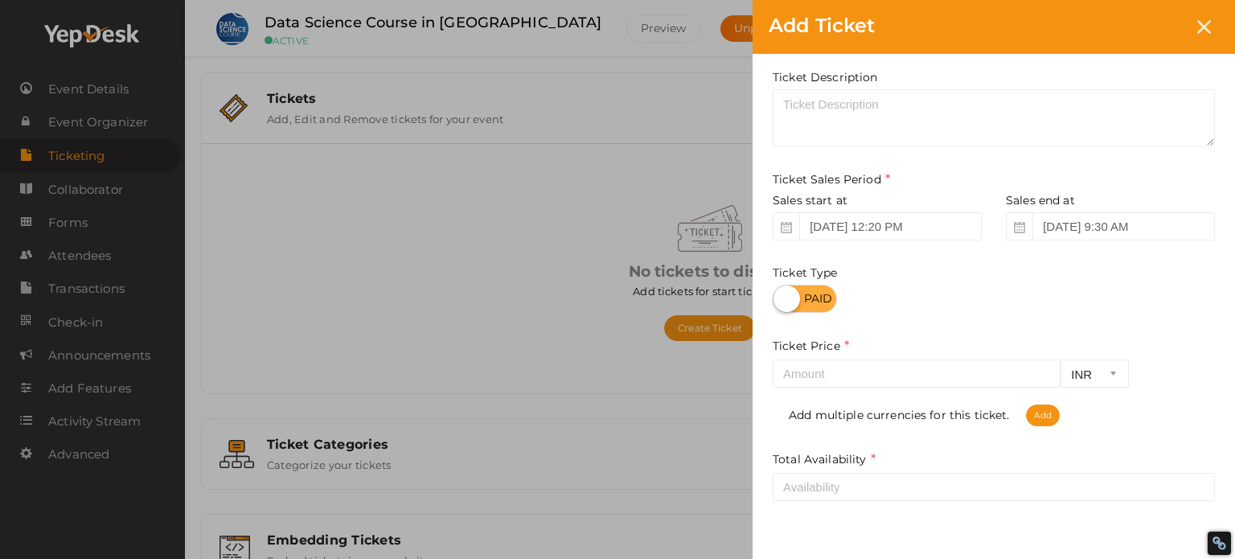
click at [828, 304] on label at bounding box center [805, 299] width 64 height 28
click at [783, 298] on input "checkbox" at bounding box center [778, 293] width 10 height 10
checkbox input "true"
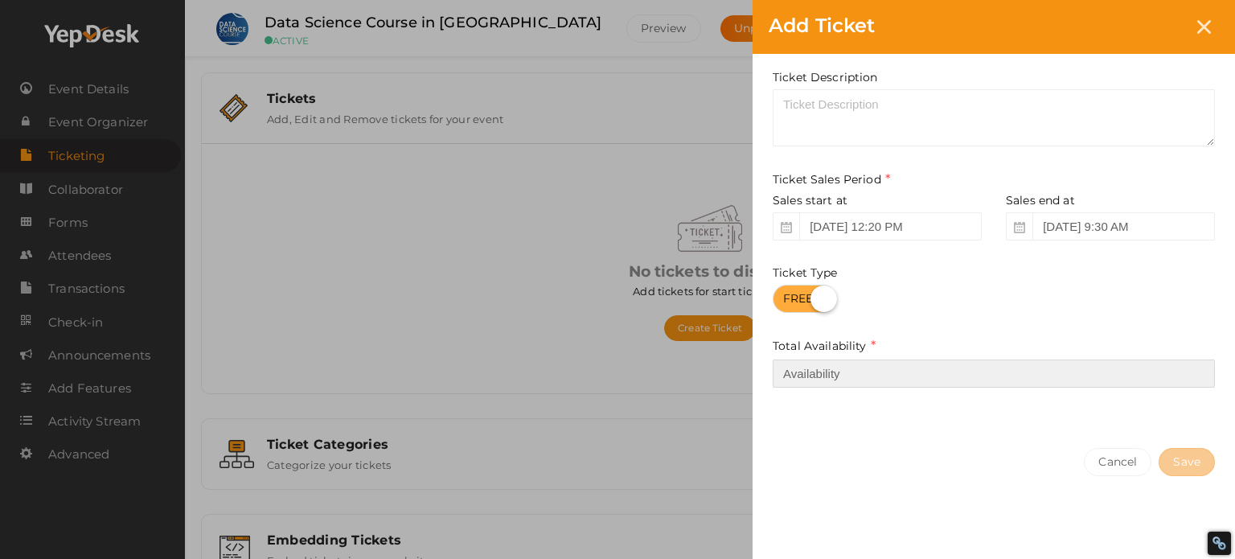
click at [832, 369] on input "number" at bounding box center [994, 373] width 442 height 28
type input "5"
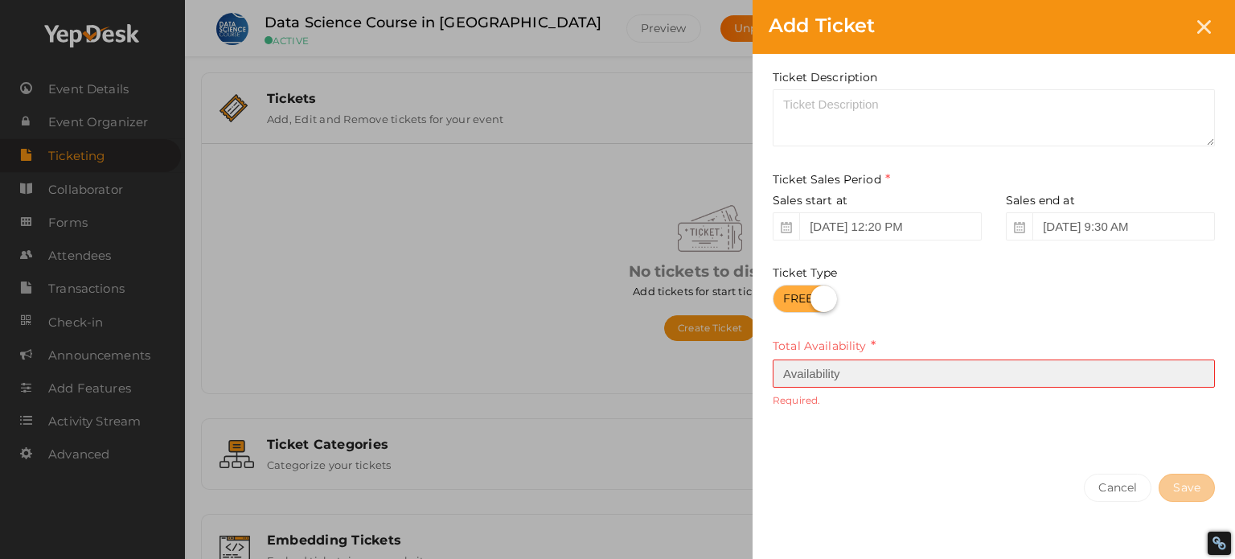
type input "5"
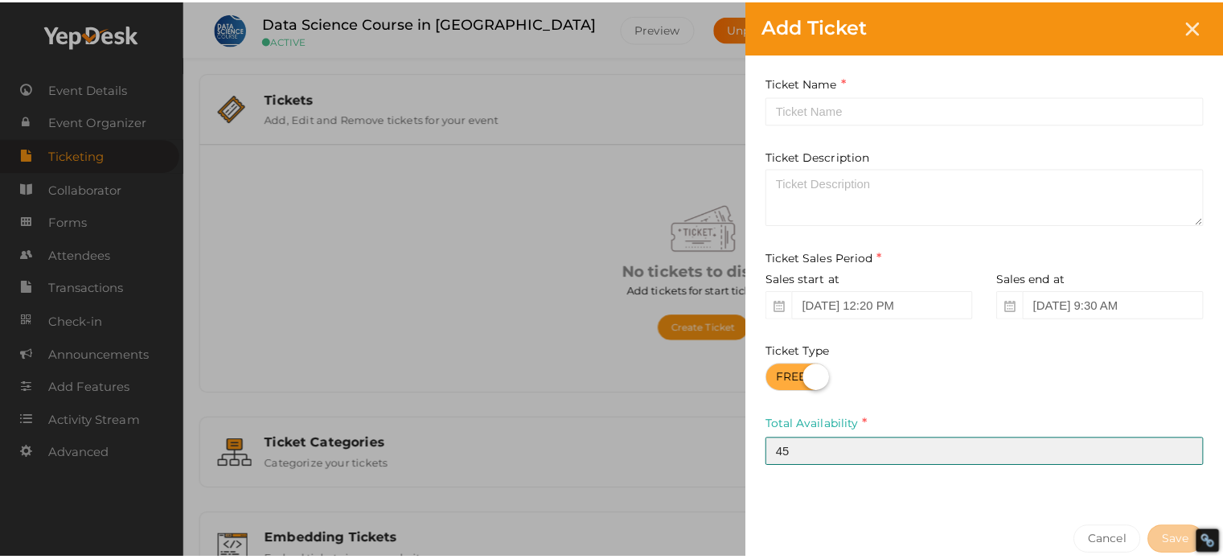
scroll to position [0, 0]
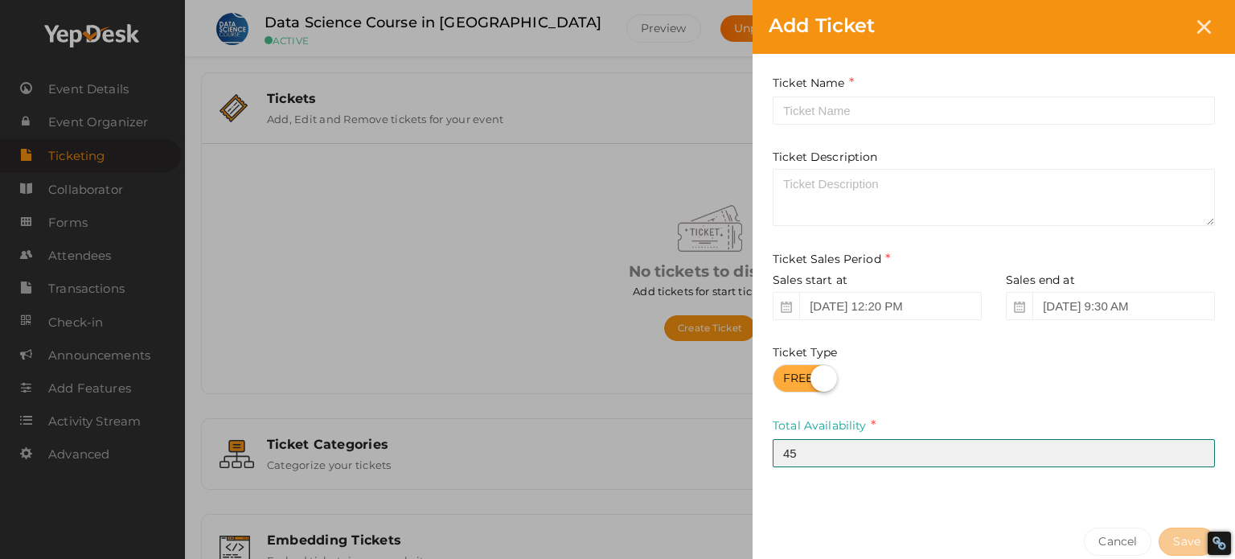
type input "45"
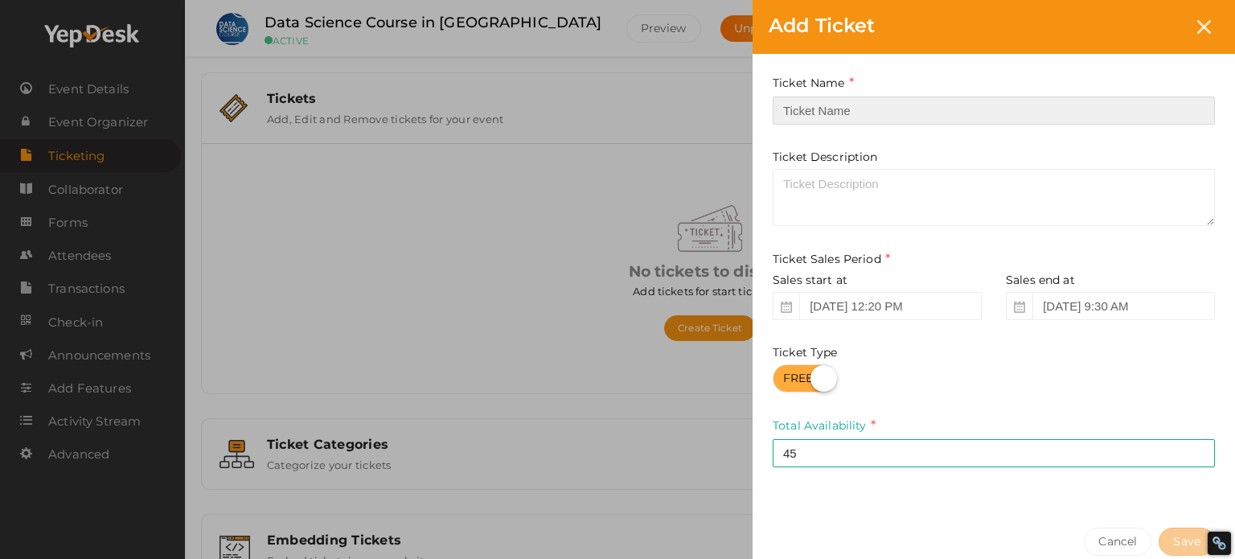
click at [831, 112] on input "text" at bounding box center [994, 110] width 442 height 28
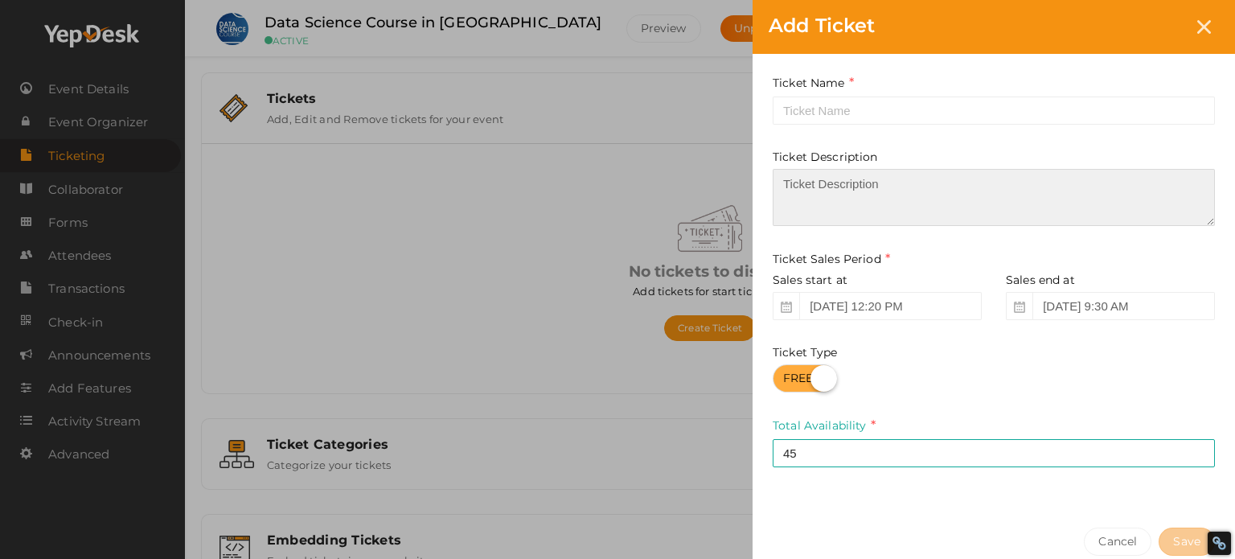
click at [832, 179] on textarea at bounding box center [994, 197] width 442 height 57
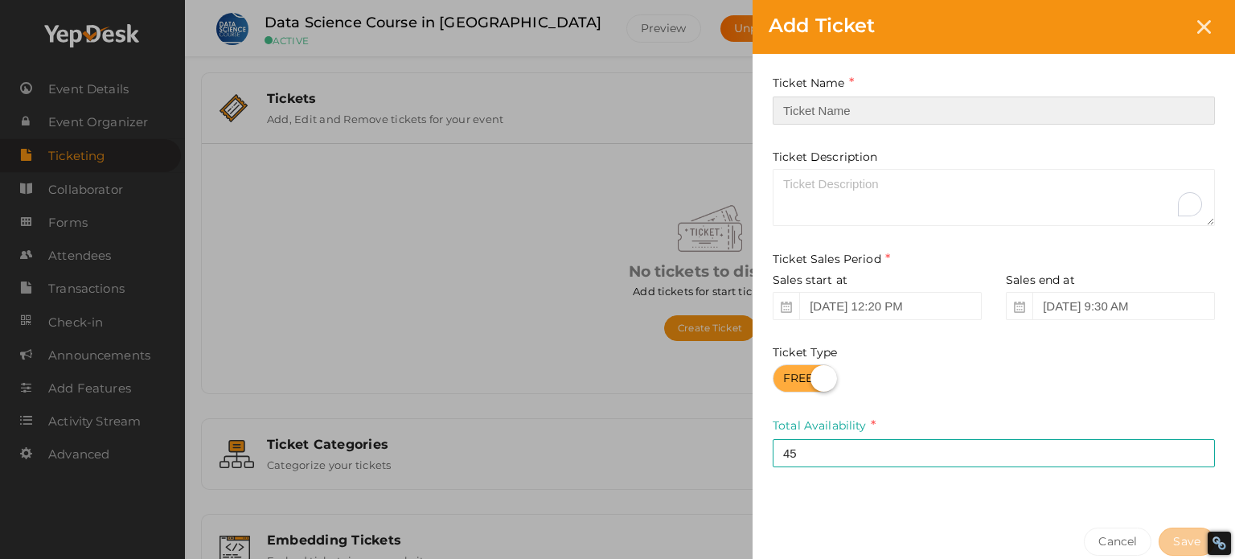
click at [849, 105] on input "text" at bounding box center [994, 110] width 442 height 28
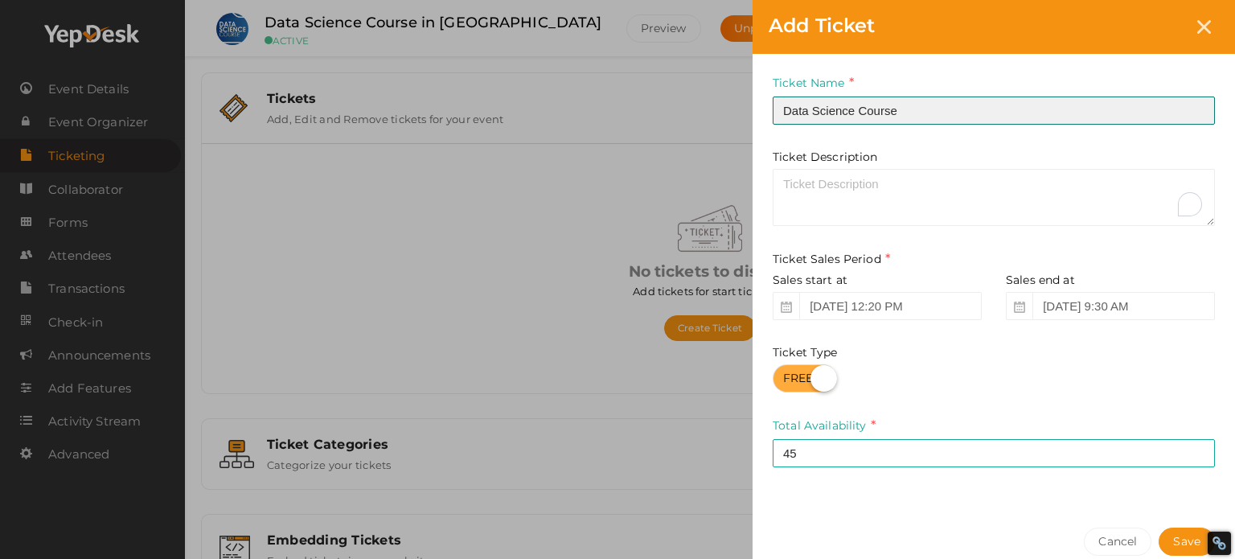
type input "Data Science Course"
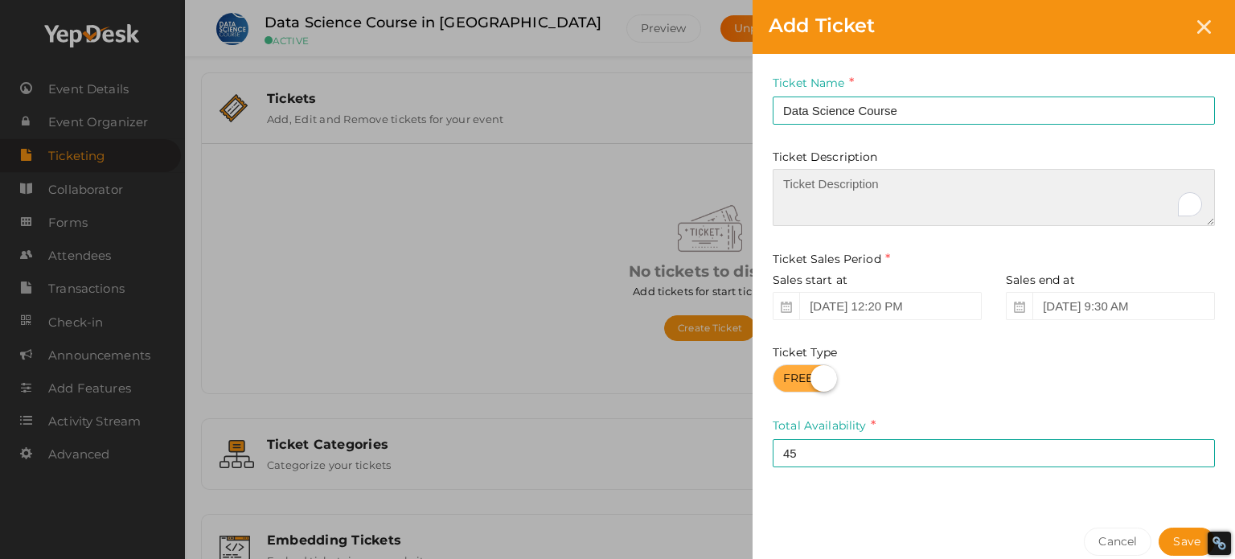
click at [816, 183] on textarea "To enrich screen reader interactions, please activate Accessibility in Grammarl…" at bounding box center [994, 197] width 442 height 57
paste textarea "The Data Science Course in Bangalore offers industry-focused training for profe…"
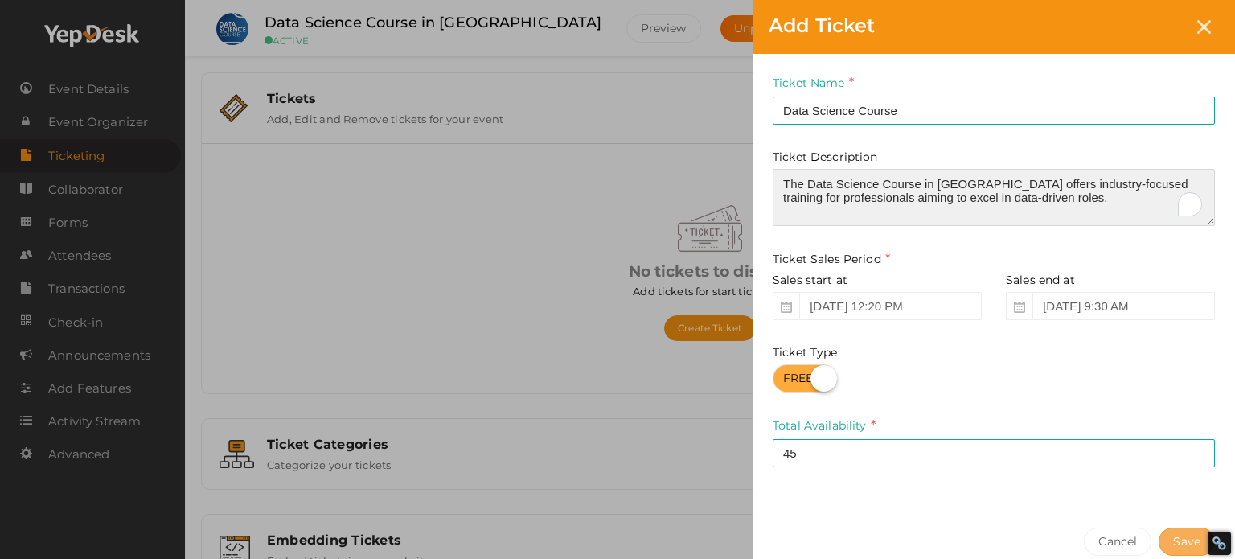
type textarea "The Data Science Course in Bangalore offers industry-focused training for profe…"
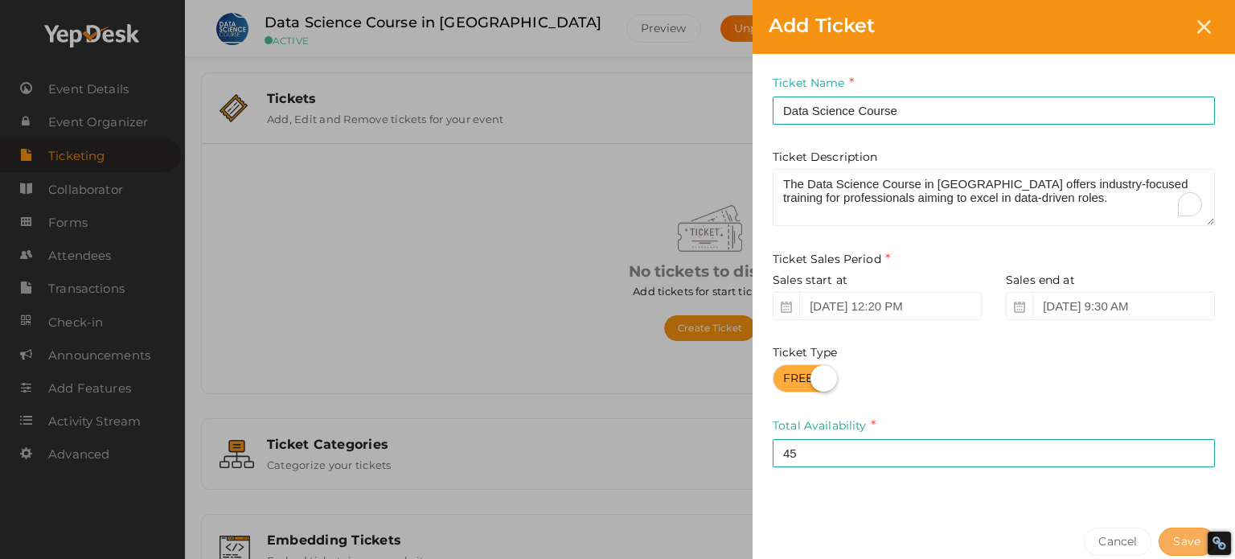
click at [1184, 542] on button "Save" at bounding box center [1187, 541] width 56 height 28
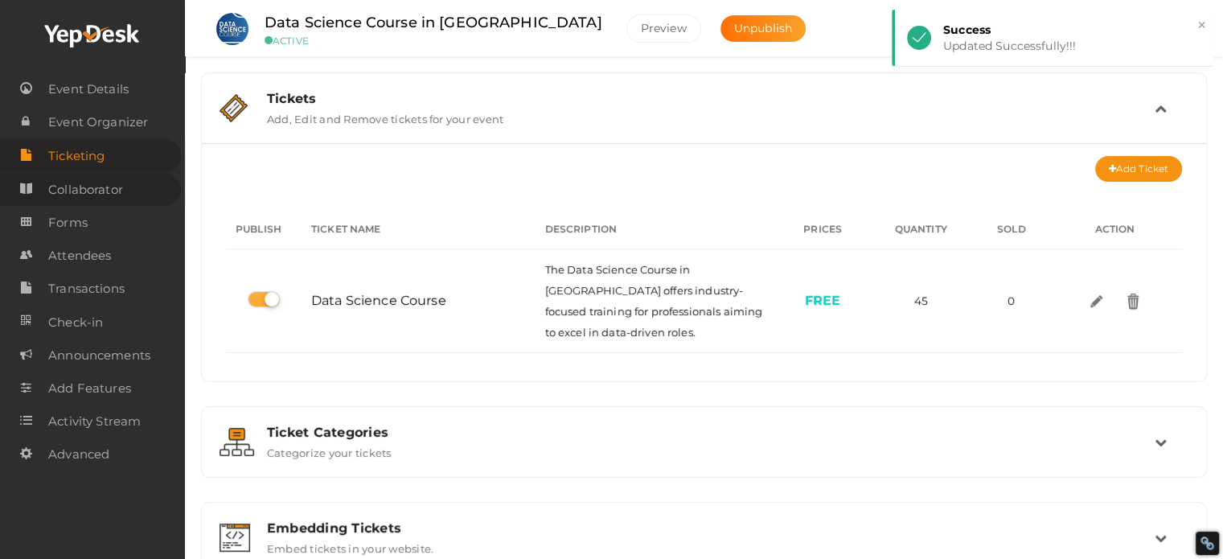
click at [93, 186] on span "Collaborator" at bounding box center [85, 190] width 75 height 32
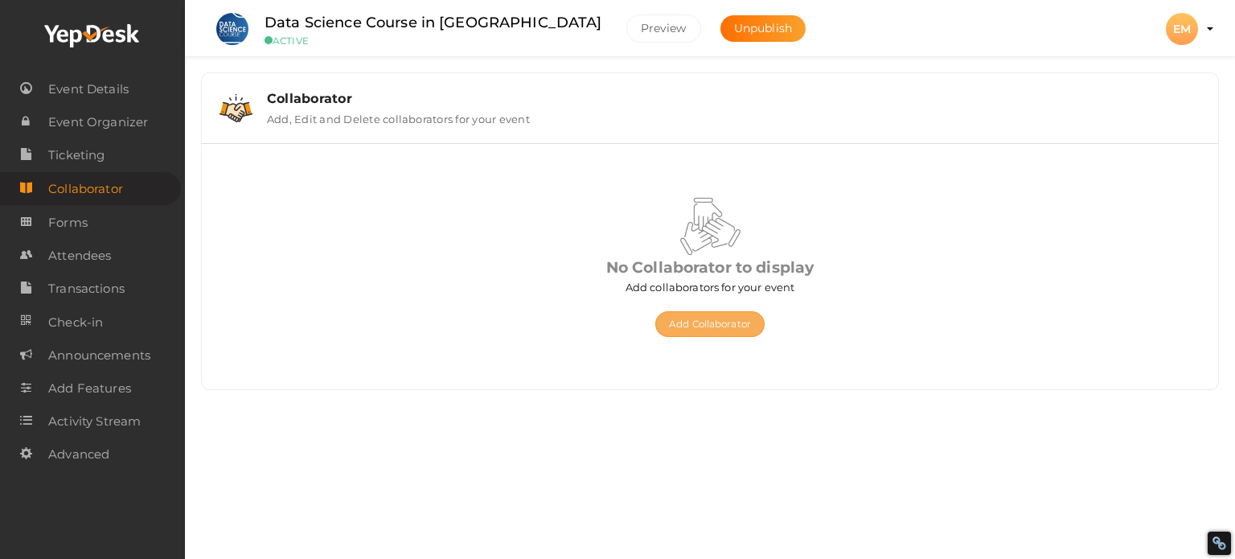
click at [732, 321] on button "Add Collaborator" at bounding box center [709, 324] width 109 height 26
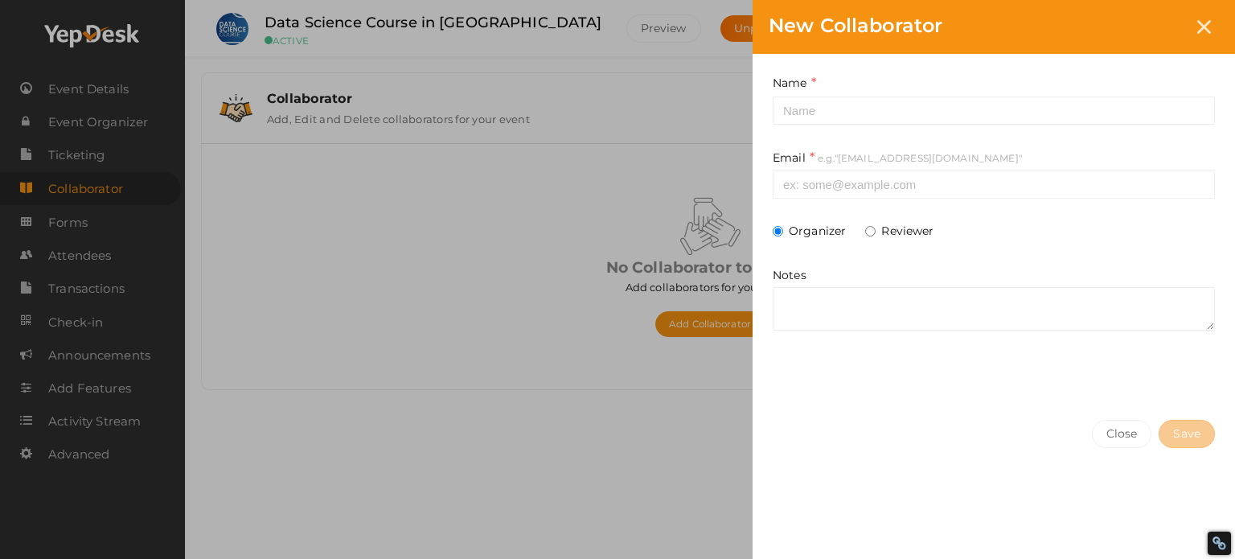
click at [804, 94] on div "Name This field is Required." at bounding box center [994, 99] width 442 height 51
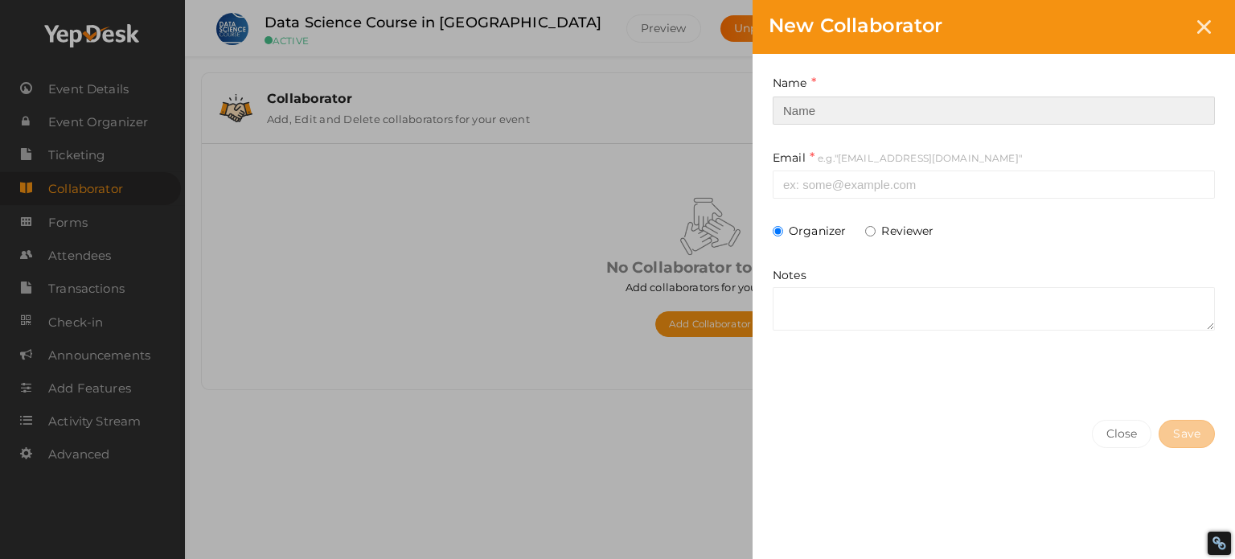
click at [806, 109] on input at bounding box center [994, 110] width 442 height 28
type input "ExcelR"
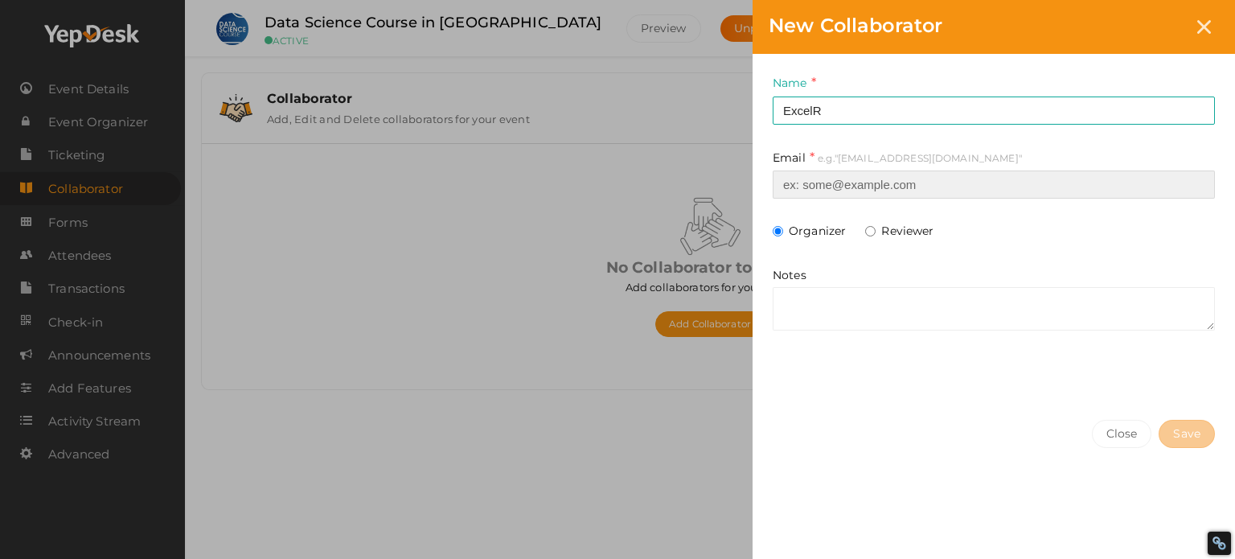
click at [857, 182] on input at bounding box center [994, 184] width 442 height 28
type input "enquiry@excelr.com"
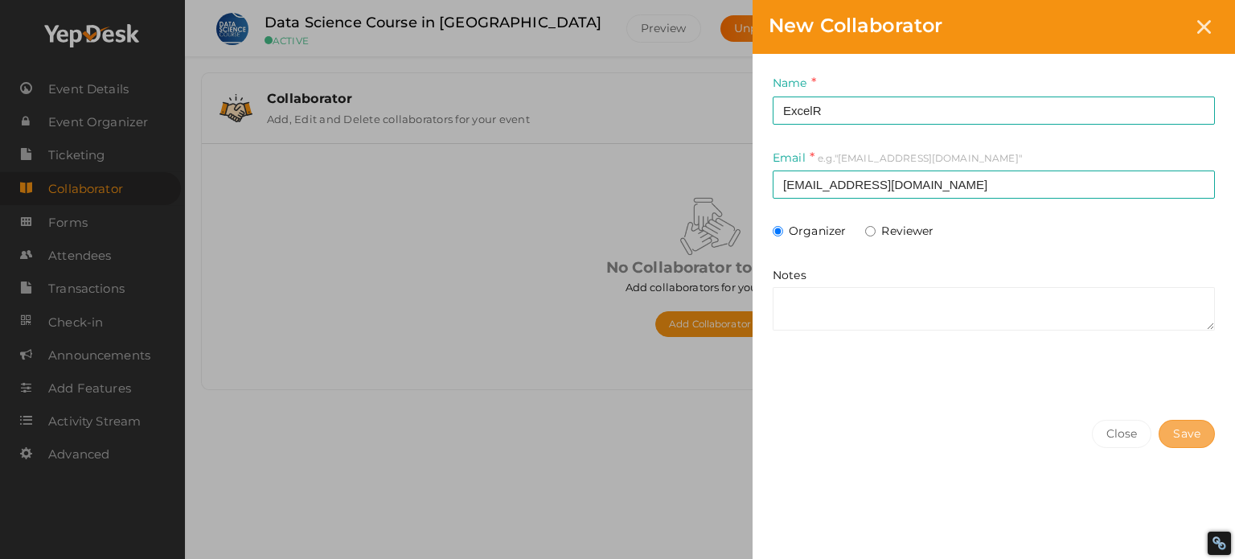
click at [1180, 429] on span "Save" at bounding box center [1186, 433] width 27 height 17
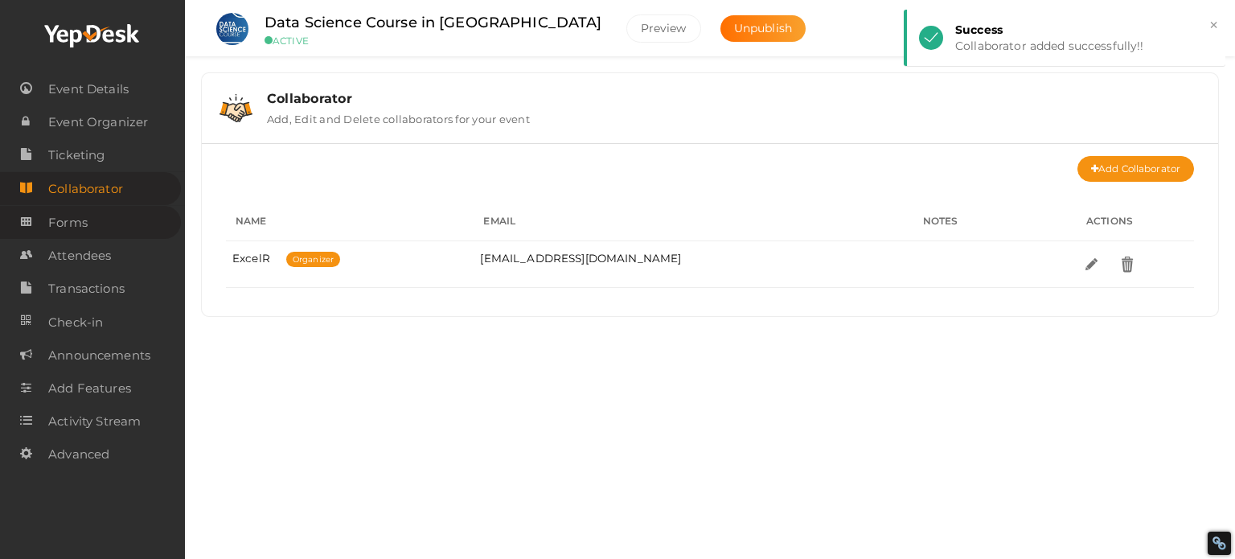
click at [84, 224] on span "Forms" at bounding box center [67, 223] width 39 height 32
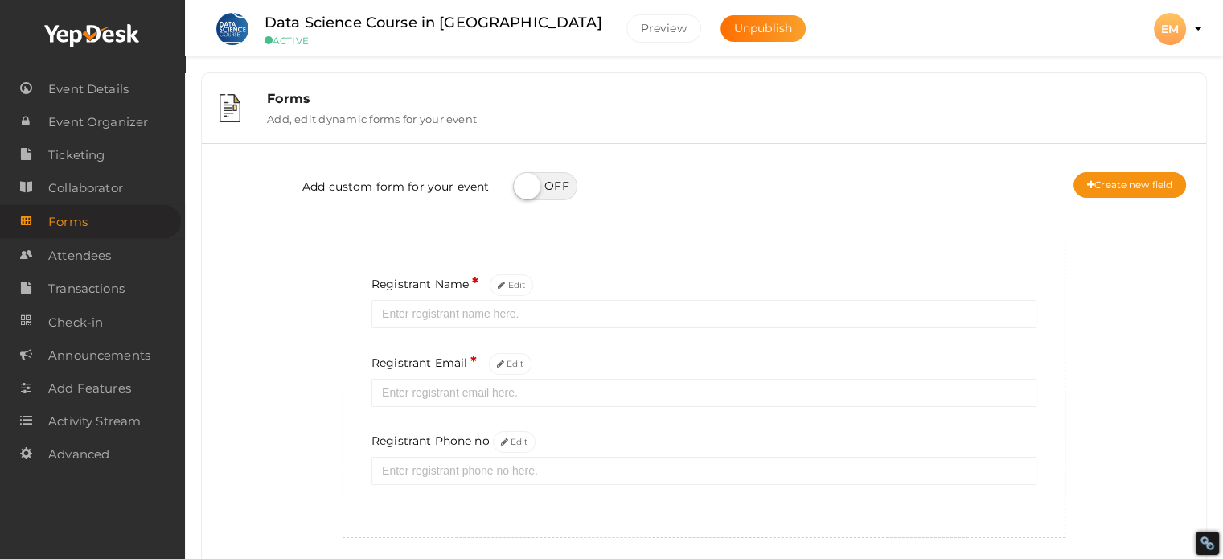
scroll to position [56, 0]
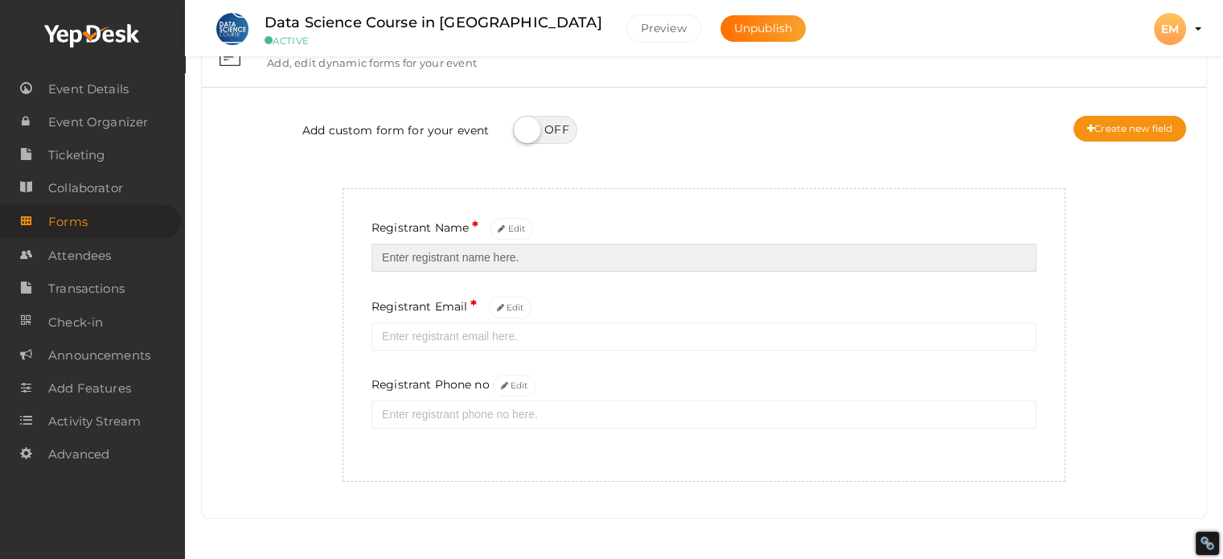
click at [421, 256] on input "text" at bounding box center [703, 258] width 665 height 28
type input "Data Science"
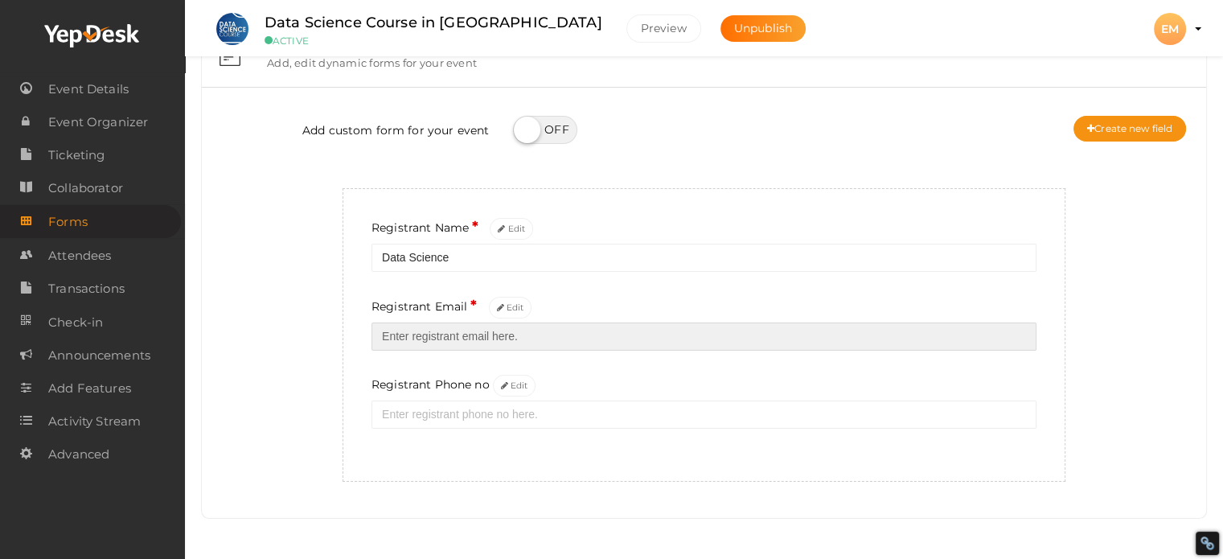
click at [446, 340] on input "email" at bounding box center [703, 336] width 665 height 28
type input "enquiry@excelr.com"
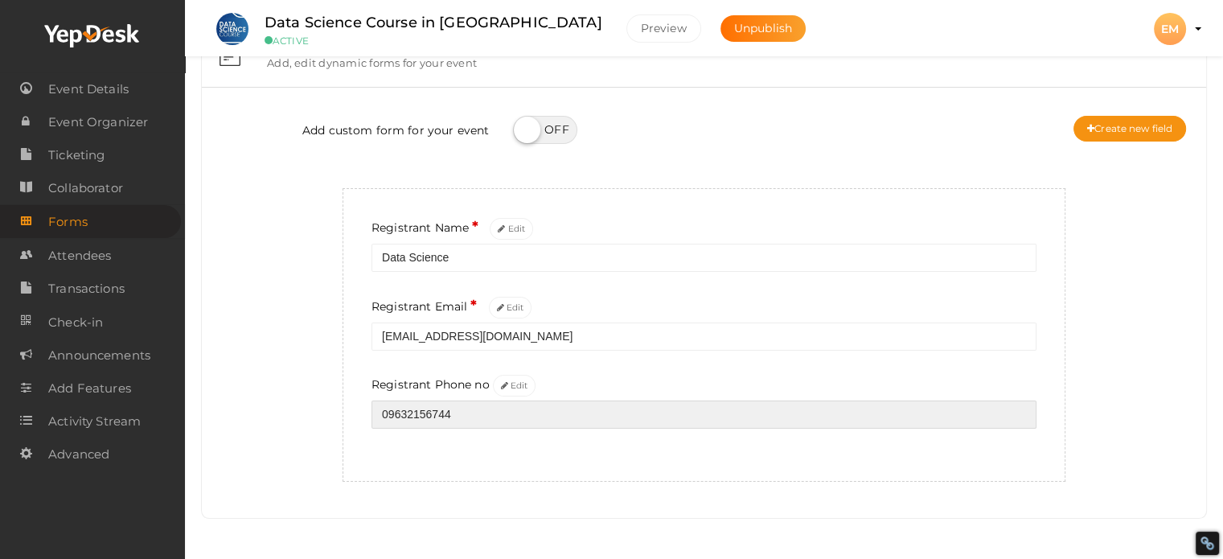
click at [444, 414] on input "09632156744" at bounding box center [703, 414] width 665 height 28
type input "08792928623"
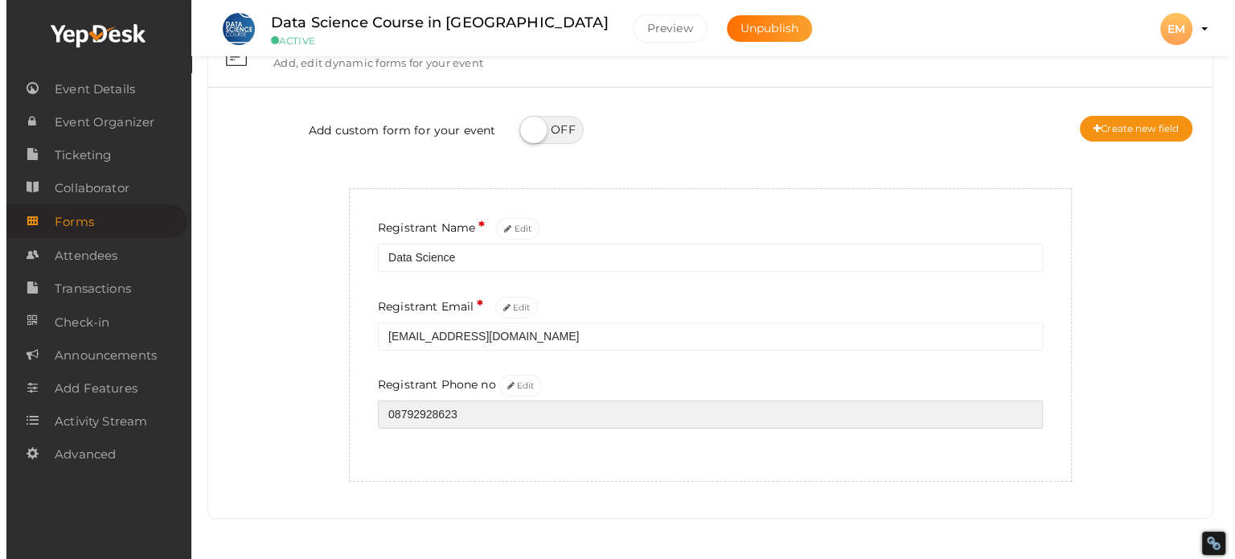
scroll to position [0, 0]
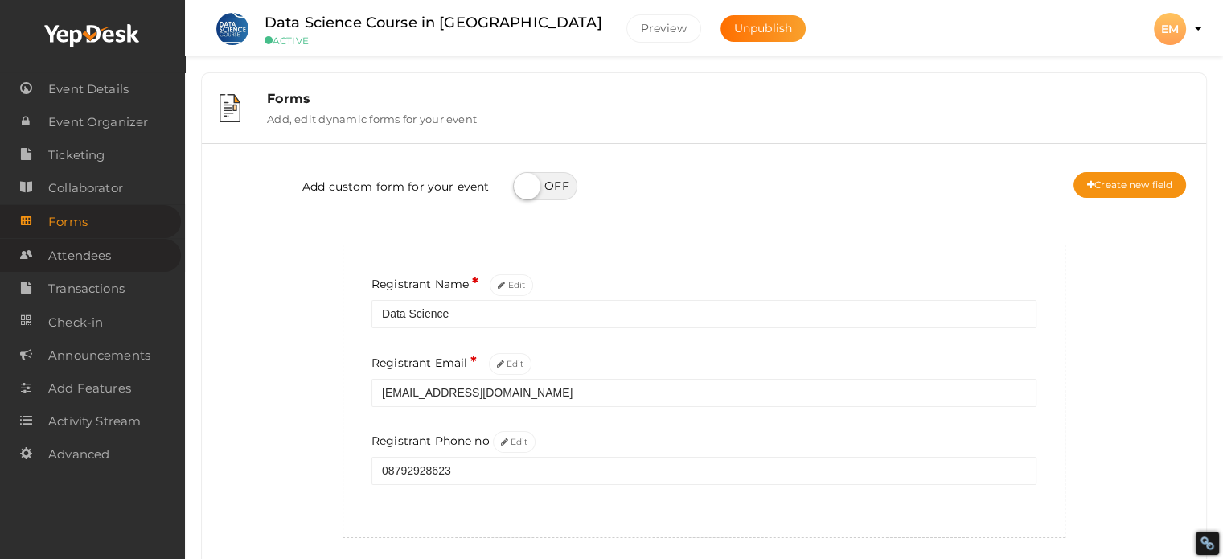
click at [105, 250] on span "Attendees" at bounding box center [79, 256] width 63 height 32
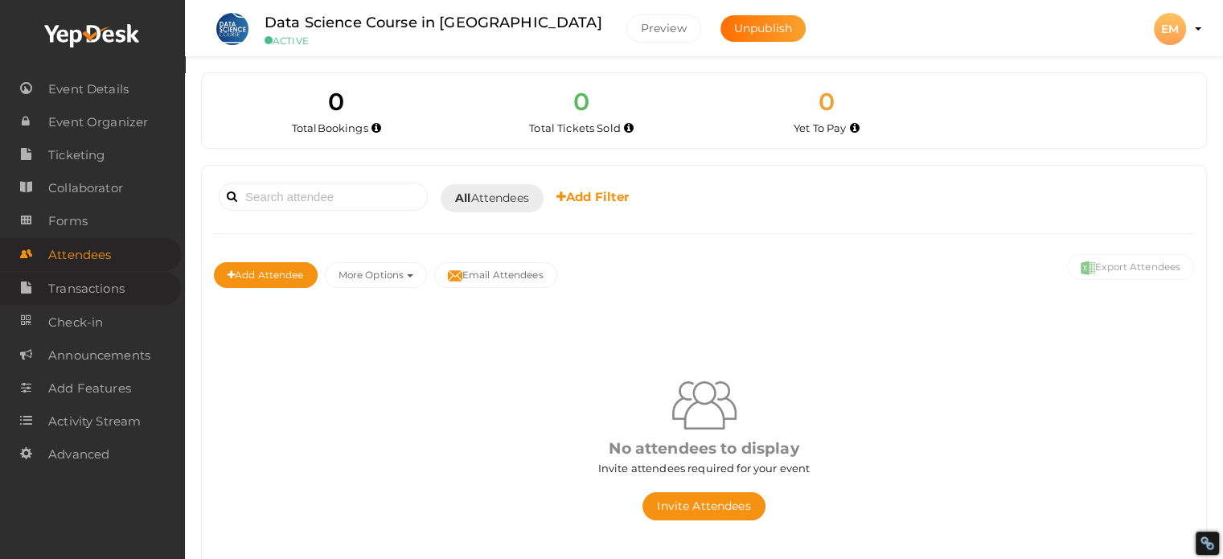
click at [96, 292] on span "Transactions" at bounding box center [86, 289] width 76 height 32
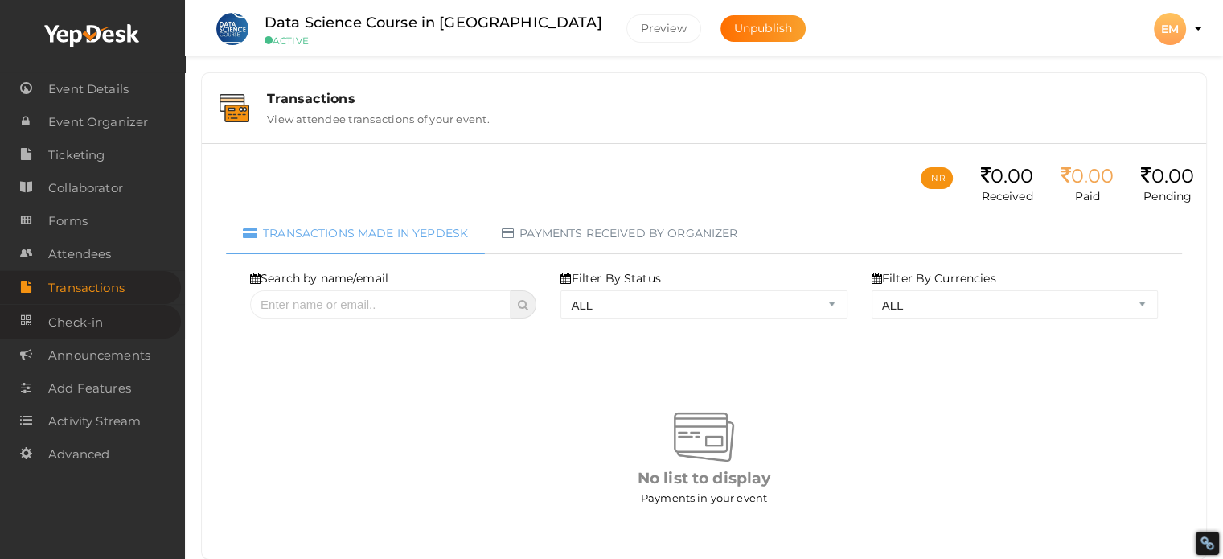
click at [117, 331] on link "Check-in" at bounding box center [90, 321] width 181 height 33
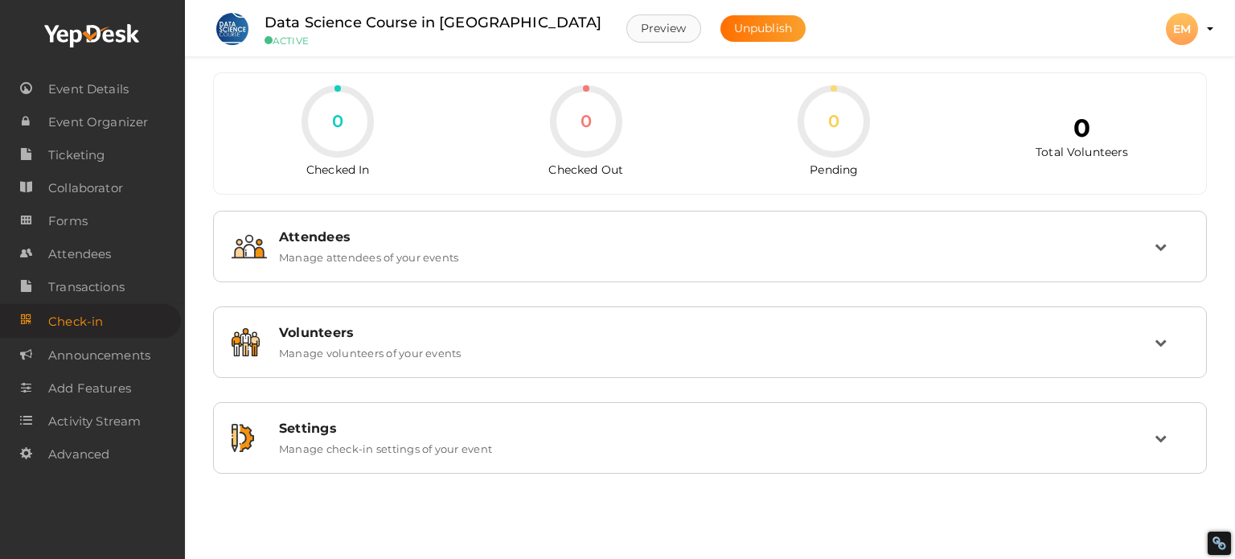
click at [626, 26] on button "Preview" at bounding box center [663, 28] width 75 height 28
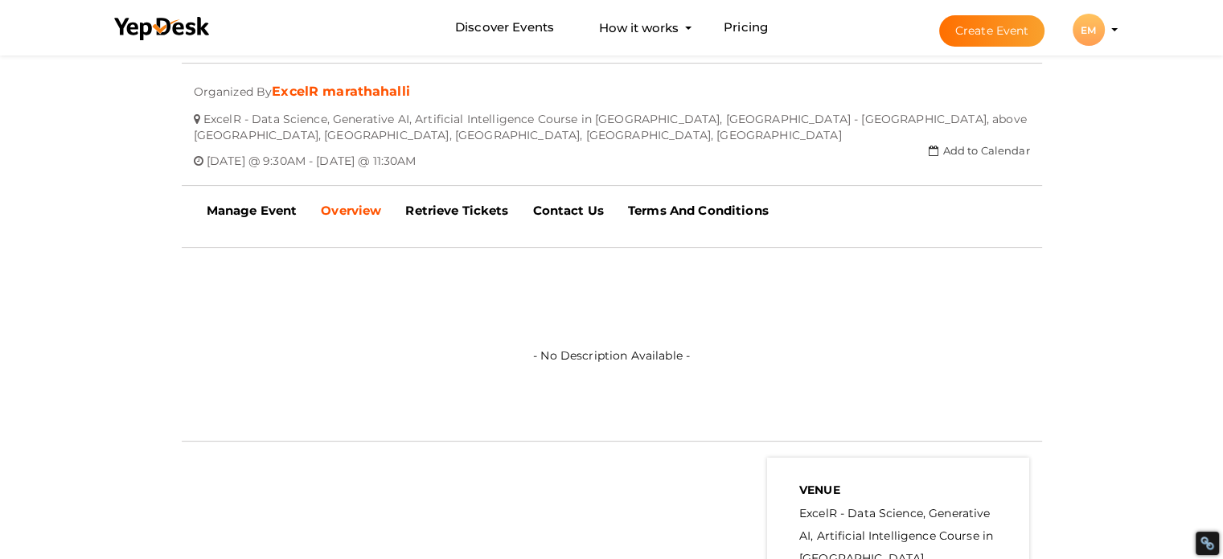
scroll to position [380, 0]
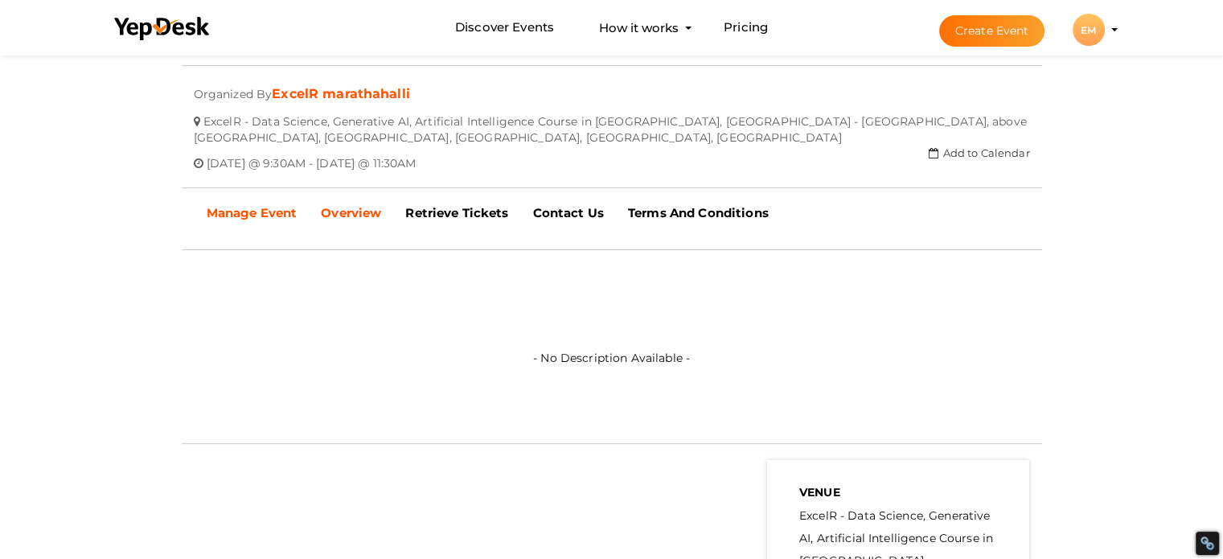
click at [284, 210] on b "Manage Event" at bounding box center [252, 212] width 91 height 15
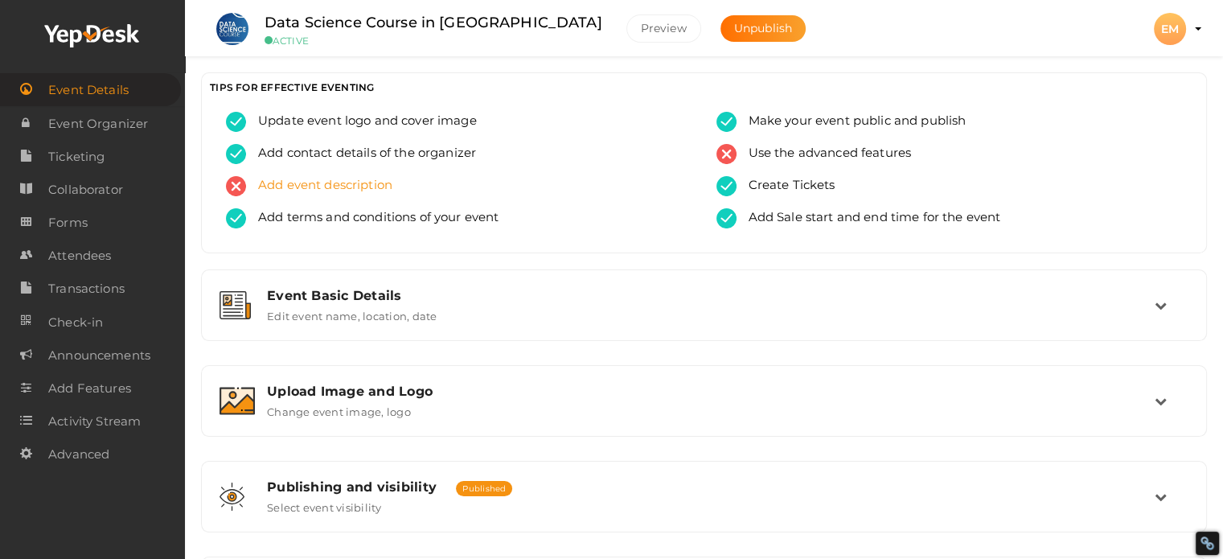
click at [368, 189] on span "Add event description" at bounding box center [319, 186] width 146 height 20
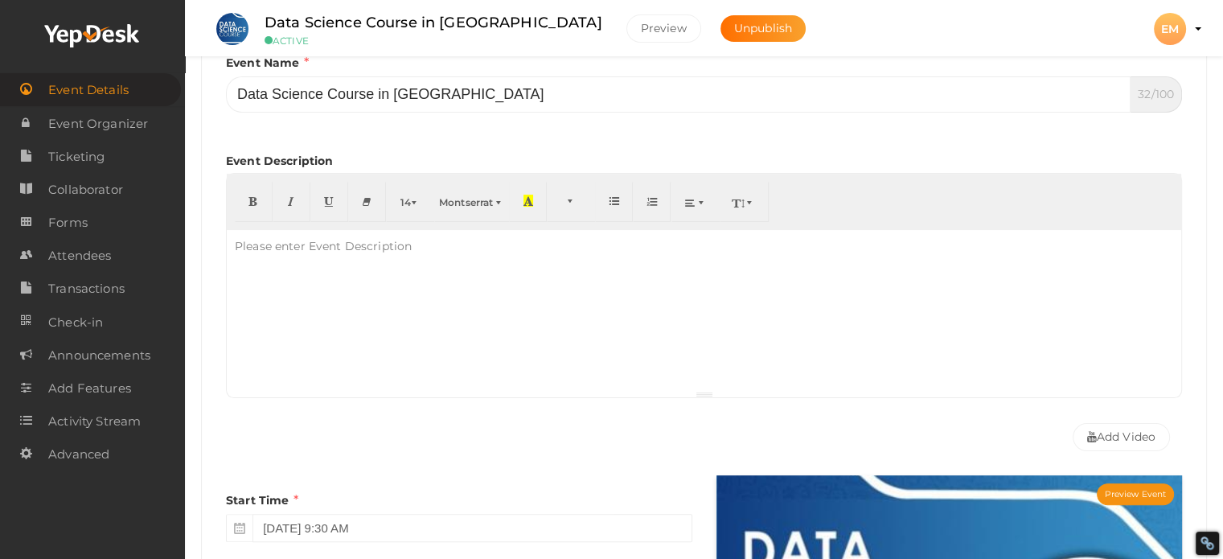
click at [346, 251] on div "Please enter Event Description" at bounding box center [323, 246] width 193 height 32
paste div "To enrich screen reader interactions, please activate Accessibility in Grammarl…"
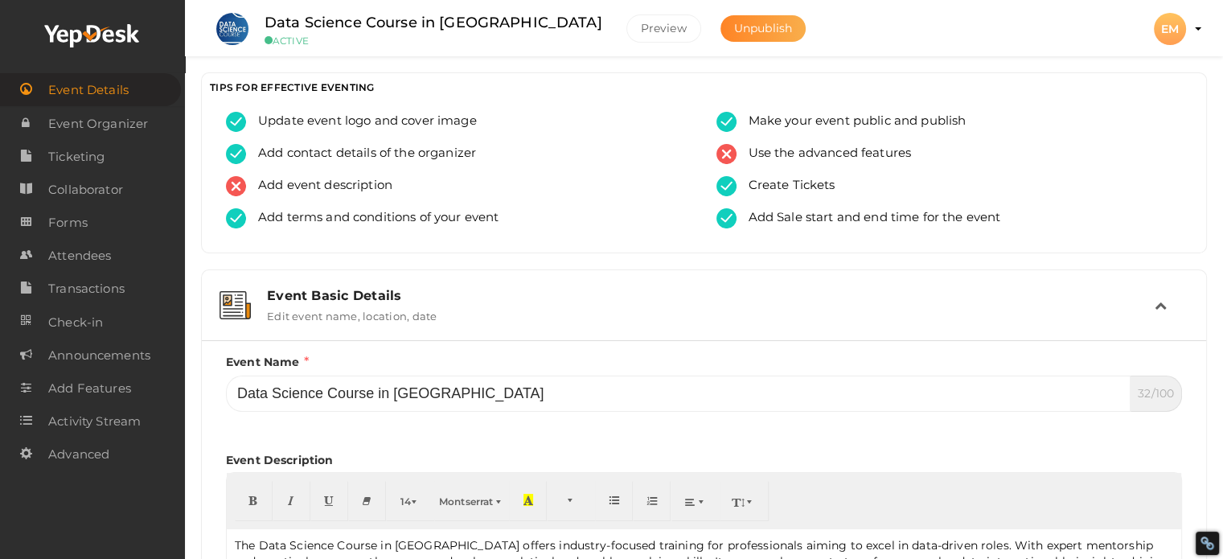
click at [720, 18] on button "Unpublish" at bounding box center [762, 28] width 85 height 27
click at [734, 28] on span "Publish" at bounding box center [755, 28] width 43 height 14
click at [379, 184] on span "Add event description" at bounding box center [319, 186] width 146 height 20
click at [626, 31] on button "Preview" at bounding box center [663, 28] width 75 height 28
